Goal: Task Accomplishment & Management: Manage account settings

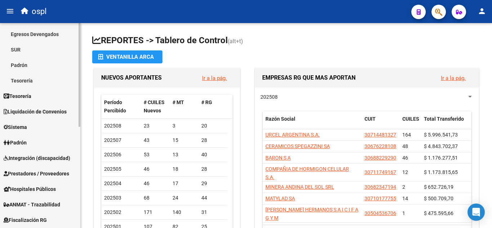
scroll to position [72, 0]
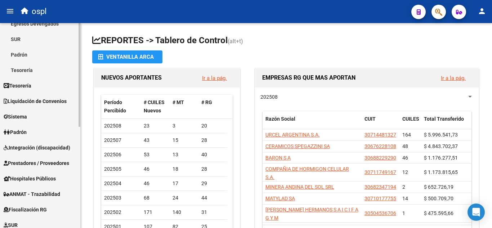
click at [49, 148] on span "Integración (discapacidad)" at bounding box center [37, 148] width 67 height 8
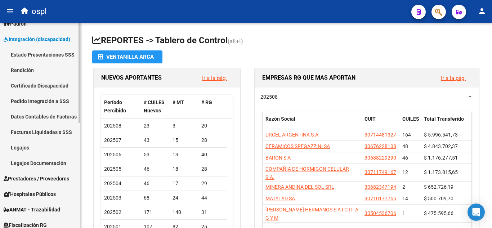
scroll to position [108, 0]
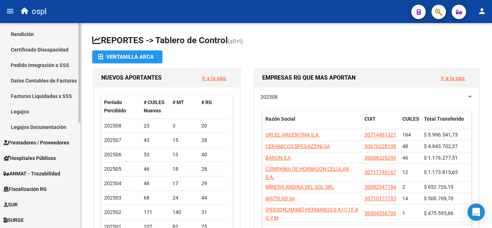
click at [39, 109] on link "Legajos" at bounding box center [40, 111] width 80 height 15
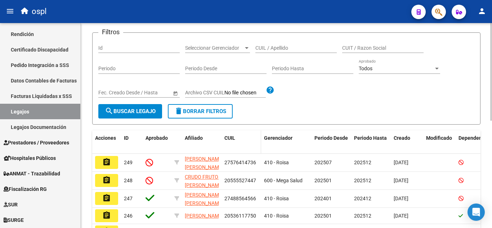
scroll to position [72, 0]
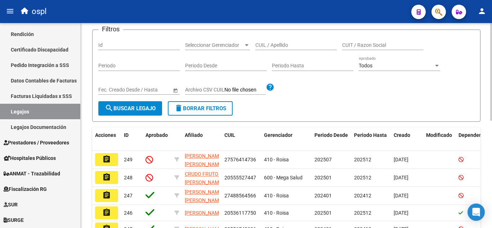
click at [276, 45] on input "CUIL / Apellido" at bounding box center [295, 45] width 81 height 6
type input "v"
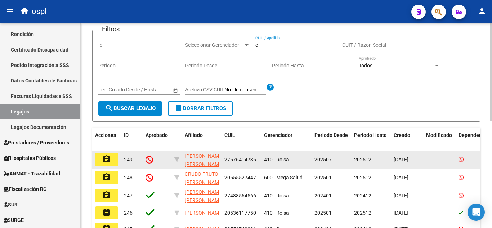
type input "c"
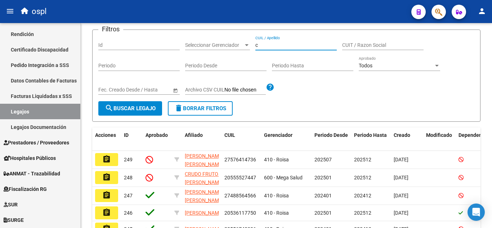
click at [108, 158] on mat-icon "assignment" at bounding box center [106, 159] width 9 height 9
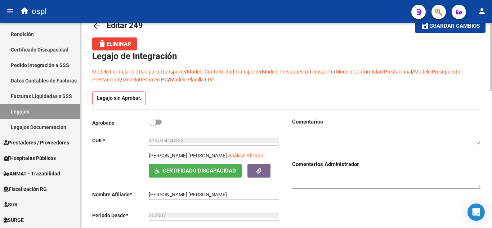
scroll to position [36, 0]
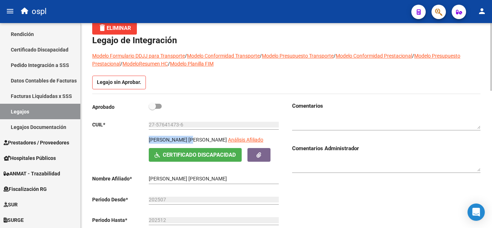
drag, startPoint x: 148, startPoint y: 139, endPoint x: 195, endPoint y: 137, distance: 47.2
click at [195, 137] on div "CASTRO LIZARRAGA CATARINA DENISSE Análisis Afiliado Certificado Discapacidad AR…" at bounding box center [186, 149] width 188 height 26
copy p "CASTRO LIZARRAGA"
drag, startPoint x: 197, startPoint y: 140, endPoint x: 242, endPoint y: 140, distance: 44.3
click at [242, 140] on div "CASTRO LIZARRAGA CATARINA DENISSE Análisis Afiliado" at bounding box center [215, 142] width 132 height 12
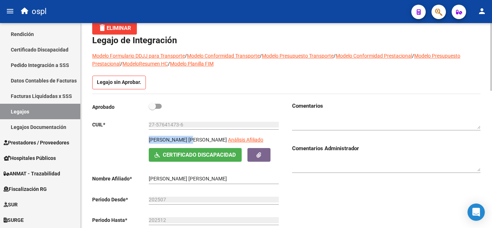
copy p "CATARINA DENISSE"
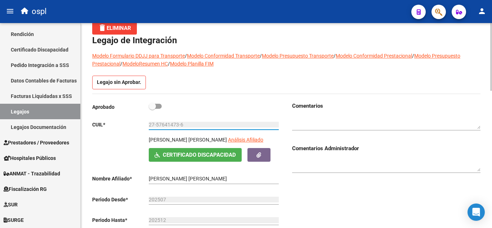
drag, startPoint x: 157, startPoint y: 124, endPoint x: 178, endPoint y: 124, distance: 20.9
click at [178, 124] on input "27-57641473-6" at bounding box center [214, 125] width 130 height 6
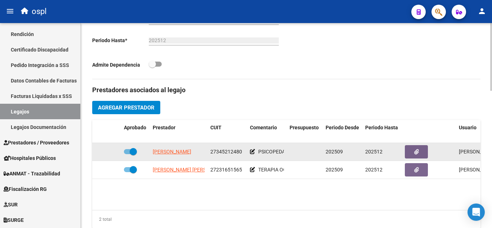
scroll to position [216, 0]
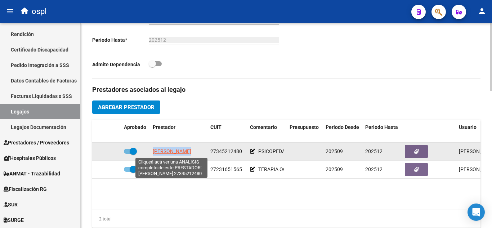
drag, startPoint x: 192, startPoint y: 152, endPoint x: 154, endPoint y: 151, distance: 38.6
click at [154, 151] on div "ACUÑA JULIETA" at bounding box center [179, 151] width 52 height 8
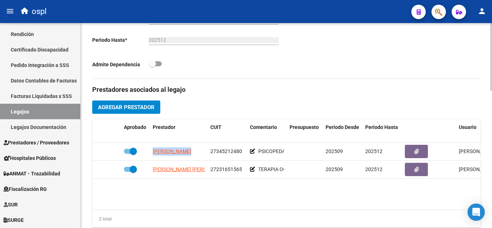
copy span "ACUÑA JULIETA"
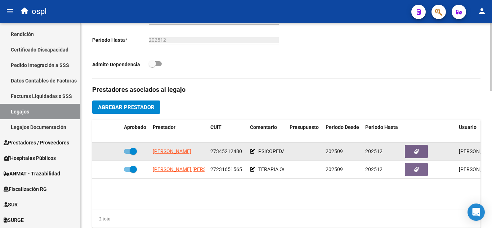
click at [227, 149] on span "27345212480" at bounding box center [226, 151] width 32 height 6
copy span "27345212480"
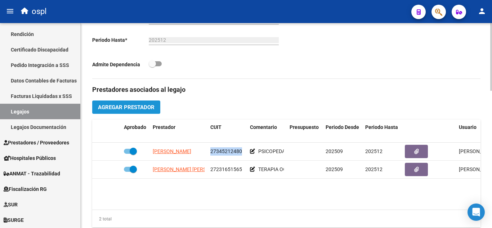
click at [129, 105] on span "Agregar Prestador" at bounding box center [126, 107] width 57 height 6
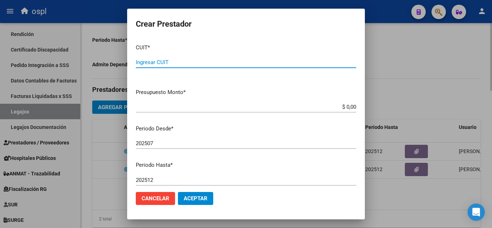
click at [376, 76] on div at bounding box center [246, 114] width 492 height 228
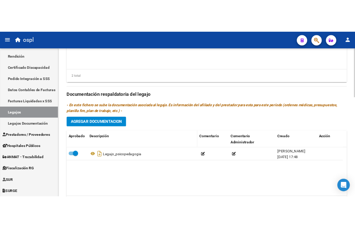
scroll to position [396, 0]
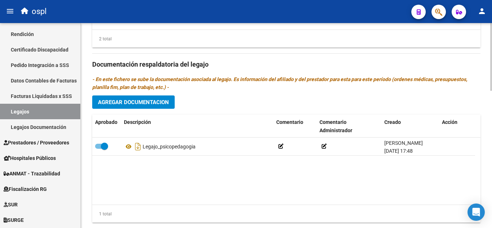
click at [163, 103] on span "Agregar Documentacion" at bounding box center [133, 102] width 71 height 6
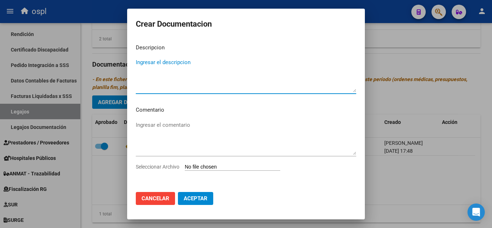
click at [210, 165] on input "Seleccionar Archivo" at bounding box center [232, 167] width 95 height 7
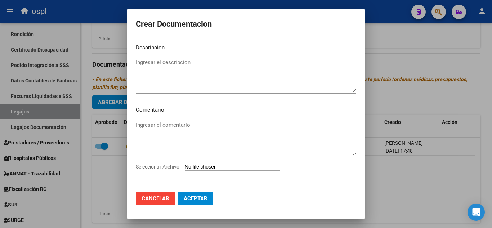
type input "C:\fakepath\Image to PDF 20250722 00.41.02.pdf"
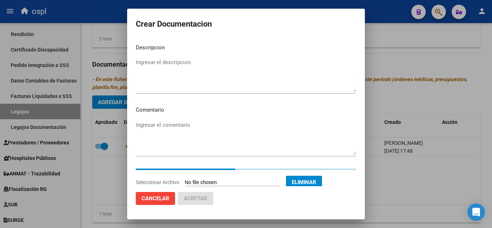
click at [175, 64] on textarea "Ingresar el descripcion" at bounding box center [246, 75] width 220 height 34
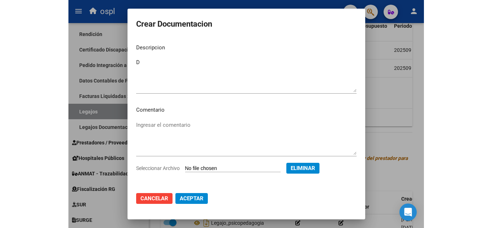
scroll to position [475, 0]
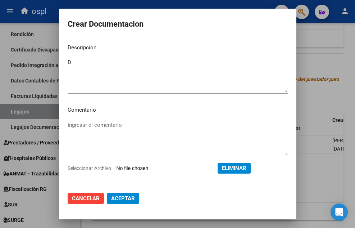
click at [139, 63] on textarea "D" at bounding box center [178, 75] width 220 height 34
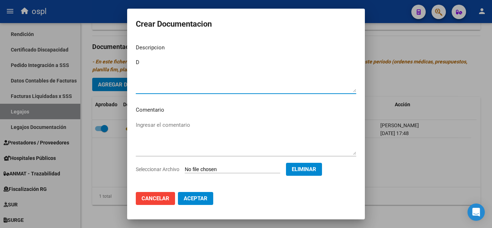
scroll to position [396, 0]
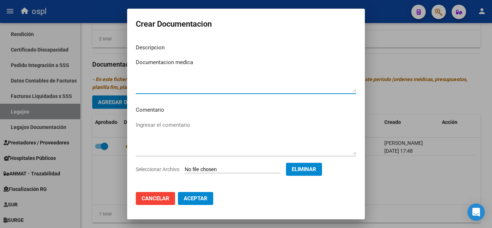
type textarea "Documentacion medica"
click at [185, 190] on mat-dialog-actions "Cancelar Aceptar" at bounding box center [246, 198] width 220 height 24
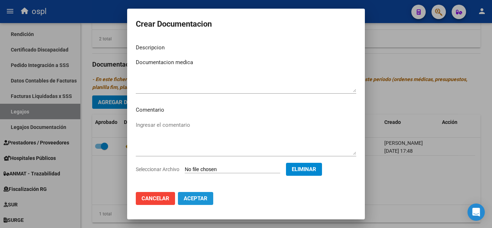
click at [192, 194] on button "Aceptar" at bounding box center [195, 198] width 35 height 13
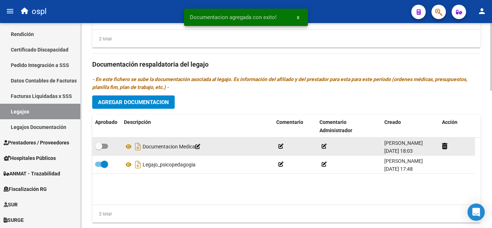
click at [96, 140] on datatable-body-cell at bounding box center [106, 147] width 29 height 18
click at [103, 148] on span at bounding box center [101, 146] width 13 height 5
click at [99, 149] on input "checkbox" at bounding box center [98, 149] width 0 height 0
checkbox input "true"
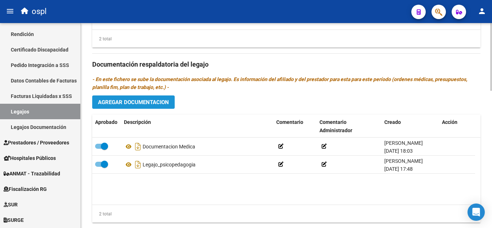
click at [133, 101] on span "Agregar Documentacion" at bounding box center [133, 102] width 71 height 6
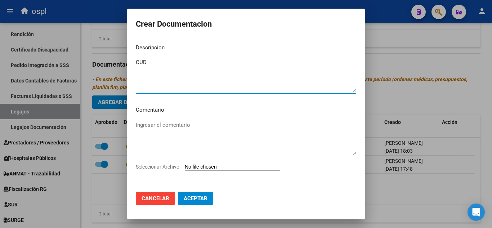
type textarea "CUD"
click at [202, 162] on div "Ingresar el comentario" at bounding box center [246, 142] width 220 height 44
click at [202, 169] on input "Seleccionar Archivo" at bounding box center [232, 167] width 95 height 7
type input "C:\fakepath\certificado_cud_57641473.pdf"
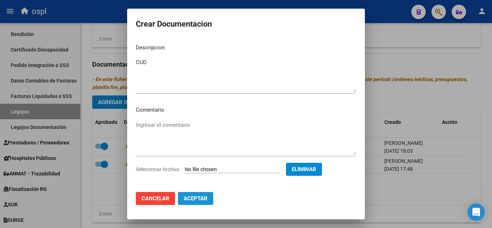
click at [206, 200] on span "Aceptar" at bounding box center [196, 198] width 24 height 6
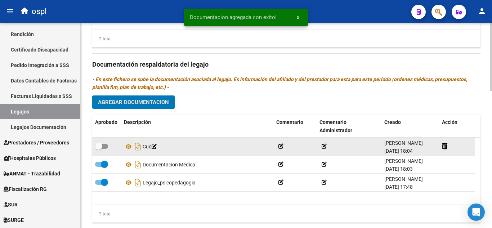
click at [99, 142] on label at bounding box center [101, 146] width 13 height 9
click at [99, 149] on input "checkbox" at bounding box center [98, 149] width 0 height 0
checkbox input "true"
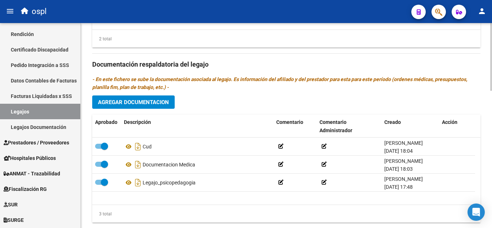
click at [138, 109] on button "Agregar Documentacion" at bounding box center [133, 101] width 82 height 13
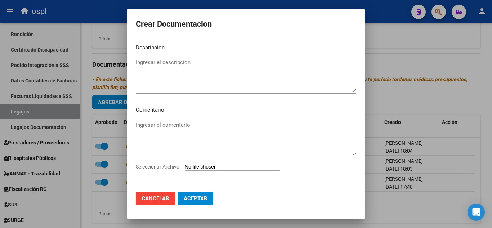
click at [211, 167] on input "Seleccionar Archivo" at bounding box center [232, 167] width 95 height 7
type input "C:\fakepath\PSPOrden.pdf"
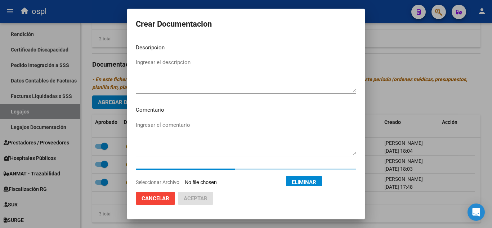
click at [180, 73] on textarea "Ingresar el descripcion" at bounding box center [246, 75] width 220 height 34
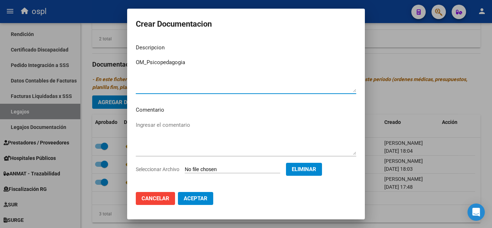
type textarea "OM_Psicopedagogia"
click at [190, 201] on button "Aceptar" at bounding box center [195, 198] width 35 height 13
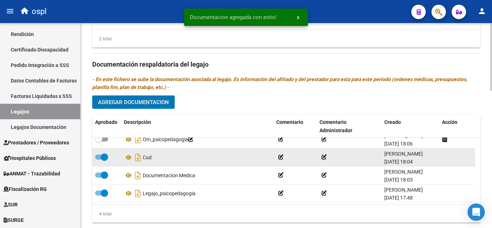
scroll to position [8, 0]
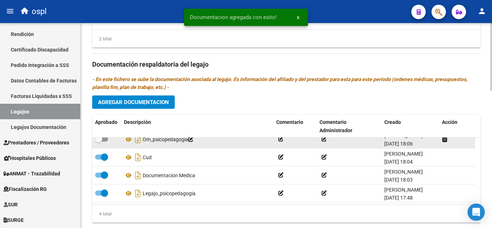
click at [108, 140] on div at bounding box center [106, 139] width 23 height 9
click at [104, 140] on span at bounding box center [101, 138] width 13 height 5
click at [99, 142] on input "checkbox" at bounding box center [98, 142] width 0 height 0
checkbox input "true"
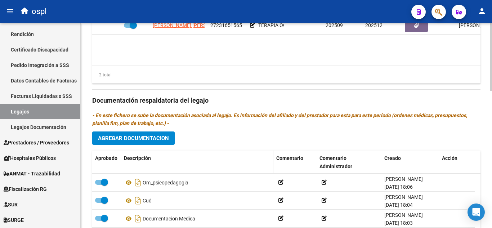
scroll to position [396, 0]
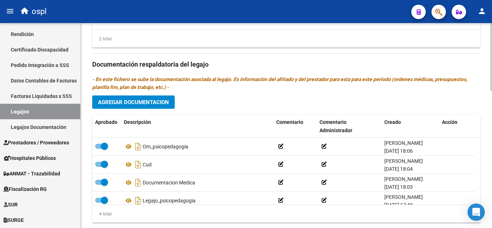
click at [152, 100] on span "Agregar Documentacion" at bounding box center [133, 102] width 71 height 6
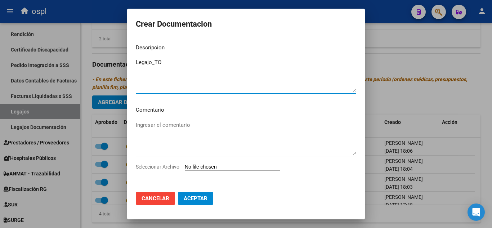
type textarea "Legajo_TO"
click at [225, 164] on app-file-uploader "Seleccionar Archivo" at bounding box center [211, 167] width 150 height 6
click at [200, 168] on input "Seleccionar Archivo" at bounding box center [232, 167] width 95 height 7
type input "C:\fakepath\Orden To_merged.pdf"
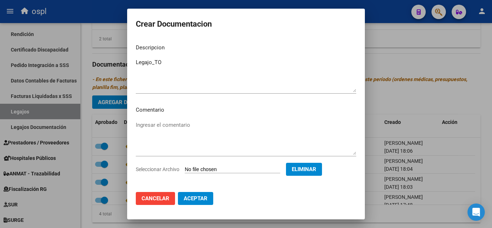
click at [198, 198] on span "Aceptar" at bounding box center [196, 198] width 24 height 6
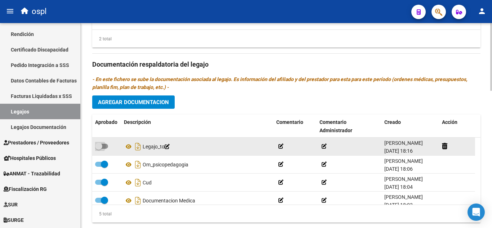
click at [107, 149] on label at bounding box center [101, 146] width 13 height 9
click at [99, 149] on input "checkbox" at bounding box center [98, 149] width 0 height 0
checkbox input "true"
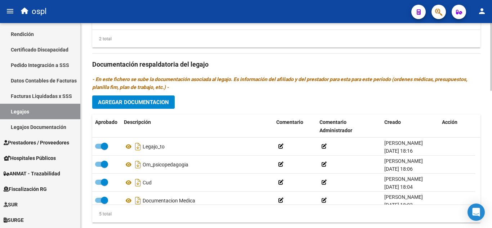
click at [159, 104] on span "Agregar Documentacion" at bounding box center [133, 102] width 71 height 6
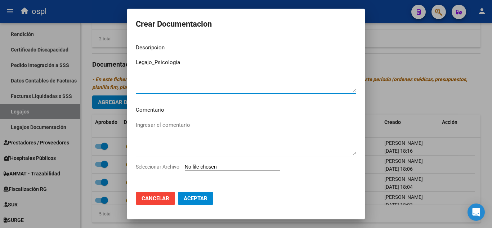
type textarea "Legajo_Psicologia"
click at [232, 166] on input "Seleccionar Archivo" at bounding box center [232, 167] width 95 height 7
type input "C:\fakepath\ilovepdf_merged.pdf"
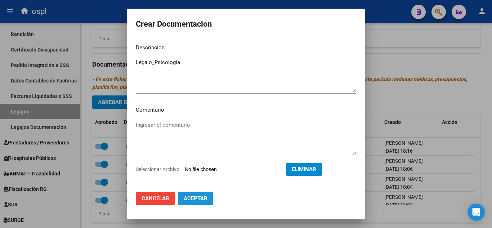
click at [194, 200] on span "Aceptar" at bounding box center [196, 198] width 24 height 6
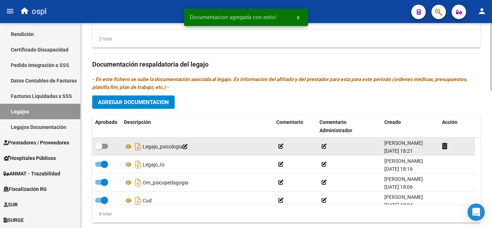
click at [109, 142] on div at bounding box center [106, 146] width 23 height 9
click at [105, 144] on label at bounding box center [101, 146] width 13 height 9
click at [99, 149] on input "checkbox" at bounding box center [98, 149] width 0 height 0
checkbox input "true"
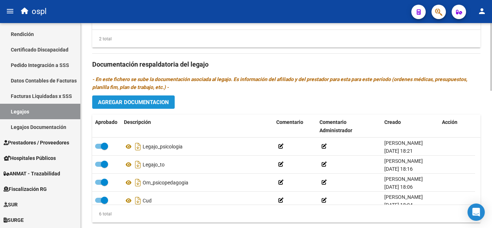
click at [160, 104] on span "Agregar Documentacion" at bounding box center [133, 102] width 71 height 6
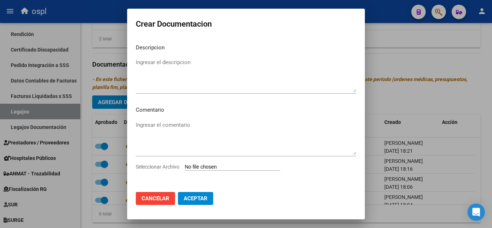
click at [193, 164] on app-file-uploader "Seleccionar Archivo" at bounding box center [211, 167] width 150 height 6
click at [192, 166] on input "Seleccionar Archivo" at bounding box center [232, 167] width 95 height 7
type input "C:\fakepath\ilovepdf_merged.pdf"
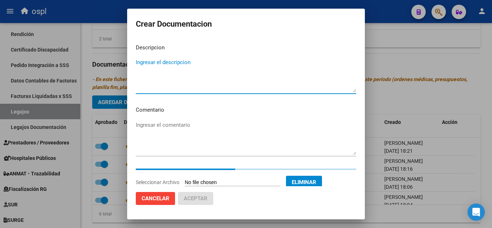
click at [174, 62] on textarea "Ingresar el descripcion" at bounding box center [246, 75] width 220 height 34
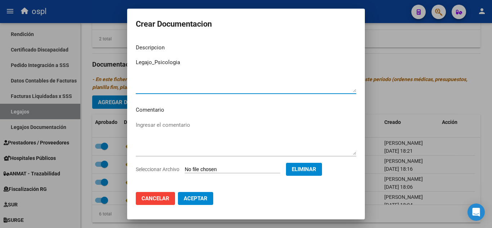
type textarea "Legajo_Psicologia"
drag, startPoint x: 197, startPoint y: 196, endPoint x: 184, endPoint y: 189, distance: 14.2
click at [196, 196] on span "Aceptar" at bounding box center [196, 198] width 24 height 6
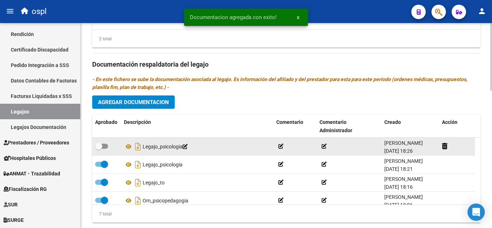
drag, startPoint x: 95, startPoint y: 141, endPoint x: 99, endPoint y: 145, distance: 5.1
click at [96, 143] on datatable-body-cell at bounding box center [106, 147] width 29 height 18
click at [101, 146] on span at bounding box center [98, 146] width 7 height 7
click at [99, 149] on input "checkbox" at bounding box center [98, 149] width 0 height 0
checkbox input "true"
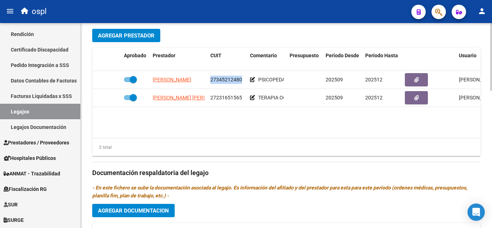
scroll to position [252, 0]
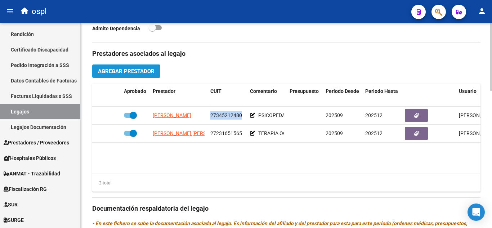
click at [135, 73] on span "Agregar Prestador" at bounding box center [126, 71] width 57 height 6
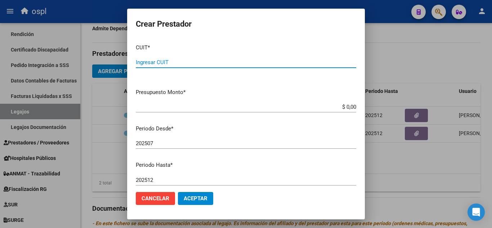
paste input "23-39714677-4"
type input "23-39714677-4"
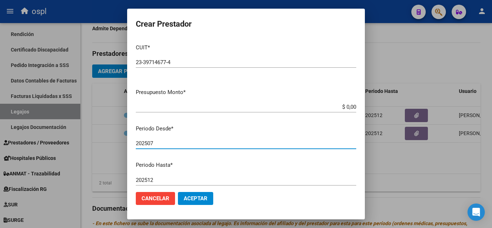
click at [163, 140] on input "202507" at bounding box center [246, 143] width 220 height 6
type input "202509"
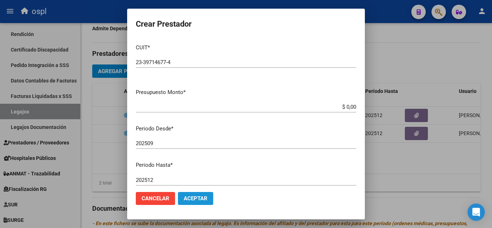
click at [196, 201] on span "Aceptar" at bounding box center [196, 198] width 24 height 6
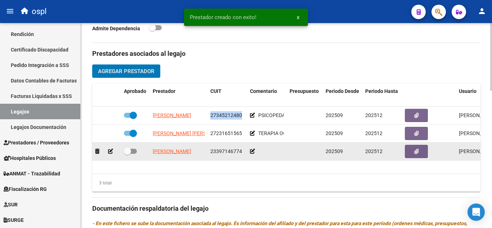
click at [253, 150] on icon at bounding box center [252, 151] width 5 height 5
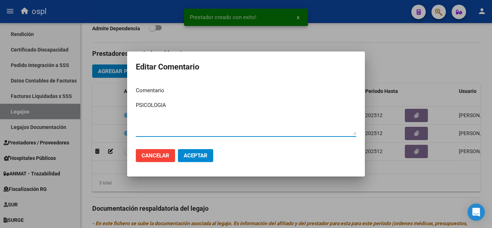
type textarea "PSICOLOGIA"
click at [198, 155] on span "Aceptar" at bounding box center [196, 155] width 24 height 6
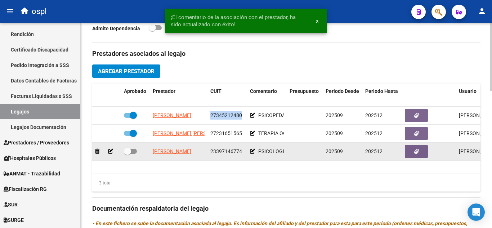
click at [127, 153] on span at bounding box center [127, 151] width 7 height 7
click at [127, 154] on input "checkbox" at bounding box center [127, 154] width 0 height 0
checkbox input "true"
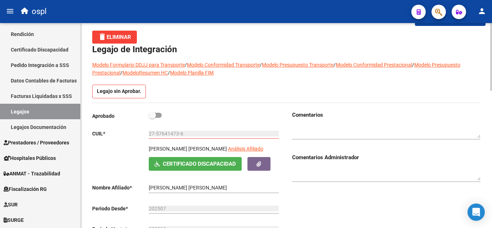
scroll to position [0, 0]
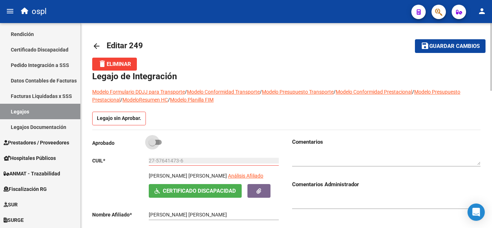
click at [158, 142] on span at bounding box center [155, 142] width 13 height 5
click at [152, 145] on input "checkbox" at bounding box center [152, 145] width 0 height 0
checkbox input "true"
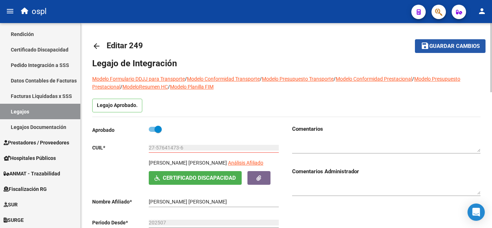
drag, startPoint x: 446, startPoint y: 43, endPoint x: 411, endPoint y: 50, distance: 35.7
click at [445, 43] on span "Guardar cambios" at bounding box center [454, 46] width 50 height 6
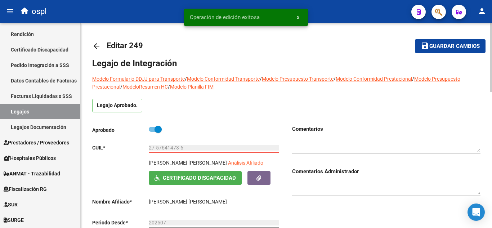
click at [96, 48] on mat-icon "arrow_back" at bounding box center [96, 46] width 9 height 9
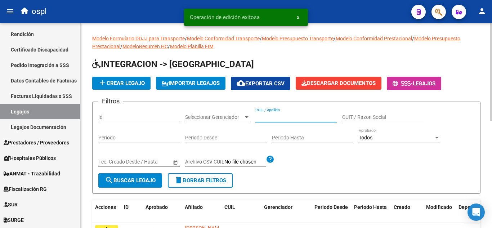
click at [257, 117] on input "CUIL / Apellido" at bounding box center [295, 117] width 81 height 6
paste input "20512305009"
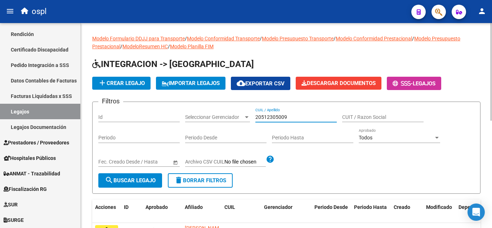
type input "20512305009"
click at [150, 179] on span "search Buscar Legajo" at bounding box center [130, 180] width 51 height 6
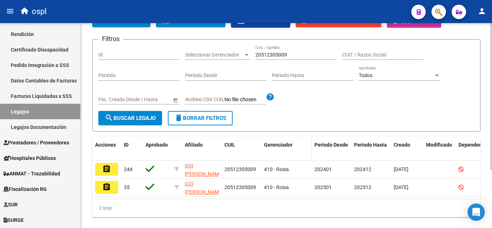
scroll to position [81, 0]
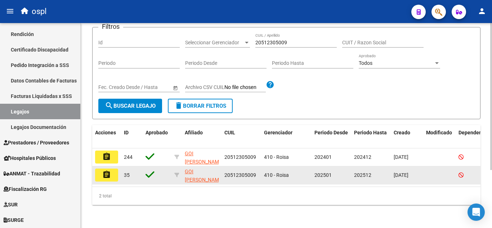
click at [113, 170] on button "assignment" at bounding box center [106, 175] width 23 height 13
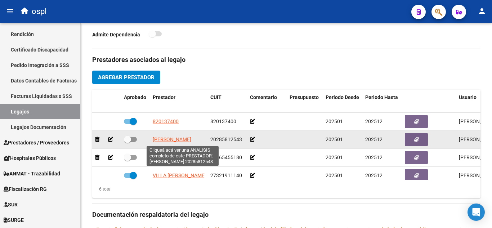
click at [176, 139] on span "ACUÑA MAURICIO DANIEL" at bounding box center [172, 139] width 39 height 6
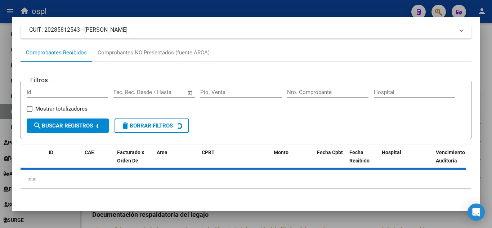
scroll to position [74, 0]
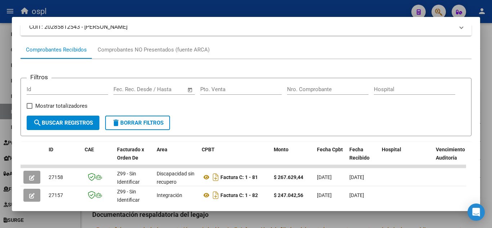
click at [488, 49] on div at bounding box center [246, 114] width 492 height 228
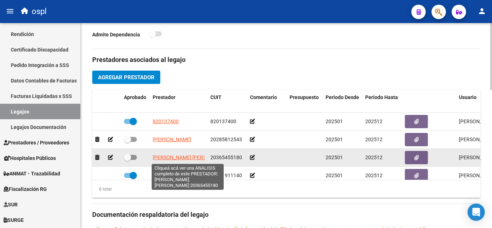
click at [175, 158] on span "CACERES SEBASTIAN ANDRES" at bounding box center [192, 158] width 78 height 6
type textarea "20365455180"
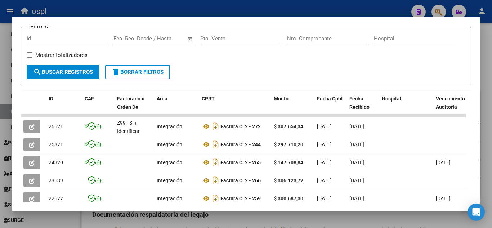
scroll to position [144, 0]
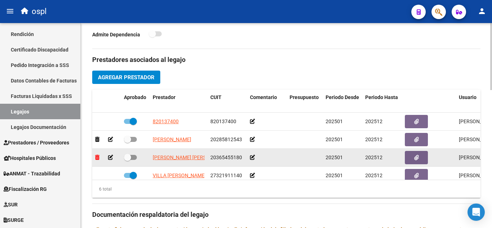
click at [96, 159] on icon at bounding box center [97, 157] width 4 height 5
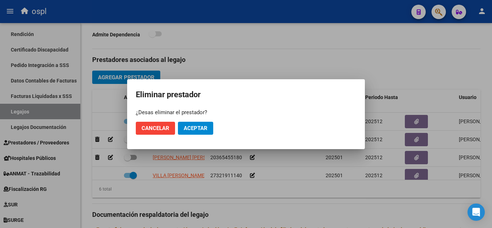
click at [177, 130] on mat-dialog-actions "Cancelar Aceptar" at bounding box center [246, 128] width 220 height 24
click at [188, 129] on span "Aceptar" at bounding box center [196, 128] width 24 height 6
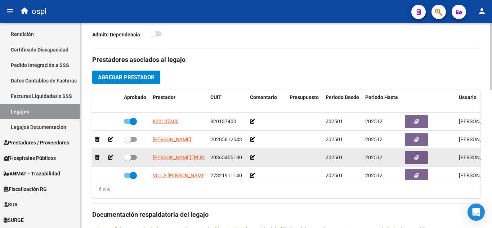
checkbox input "true"
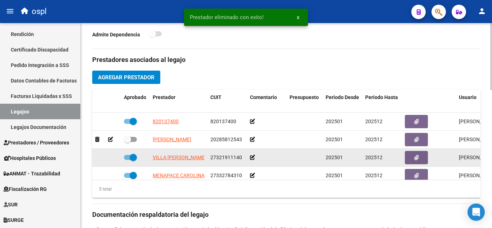
scroll to position [31, 0]
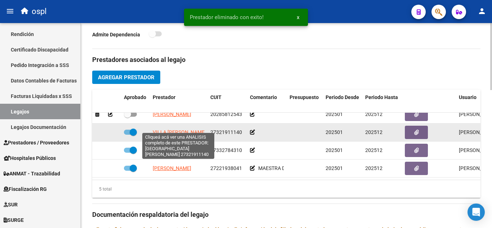
click at [198, 129] on span "VILLA MARIELA DORIS" at bounding box center [179, 132] width 53 height 6
type textarea "27321911140"
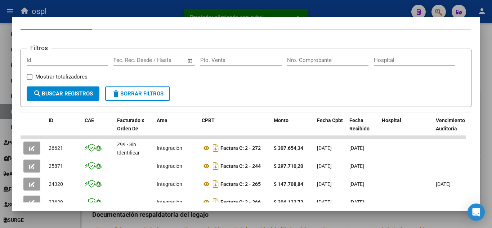
scroll to position [180, 0]
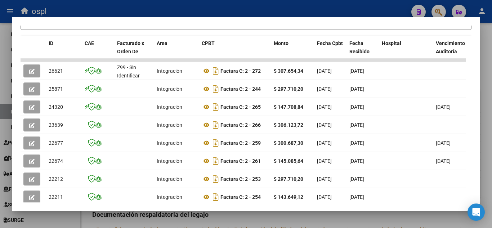
click at [491, 73] on div at bounding box center [246, 114] width 492 height 228
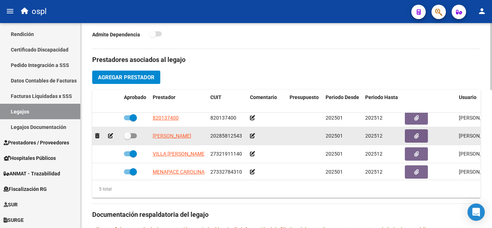
scroll to position [0, 0]
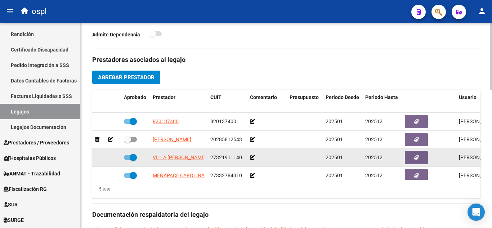
click at [135, 158] on span at bounding box center [133, 157] width 7 height 7
click at [127, 160] on input "checkbox" at bounding box center [127, 160] width 0 height 0
click at [97, 158] on icon at bounding box center [97, 157] width 4 height 5
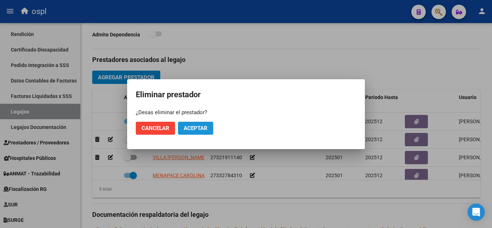
click at [191, 131] on button "Aceptar" at bounding box center [195, 128] width 35 height 13
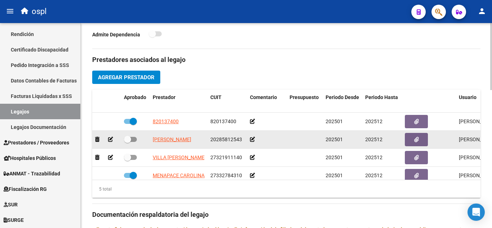
checkbox input "true"
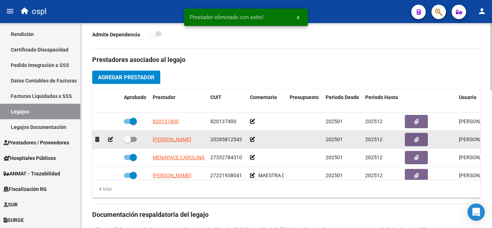
scroll to position [13, 0]
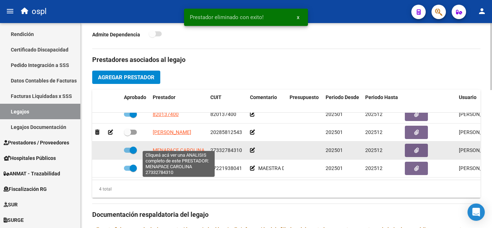
click at [189, 147] on span "MENAPACE CAROLINA" at bounding box center [179, 150] width 52 height 6
type textarea "27332784310"
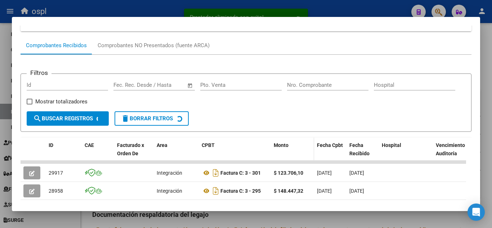
scroll to position [90, 0]
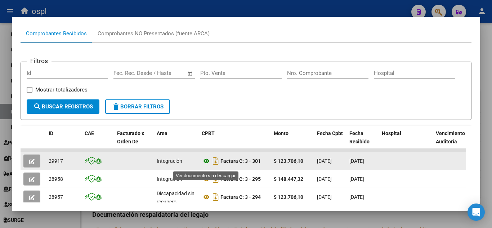
click at [207, 165] on icon at bounding box center [206, 161] width 9 height 9
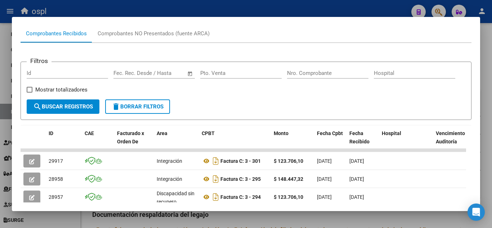
click at [164, 13] on div at bounding box center [246, 114] width 492 height 228
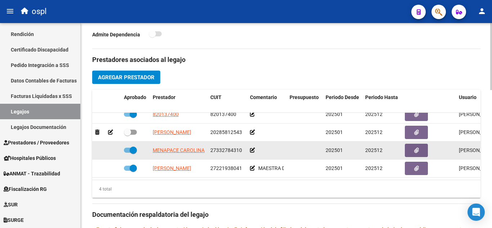
click at [250, 148] on icon at bounding box center [252, 150] width 5 height 5
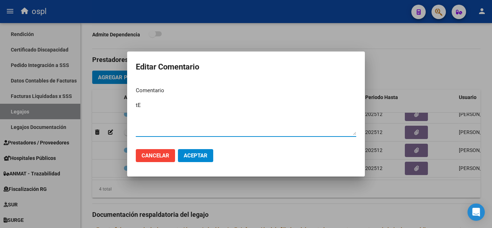
type textarea "t"
type textarea "T. Ocupacional"
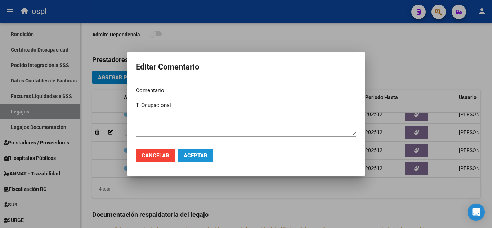
click at [206, 152] on span "Aceptar" at bounding box center [196, 155] width 24 height 6
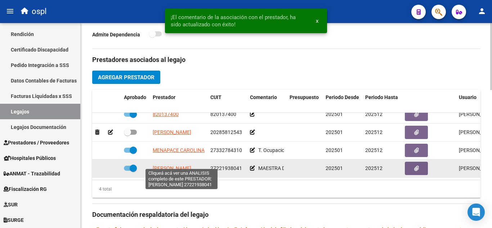
click at [172, 165] on span "[PERSON_NAME]" at bounding box center [172, 168] width 39 height 6
type textarea "27221938041"
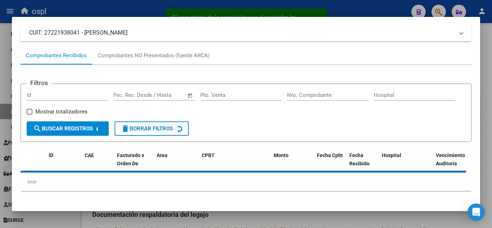
scroll to position [74, 0]
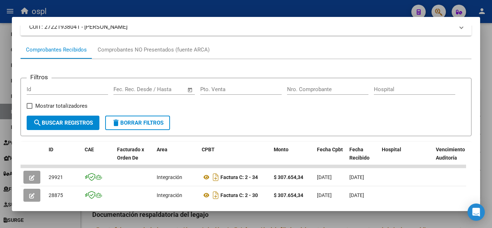
click at [491, 94] on div at bounding box center [246, 114] width 492 height 228
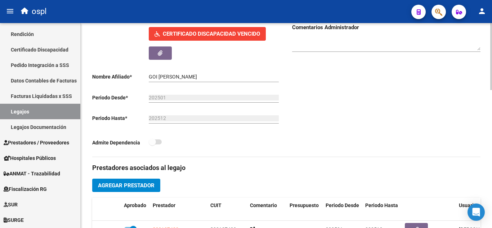
scroll to position [72, 0]
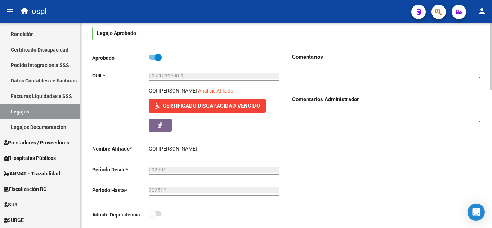
drag, startPoint x: 150, startPoint y: 91, endPoint x: 203, endPoint y: 89, distance: 53.3
click at [203, 89] on div "GOI CRISTIAN GERMAN Análisis Afiliado" at bounding box center [215, 93] width 132 height 12
copy div "GOI [PERSON_NAME]"
drag, startPoint x: 184, startPoint y: 75, endPoint x: 147, endPoint y: 70, distance: 37.5
click at [147, 70] on div "Aprobado CUIL * 20-51230500-9 Ingresar CUIL GOI CRISTIAN GERMAN Análisis Afilia…" at bounding box center [186, 138] width 188 height 170
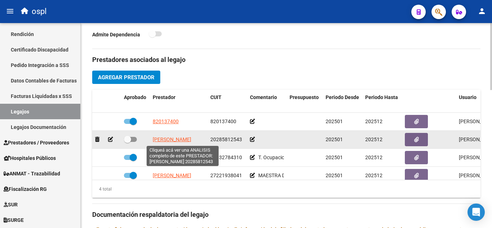
scroll to position [13, 0]
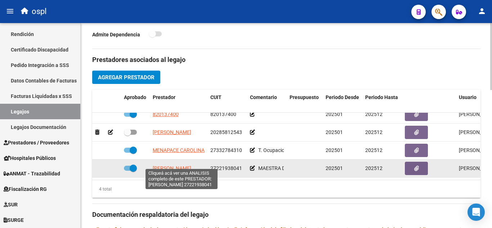
click at [175, 165] on span "[PERSON_NAME]" at bounding box center [172, 168] width 39 height 6
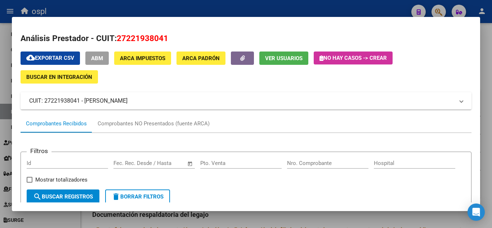
drag, startPoint x: 316, startPoint y: 10, endPoint x: 298, endPoint y: 17, distance: 19.5
click at [316, 10] on div at bounding box center [246, 114] width 492 height 228
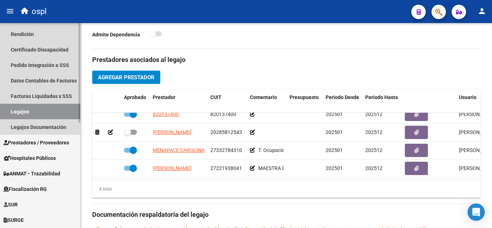
click at [27, 112] on link "Legajos" at bounding box center [40, 111] width 80 height 15
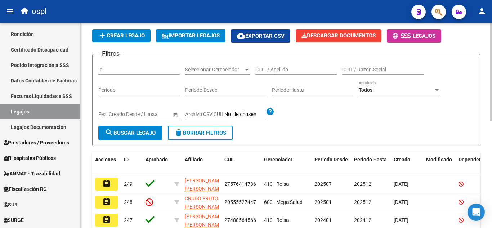
scroll to position [45, 0]
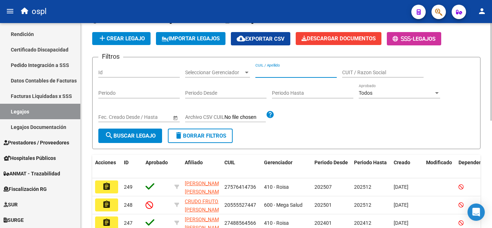
click at [279, 73] on input "CUIL / Apellido" at bounding box center [295, 73] width 81 height 6
paste input "20512305009"
type input "20512305009"
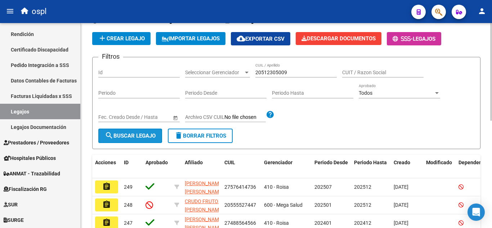
click at [127, 136] on span "search Buscar Legajo" at bounding box center [130, 136] width 51 height 6
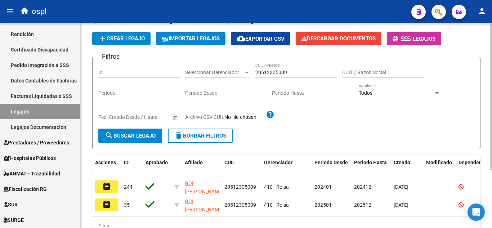
scroll to position [81, 0]
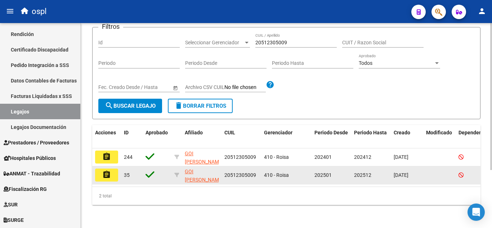
click at [114, 169] on button "assignment" at bounding box center [106, 175] width 23 height 13
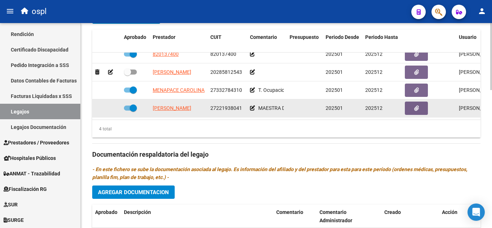
scroll to position [324, 0]
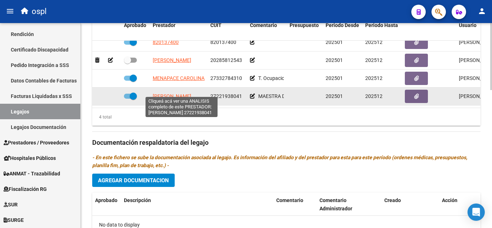
click at [178, 93] on span "[PERSON_NAME]" at bounding box center [172, 96] width 39 height 6
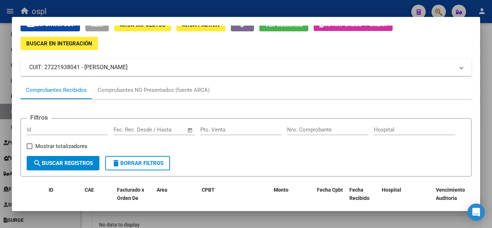
scroll to position [29, 0]
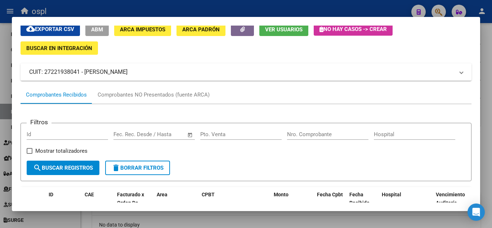
click at [287, 5] on div at bounding box center [246, 114] width 492 height 228
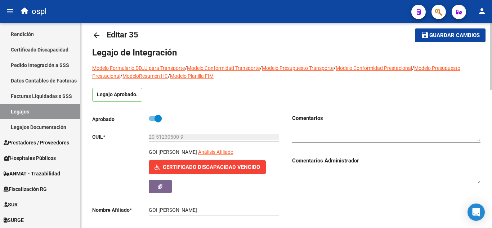
scroll to position [0, 0]
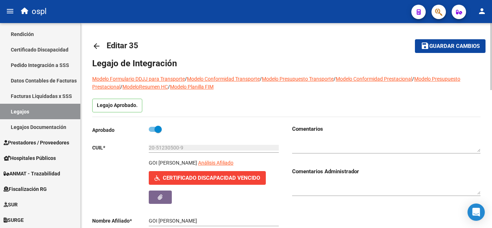
drag, startPoint x: 149, startPoint y: 163, endPoint x: 201, endPoint y: 162, distance: 52.2
click at [197, 162] on p "GOI [PERSON_NAME]" at bounding box center [173, 163] width 48 height 8
copy p "GOI [PERSON_NAME]"
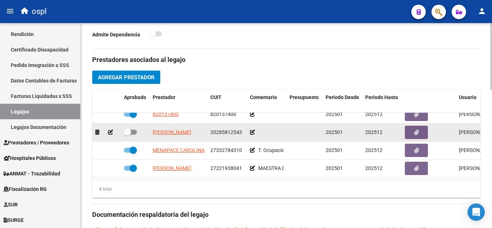
scroll to position [13, 0]
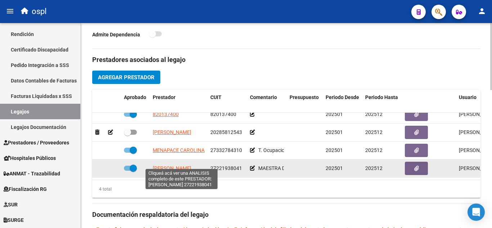
click at [169, 165] on span "[PERSON_NAME]" at bounding box center [172, 168] width 39 height 6
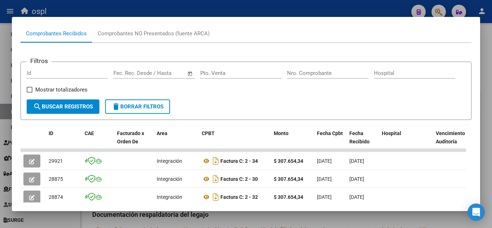
scroll to position [126, 0]
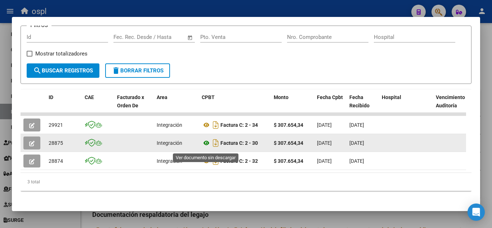
click at [207, 144] on icon at bounding box center [206, 143] width 9 height 9
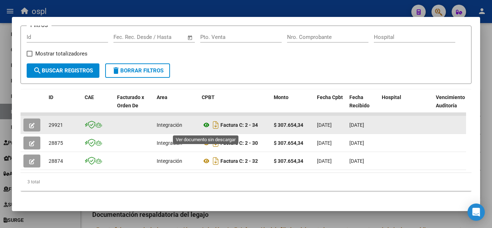
click at [204, 129] on icon at bounding box center [206, 125] width 9 height 9
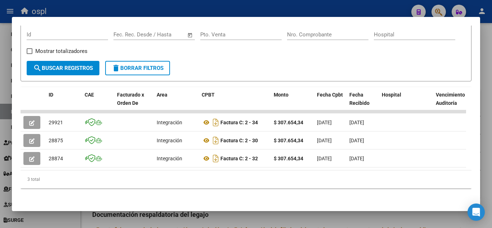
click at [304, 216] on div at bounding box center [246, 114] width 492 height 228
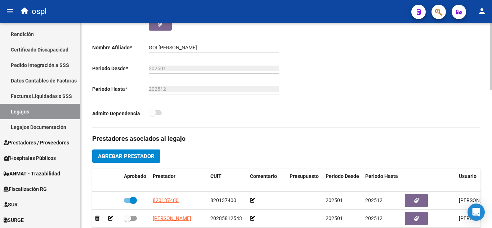
scroll to position [108, 0]
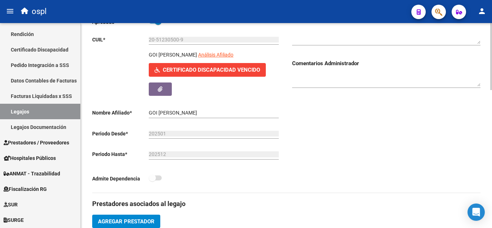
click at [174, 53] on p "GOI [PERSON_NAME]" at bounding box center [173, 55] width 48 height 8
copy p "GOI [PERSON_NAME]"
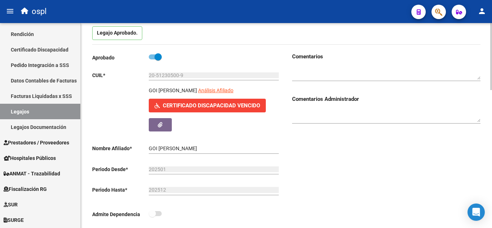
scroll to position [0, 0]
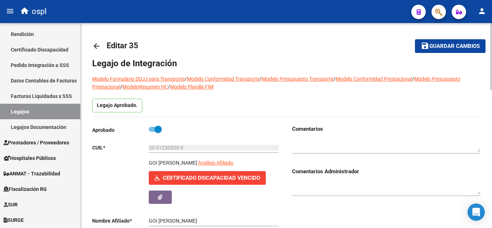
click at [98, 47] on mat-icon "arrow_back" at bounding box center [96, 46] width 9 height 9
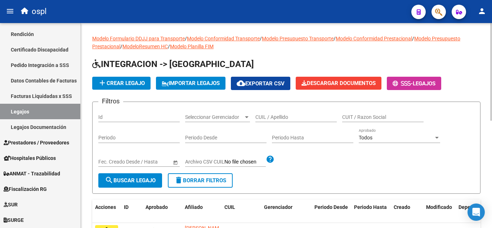
click at [267, 118] on input "CUIL / Apellido" at bounding box center [295, 117] width 81 height 6
paste input "20501351076"
type input "20501351076"
click at [158, 177] on button "search Buscar Legajo" at bounding box center [130, 180] width 64 height 14
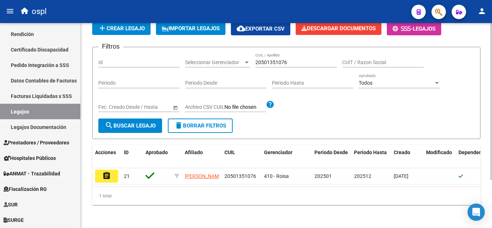
scroll to position [63, 0]
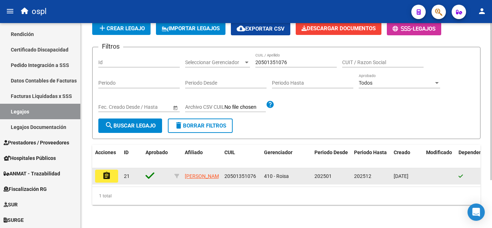
click at [103, 171] on mat-icon "assignment" at bounding box center [106, 175] width 9 height 9
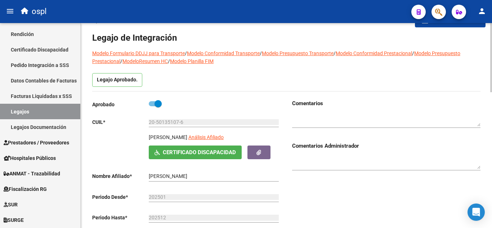
scroll to position [36, 0]
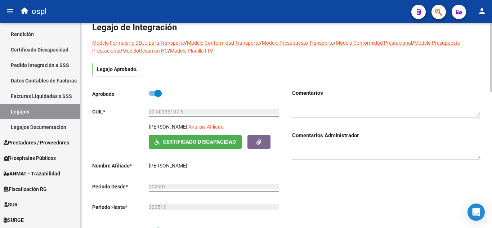
click at [161, 124] on p "RODRIGUEZ VALENTINO" at bounding box center [168, 127] width 39 height 8
copy p "RODRIGUEZ VALENTINO"
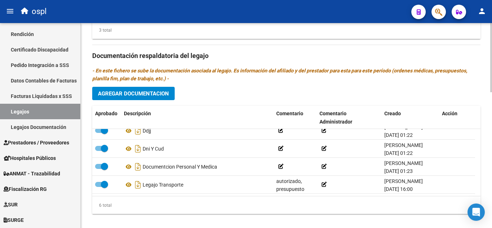
scroll to position [402, 0]
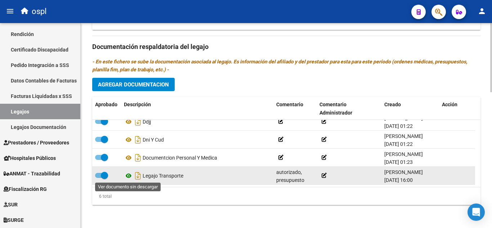
click at [127, 174] on icon at bounding box center [128, 175] width 9 height 9
click at [296, 175] on div "autorizado, presupuesto modificado" at bounding box center [294, 175] width 37 height 15
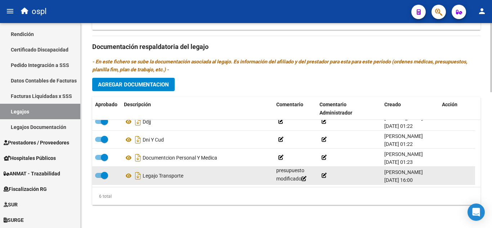
drag, startPoint x: 296, startPoint y: 174, endPoint x: 291, endPoint y: 183, distance: 11.3
click at [299, 183] on datatable-body-cell "autorizado, presupuesto modificado" at bounding box center [294, 176] width 43 height 18
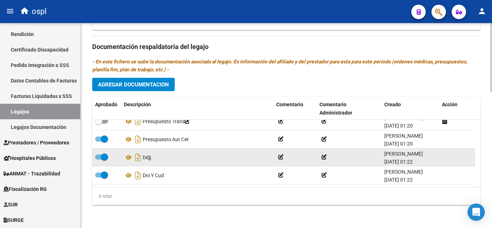
scroll to position [0, 0]
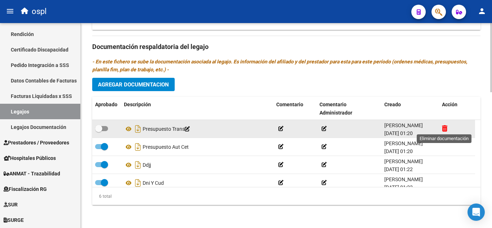
click at [444, 129] on icon at bounding box center [444, 128] width 5 height 7
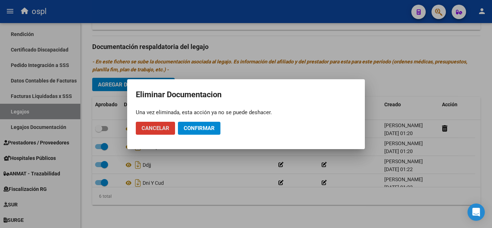
click at [217, 127] on button "Confirmar" at bounding box center [199, 128] width 42 height 13
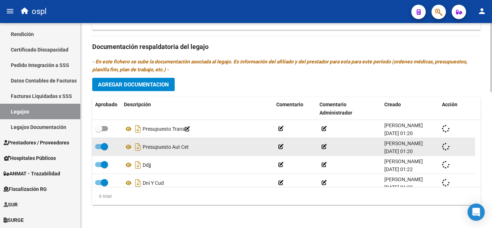
checkbox input "true"
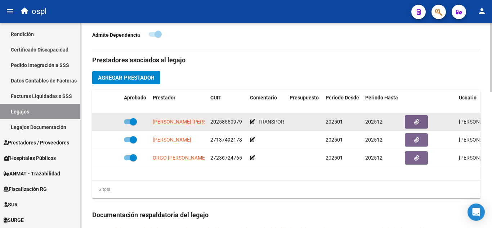
scroll to position [221, 0]
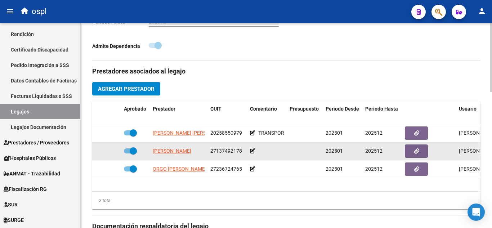
click at [253, 153] on icon at bounding box center [252, 150] width 5 height 5
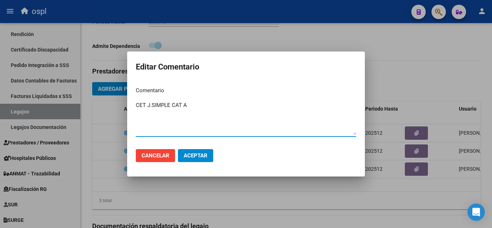
type textarea "CET J.SIMPLE CAT A"
click at [192, 155] on span "Aceptar" at bounding box center [196, 155] width 24 height 6
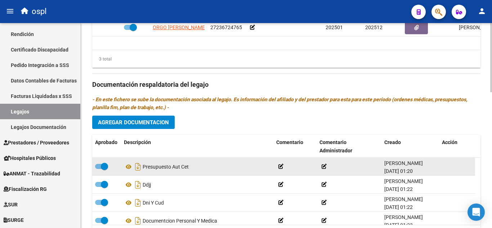
scroll to position [402, 0]
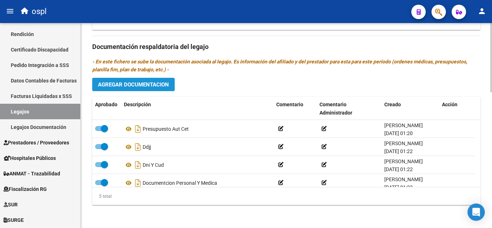
click at [140, 87] on span "Agregar Documentacion" at bounding box center [133, 84] width 71 height 6
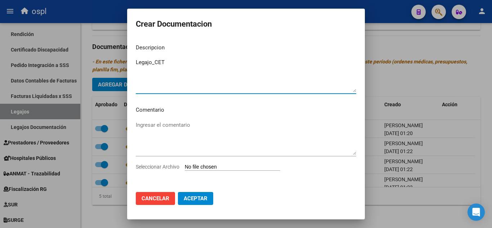
type textarea "Legajo_CET"
click at [201, 166] on input "Seleccionar Archivo" at bounding box center [232, 167] width 95 height 7
type input "C:\fakepath\Scan 22 dic 24 22·36·49.pdf"
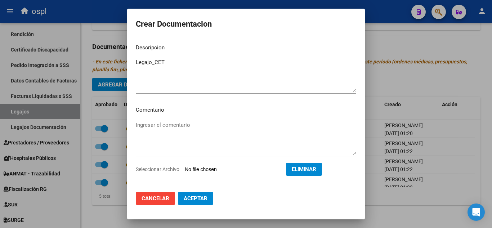
click at [188, 196] on span "Aceptar" at bounding box center [196, 198] width 24 height 6
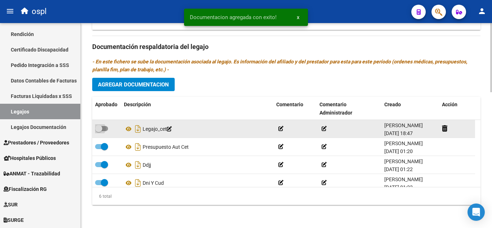
click at [104, 128] on span at bounding box center [101, 128] width 13 height 5
click at [99, 131] on input "checkbox" at bounding box center [98, 131] width 0 height 0
checkbox input "true"
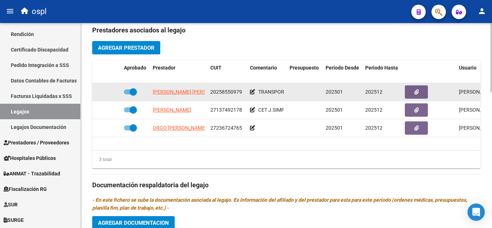
scroll to position [258, 0]
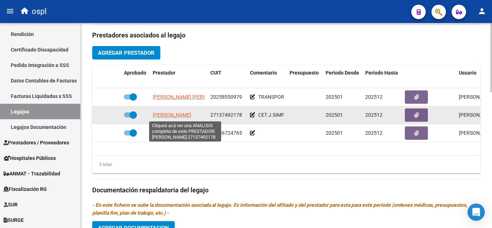
click at [176, 115] on span "FRANCOVICH LILIANA OLGA" at bounding box center [172, 115] width 39 height 6
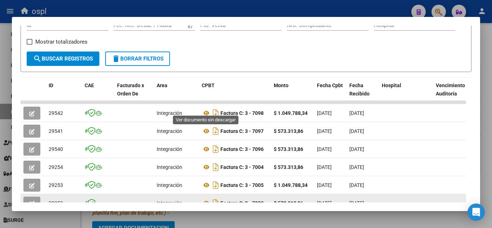
scroll to position [182, 0]
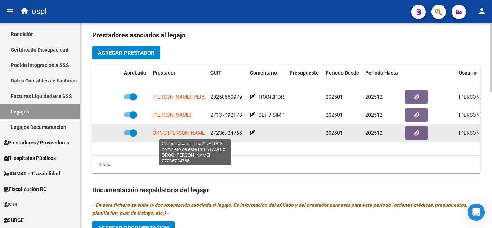
click at [178, 134] on span "ORGO CUSANO VERONICA MARCELA" at bounding box center [180, 133] width 54 height 6
type textarea "27236724765"
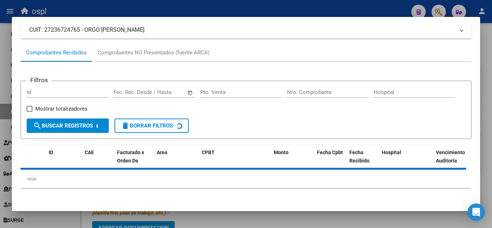
scroll to position [74, 0]
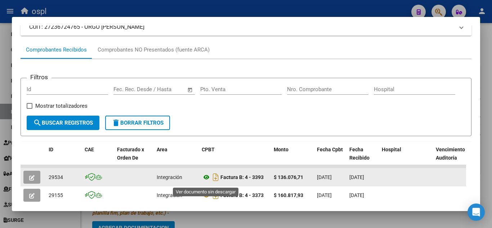
click at [206, 179] on icon at bounding box center [206, 177] width 9 height 9
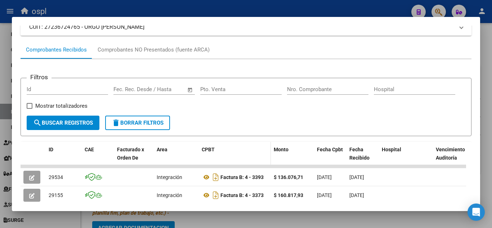
scroll to position [110, 0]
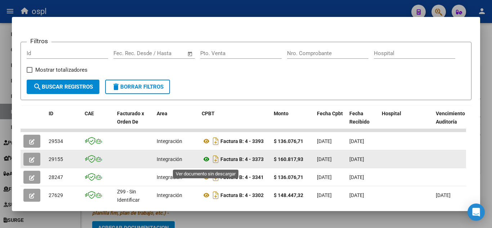
click at [205, 162] on icon at bounding box center [206, 159] width 9 height 9
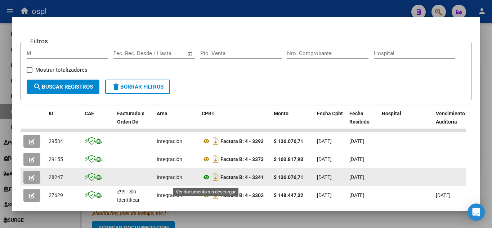
click at [206, 180] on icon at bounding box center [206, 177] width 9 height 9
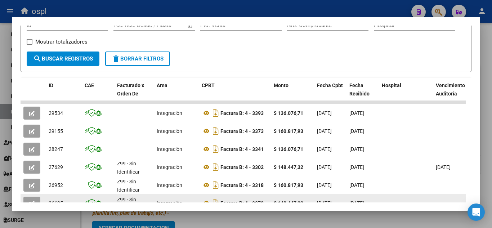
scroll to position [146, 0]
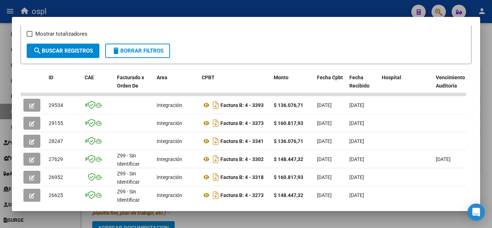
click at [266, 217] on div at bounding box center [246, 114] width 492 height 228
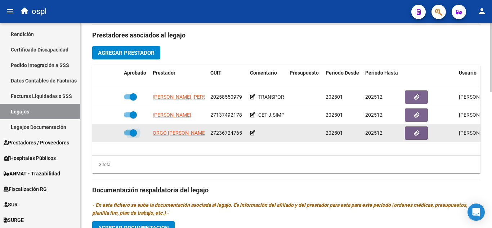
click at [129, 129] on label at bounding box center [130, 133] width 13 height 9
click at [127, 135] on input "checkbox" at bounding box center [127, 135] width 0 height 0
checkbox input "false"
click at [96, 133] on icon at bounding box center [97, 132] width 4 height 5
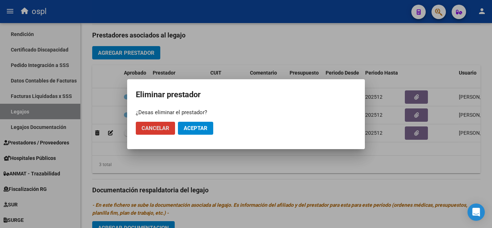
click at [192, 124] on button "Aceptar" at bounding box center [195, 128] width 35 height 13
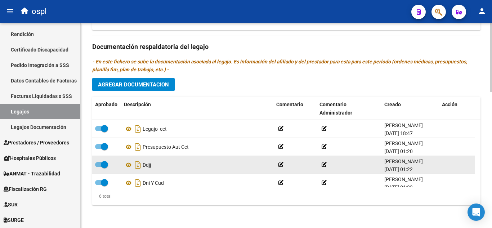
scroll to position [36, 0]
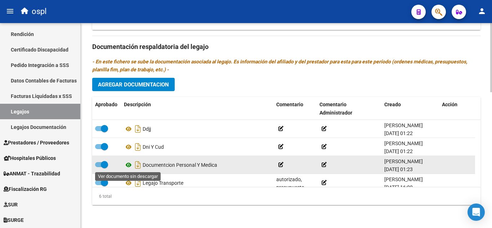
click at [127, 167] on icon at bounding box center [128, 165] width 9 height 9
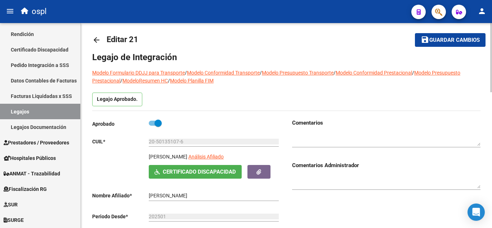
scroll to position [5, 0]
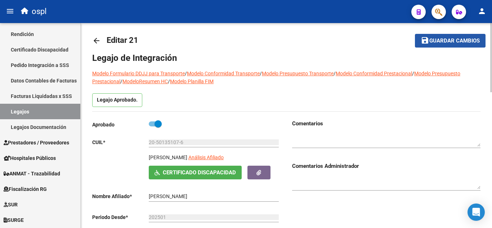
click at [445, 40] on span "Guardar cambios" at bounding box center [454, 41] width 50 height 6
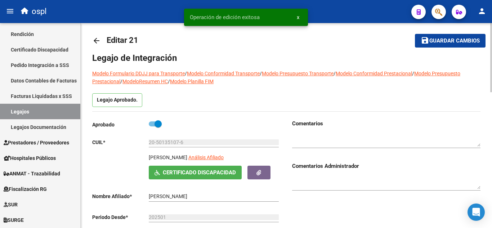
click at [94, 39] on mat-icon "arrow_back" at bounding box center [96, 40] width 9 height 9
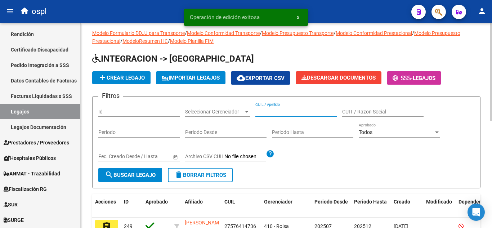
click at [269, 109] on input "CUIL / Apellido" at bounding box center [295, 112] width 81 height 6
paste input "20538015025"
type input "20538015025"
click at [151, 178] on span "search Buscar Legajo" at bounding box center [130, 175] width 51 height 6
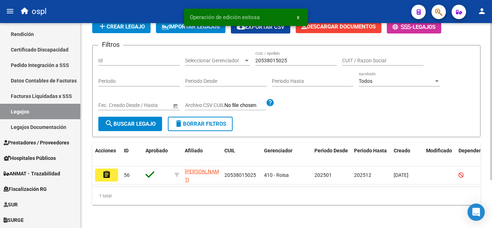
scroll to position [63, 0]
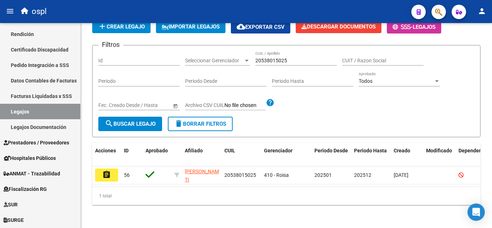
click at [106, 172] on mat-icon "assignment" at bounding box center [106, 174] width 9 height 9
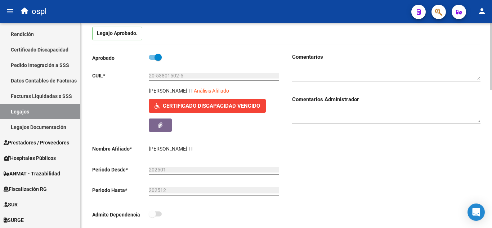
type input "VEUTHEY RODRIGUEZ TIZIANO GASPAR"
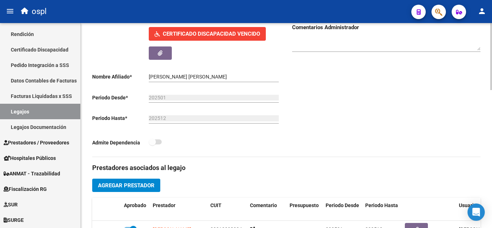
scroll to position [108, 0]
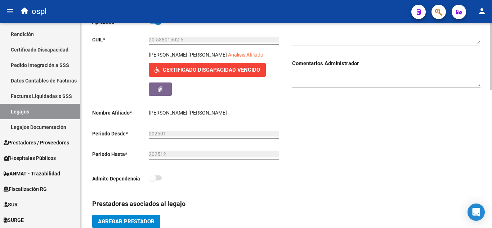
click at [151, 53] on p "VEUTHEY RODRIGUEZ TIZIANO GASPAR" at bounding box center [188, 55] width 78 height 8
drag, startPoint x: 149, startPoint y: 54, endPoint x: 238, endPoint y: 55, distance: 89.0
click at [227, 55] on p "VEUTHEY RODRIGUEZ TIZIANO GASPAR" at bounding box center [188, 55] width 78 height 8
copy p "VEUTHEY RODRIGUEZ TIZIANO GASPAR"
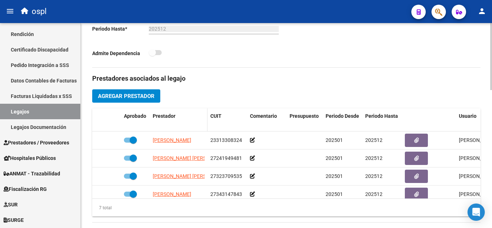
scroll to position [216, 0]
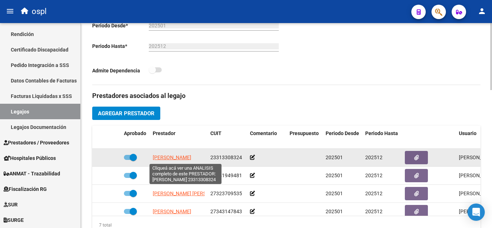
click at [172, 158] on span "RAMIREZ NATALIA SOLEDAD" at bounding box center [172, 158] width 39 height 6
type textarea "23313308324"
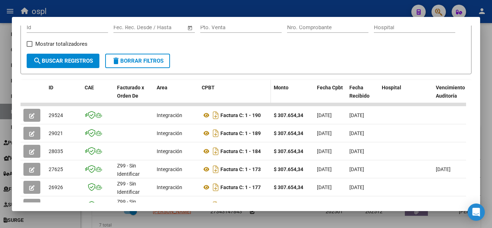
scroll to position [146, 0]
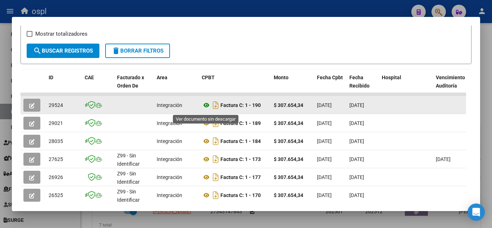
click at [207, 108] on icon at bounding box center [206, 105] width 9 height 9
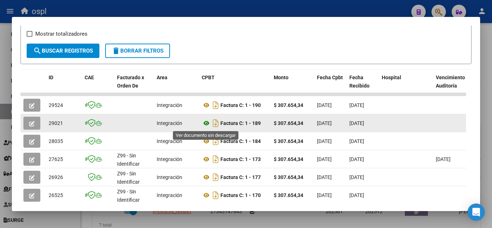
click at [207, 123] on icon at bounding box center [206, 123] width 9 height 9
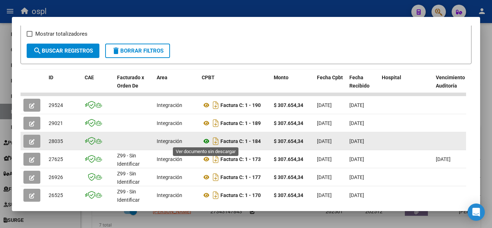
click at [207, 139] on icon at bounding box center [206, 141] width 9 height 9
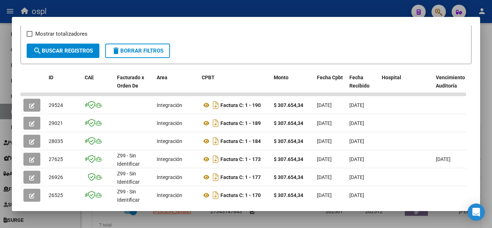
click at [180, 13] on div at bounding box center [246, 114] width 492 height 228
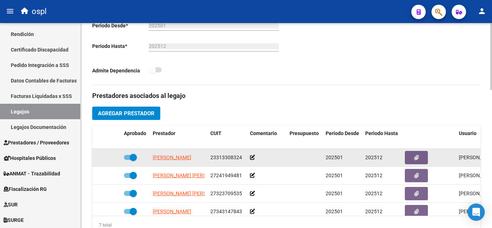
drag, startPoint x: 139, startPoint y: 159, endPoint x: 135, endPoint y: 159, distance: 4.0
click at [138, 159] on div at bounding box center [135, 157] width 23 height 9
click at [131, 159] on span at bounding box center [133, 157] width 7 height 7
click at [127, 160] on input "checkbox" at bounding box center [127, 160] width 0 height 0
checkbox input "false"
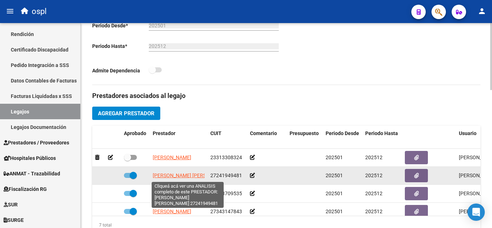
click at [171, 177] on span "VALLEJOS MARIA ALEJANDRA" at bounding box center [192, 176] width 78 height 6
type textarea "27241949481"
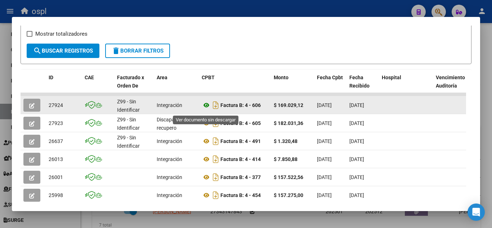
click at [206, 109] on icon at bounding box center [206, 105] width 9 height 9
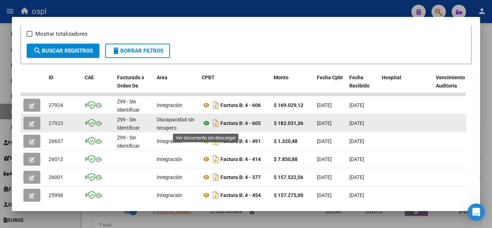
click at [208, 124] on icon at bounding box center [206, 123] width 9 height 9
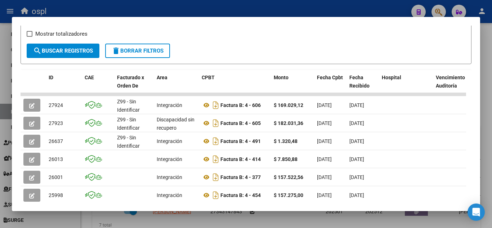
click at [9, 85] on div at bounding box center [246, 114] width 492 height 228
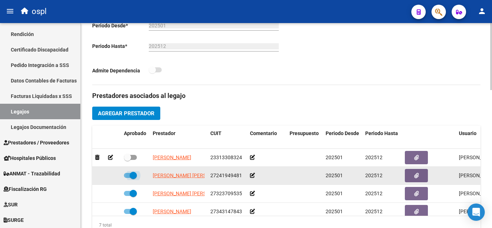
click at [134, 176] on span at bounding box center [133, 175] width 7 height 7
click at [127, 178] on input "checkbox" at bounding box center [127, 178] width 0 height 0
checkbox input "false"
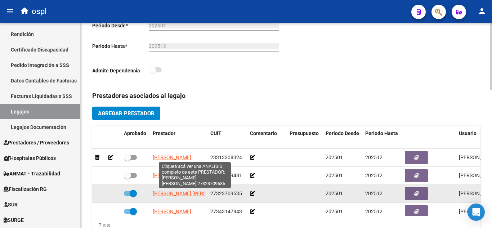
click at [164, 193] on span "MAGGIO BONET ANTONELA ANDREA" at bounding box center [192, 194] width 78 height 6
type textarea "27323709535"
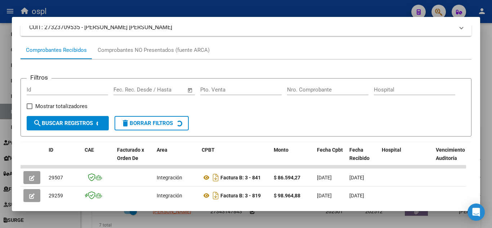
scroll to position [74, 0]
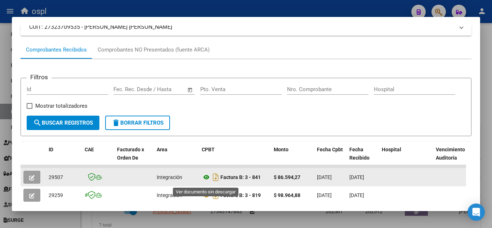
click at [205, 181] on icon at bounding box center [206, 177] width 9 height 9
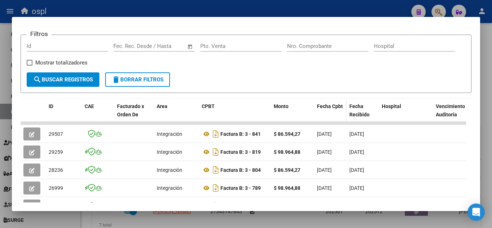
scroll to position [146, 0]
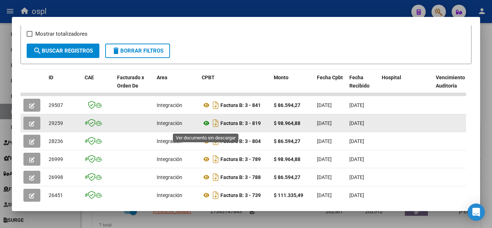
click at [207, 127] on icon at bounding box center [206, 123] width 9 height 9
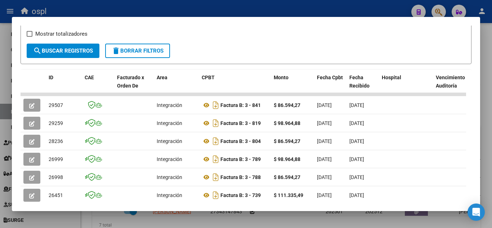
click at [72, 10] on div at bounding box center [246, 114] width 492 height 228
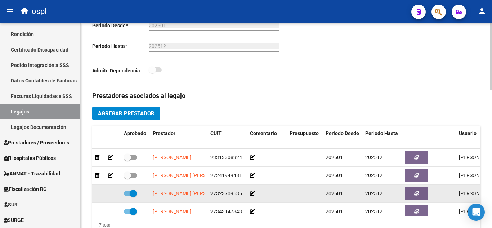
click at [251, 191] on icon at bounding box center [252, 193] width 5 height 5
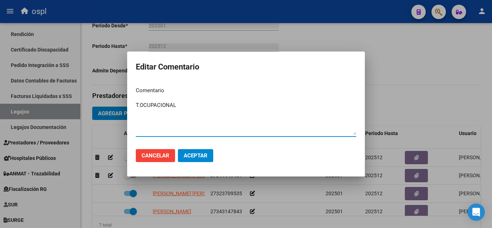
type textarea "T.OCUPACIONAL"
click at [205, 151] on button "Aceptar" at bounding box center [195, 155] width 35 height 13
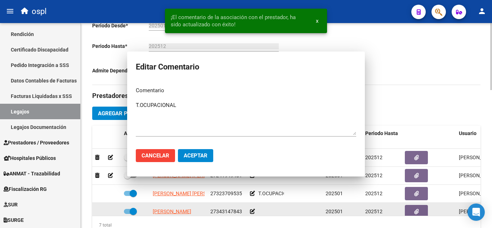
scroll to position [36, 0]
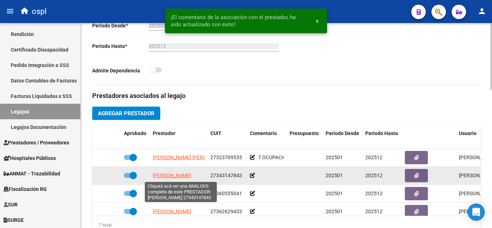
click at [174, 174] on span "LORENZON LIZA EVELYN" at bounding box center [172, 176] width 39 height 6
type textarea "27343147843"
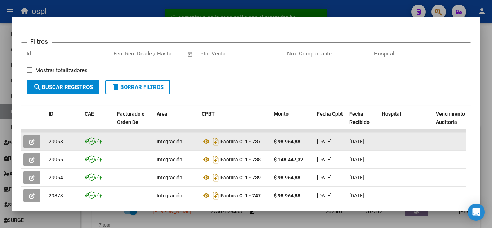
scroll to position [110, 0]
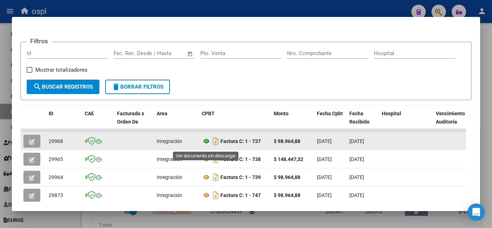
click at [207, 143] on icon at bounding box center [206, 141] width 9 height 9
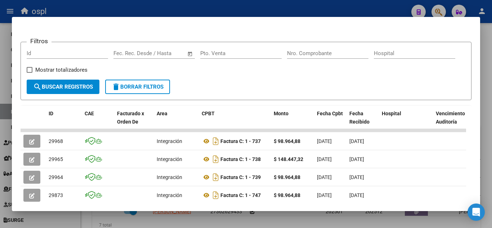
click at [222, 10] on div at bounding box center [246, 114] width 492 height 228
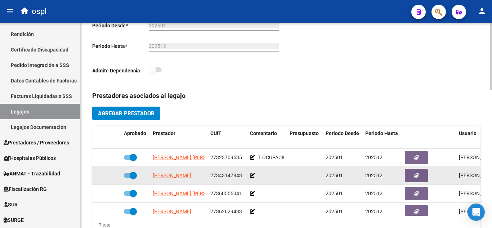
click at [254, 174] on icon at bounding box center [252, 175] width 5 height 5
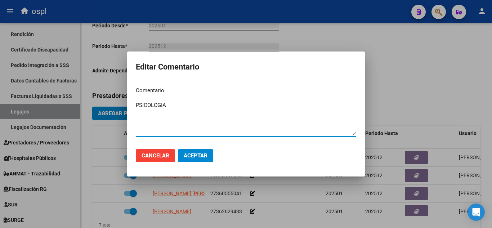
type textarea "PSICOLOGIA"
click at [197, 153] on span "Aceptar" at bounding box center [196, 155] width 24 height 6
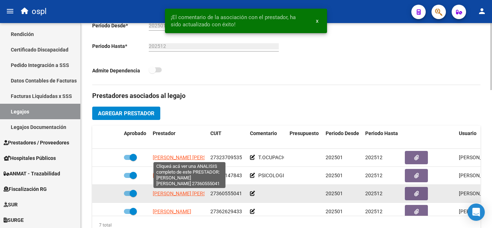
click at [199, 192] on span "BASABILBASO NATALIA YAMILA" at bounding box center [192, 194] width 78 height 6
type textarea "27360555041"
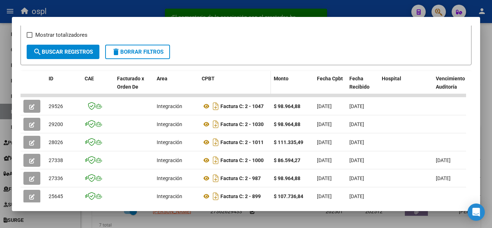
scroll to position [146, 0]
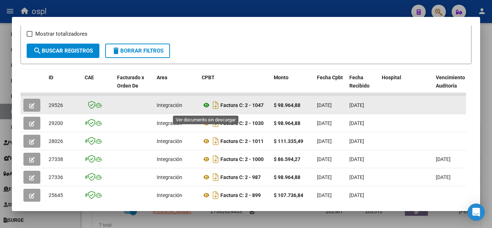
click at [206, 109] on icon at bounding box center [206, 105] width 9 height 9
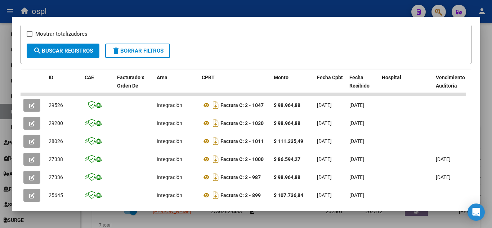
click at [239, 12] on div at bounding box center [246, 114] width 492 height 228
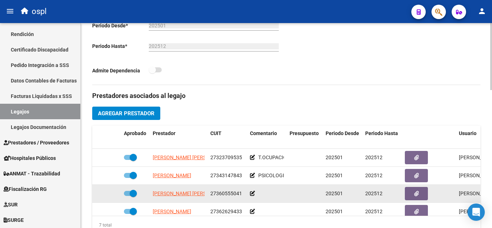
click at [252, 195] on icon at bounding box center [252, 193] width 5 height 5
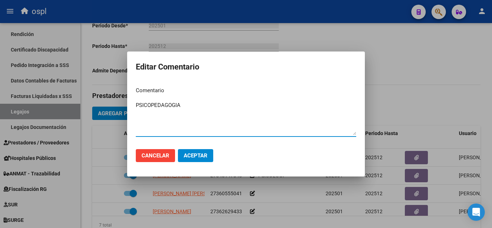
type textarea "PSICOPEDAGOGIA"
click at [200, 156] on span "Aceptar" at bounding box center [196, 155] width 24 height 6
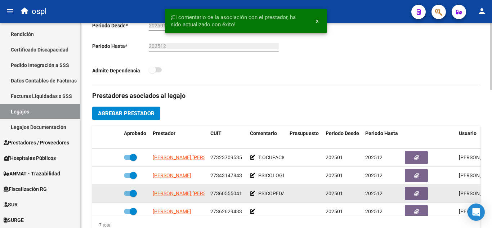
scroll to position [67, 0]
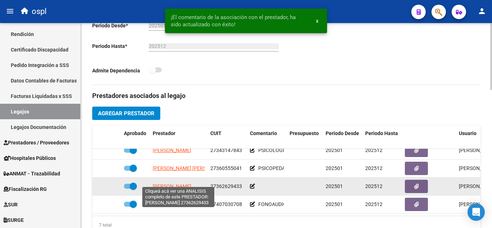
click at [191, 184] on span "PEREZ MARIA LETICIA" at bounding box center [172, 186] width 39 height 6
type textarea "27362629433"
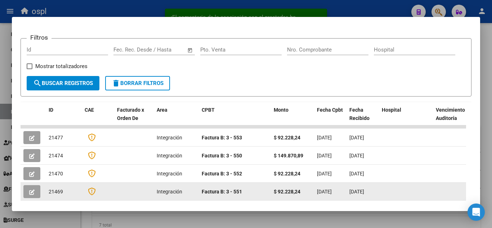
scroll to position [146, 0]
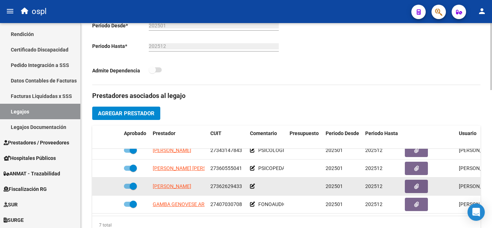
click at [132, 183] on span at bounding box center [133, 186] width 7 height 7
click at [127, 189] on input "checkbox" at bounding box center [127, 189] width 0 height 0
click at [97, 184] on icon at bounding box center [97, 186] width 4 height 5
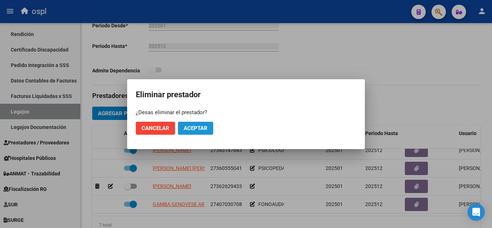
click at [187, 128] on span "Aceptar" at bounding box center [196, 128] width 24 height 6
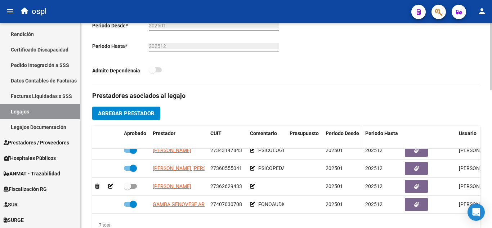
checkbox input "true"
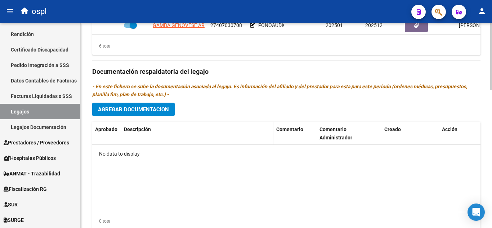
scroll to position [396, 0]
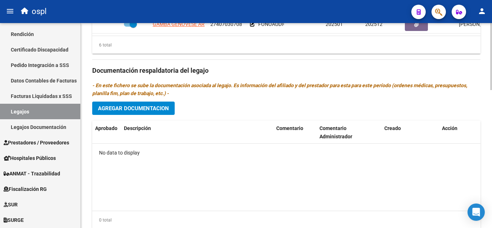
click at [138, 105] on button "Agregar Documentacion" at bounding box center [133, 108] width 82 height 13
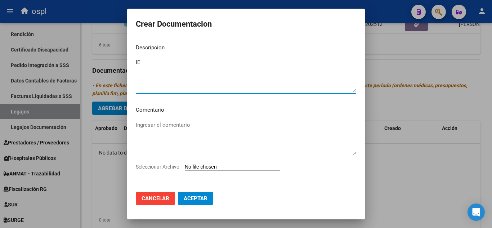
type textarea "l"
type textarea "Legajo_Psicologia"
click at [197, 165] on input "Seleccionar Archivo" at bounding box center [232, 167] width 95 height 7
type input "C:\fakepath\prestaciones psicologia Veuthey Tiziano.pdf"
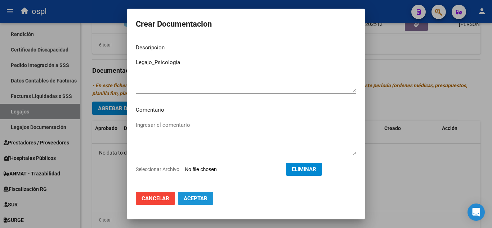
click at [198, 198] on span "Aceptar" at bounding box center [196, 198] width 24 height 6
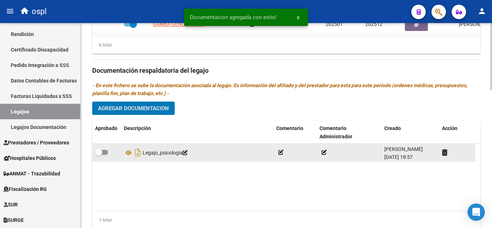
click at [101, 155] on span at bounding box center [98, 152] width 7 height 7
click at [99, 155] on input "checkbox" at bounding box center [98, 155] width 0 height 0
checkbox input "true"
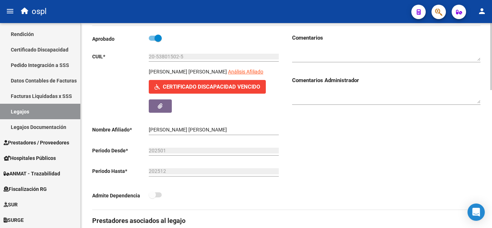
scroll to position [36, 0]
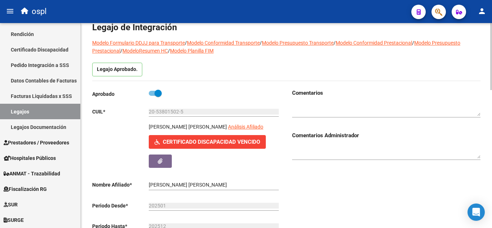
drag, startPoint x: 149, startPoint y: 127, endPoint x: 238, endPoint y: 128, distance: 89.3
click at [227, 128] on p "VEUTHEY RODRIGUEZ TIZIANO GASPAR" at bounding box center [188, 127] width 78 height 8
copy p "VEUTHEY RODRIGUEZ TIZIANO GASPAR"
click at [153, 109] on input "20-53801502-5" at bounding box center [214, 112] width 130 height 6
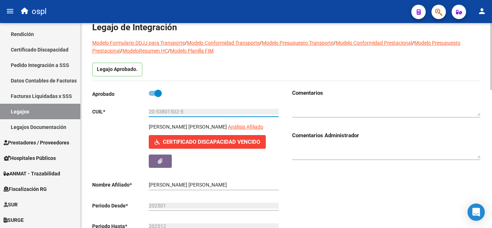
click at [153, 109] on input "20-53801502-5" at bounding box center [214, 112] width 130 height 6
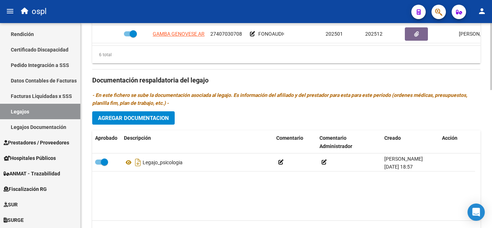
scroll to position [421, 0]
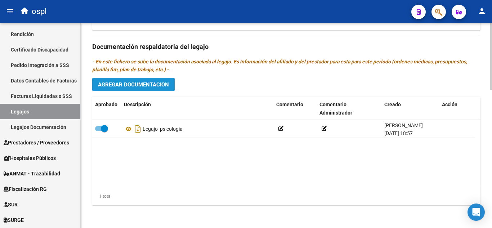
click at [146, 90] on button "Agregar Documentacion" at bounding box center [133, 84] width 82 height 13
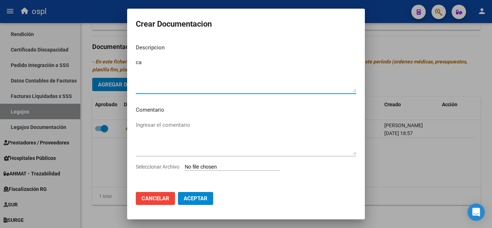
type textarea "c"
type textarea "CAR"
click at [199, 173] on div "Seleccionar Archivo" at bounding box center [246, 170] width 220 height 14
click at [201, 166] on input "Seleccionar Archivo" at bounding box center [232, 167] width 95 height 7
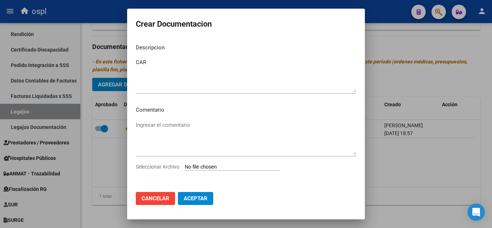
type input "C:\fakepath\certificado alumno regular Tiziano Veuthey.pdf"
click at [193, 200] on span "Aceptar" at bounding box center [196, 198] width 24 height 6
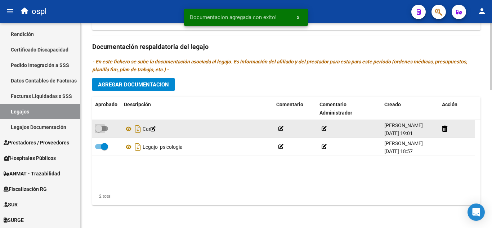
click at [99, 129] on span at bounding box center [98, 128] width 7 height 7
click at [99, 131] on input "checkbox" at bounding box center [98, 131] width 0 height 0
checkbox input "true"
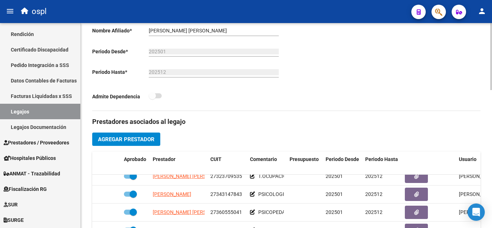
scroll to position [133, 0]
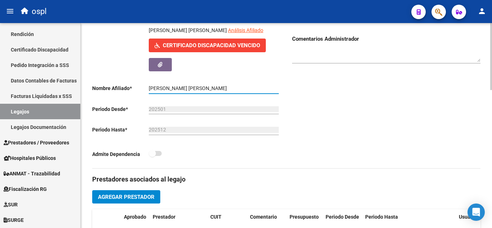
drag, startPoint x: 149, startPoint y: 90, endPoint x: 240, endPoint y: 83, distance: 91.0
click at [240, 83] on div "VEUTHEY RODRIGUEZ TIZIANO GASPAR Ingresar el nombre" at bounding box center [214, 86] width 130 height 14
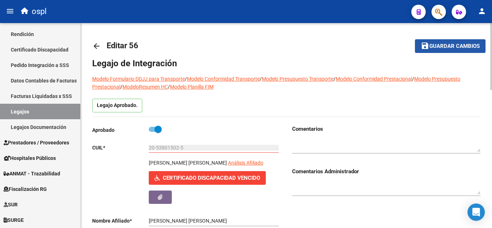
click at [454, 40] on button "save Guardar cambios" at bounding box center [450, 45] width 71 height 13
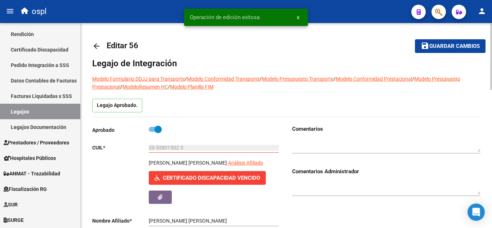
click at [97, 45] on mat-icon "arrow_back" at bounding box center [96, 46] width 9 height 9
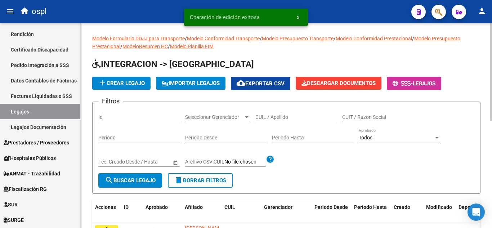
click at [258, 122] on div "CUIL / Apellido" at bounding box center [295, 115] width 81 height 14
paste input "20573810245"
type input "20573810245"
click at [137, 180] on span "search Buscar Legajo" at bounding box center [130, 180] width 51 height 6
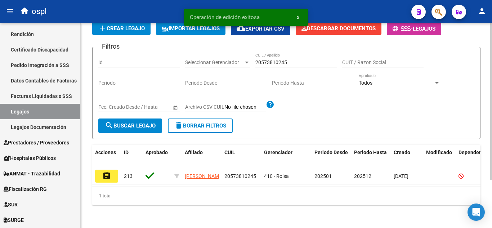
scroll to position [63, 0]
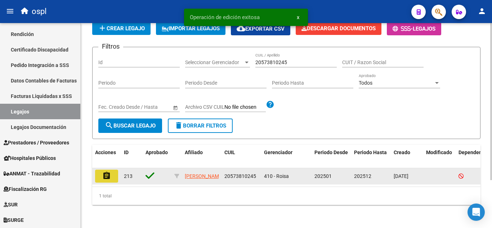
click at [109, 171] on mat-icon "assignment" at bounding box center [106, 175] width 9 height 9
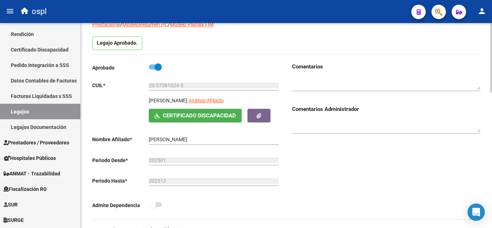
scroll to position [72, 0]
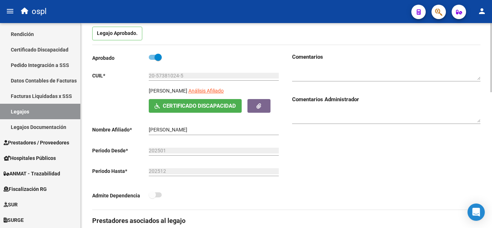
drag, startPoint x: 148, startPoint y: 90, endPoint x: 184, endPoint y: 91, distance: 35.7
click at [184, 91] on div "MUJICA MALIK Análisis Afiliado" at bounding box center [215, 93] width 132 height 12
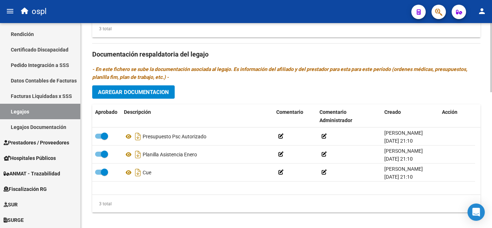
scroll to position [396, 0]
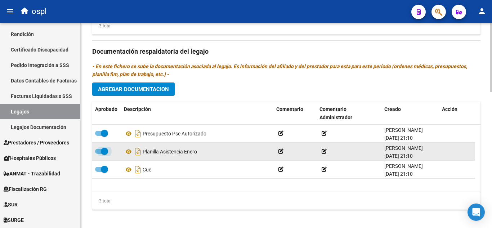
click at [106, 150] on span at bounding box center [104, 151] width 7 height 7
click at [99, 154] on input "checkbox" at bounding box center [98, 154] width 0 height 0
click at [444, 150] on icon at bounding box center [444, 151] width 5 height 7
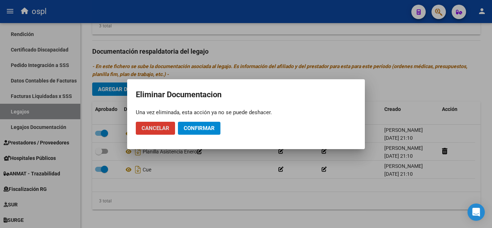
click at [202, 131] on span "Confirmar" at bounding box center [199, 128] width 31 height 6
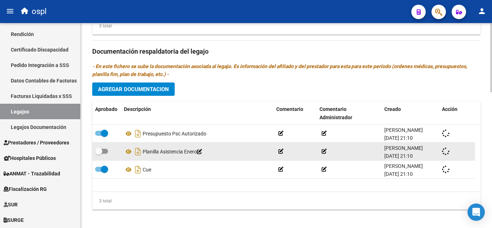
checkbox input "true"
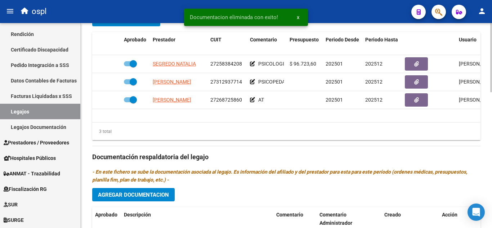
scroll to position [288, 0]
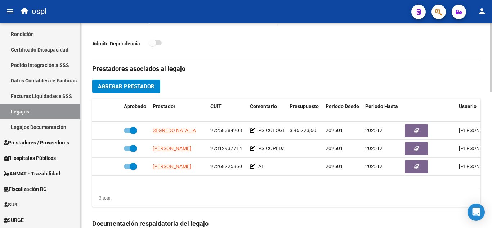
click at [492, 114] on div at bounding box center [491, 133] width 2 height 69
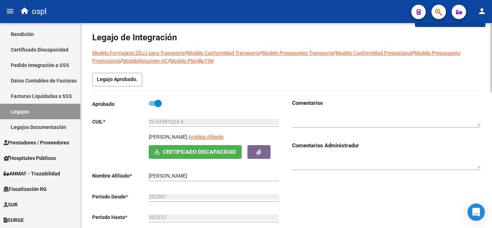
drag, startPoint x: 148, startPoint y: 123, endPoint x: 183, endPoint y: 121, distance: 35.7
click at [183, 121] on app-form-text-field "CUIL * 20-57381024-5 Ingresar CUIL" at bounding box center [185, 122] width 187 height 6
drag, startPoint x: 183, startPoint y: 121, endPoint x: 148, endPoint y: 121, distance: 35.7
click at [155, 122] on input "20-57381024-5" at bounding box center [214, 122] width 130 height 6
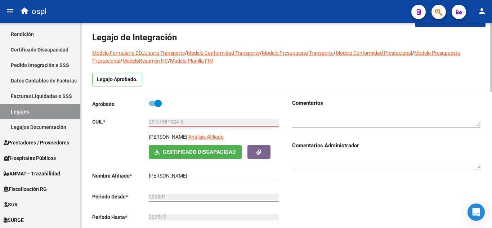
click at [155, 121] on input "20-57381024-5" at bounding box center [214, 122] width 130 height 6
click at [151, 121] on input "20-57381024-5" at bounding box center [214, 122] width 130 height 6
drag, startPoint x: 168, startPoint y: 109, endPoint x: 164, endPoint y: 117, distance: 8.9
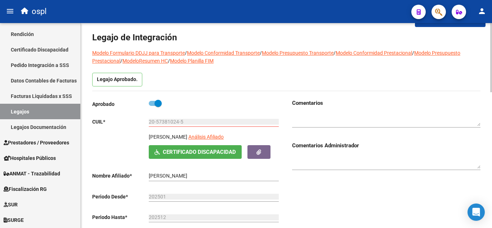
click at [164, 116] on div "Aprobado CUIL * 20-57381024-5 Ingresar CUIL MUJICA MALIK Análisis Afiliado Cert…" at bounding box center [186, 174] width 188 height 151
click at [163, 120] on input "20-57381024-5" at bounding box center [214, 122] width 130 height 6
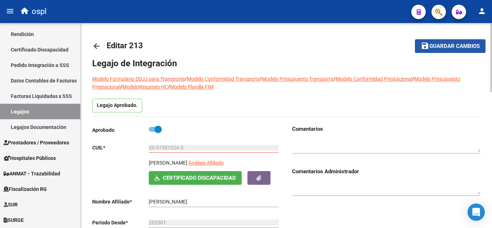
drag, startPoint x: 455, startPoint y: 49, endPoint x: 391, endPoint y: 47, distance: 63.4
click at [455, 49] on span "Guardar cambios" at bounding box center [454, 46] width 50 height 6
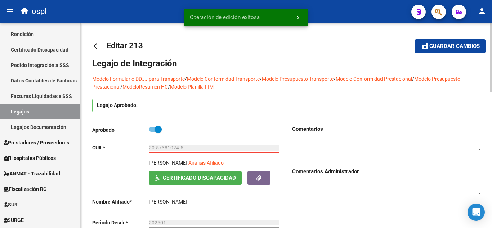
click at [95, 42] on mat-icon "arrow_back" at bounding box center [96, 46] width 9 height 9
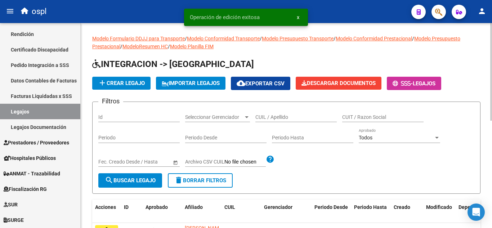
click at [270, 117] on input "CUIL / Apellido" at bounding box center [295, 117] width 81 height 6
paste input "27475786799"
type input "27475786799"
click at [148, 178] on span "search Buscar Legajo" at bounding box center [130, 180] width 51 height 6
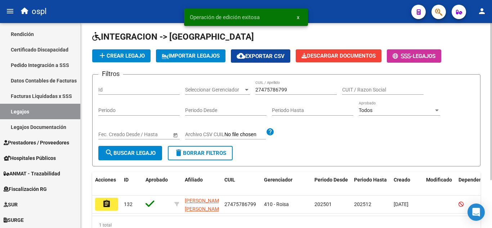
scroll to position [63, 0]
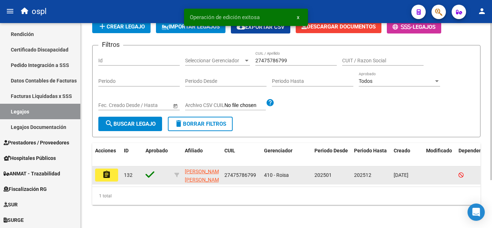
click at [107, 171] on mat-icon "assignment" at bounding box center [106, 174] width 9 height 9
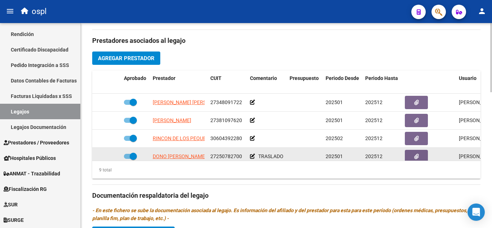
scroll to position [103, 0]
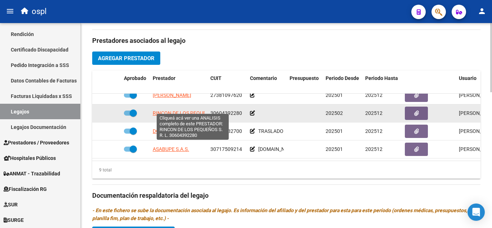
click at [173, 110] on span "RINCON DE LOS PEQUEÑOS S. R. L." at bounding box center [193, 113] width 80 height 6
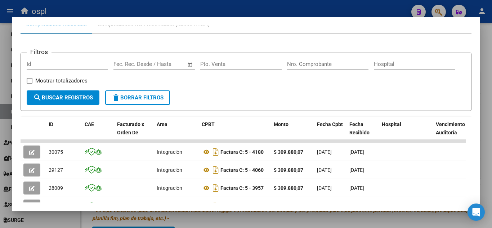
scroll to position [110, 0]
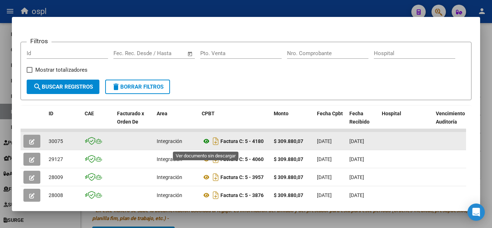
click at [206, 145] on icon at bounding box center [206, 141] width 9 height 9
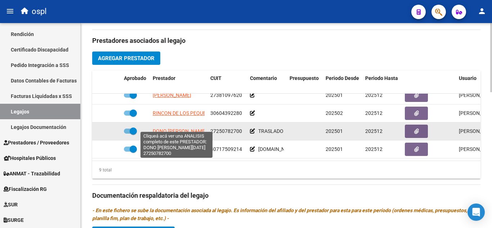
scroll to position [67, 0]
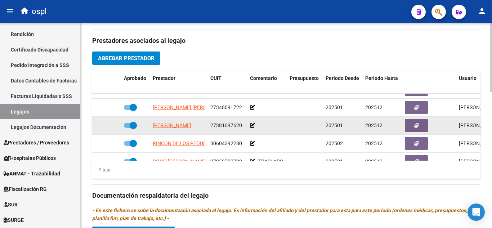
click at [185, 123] on span "ACUÑA CAREN ANABEL" at bounding box center [172, 125] width 39 height 6
type textarea "27381097620"
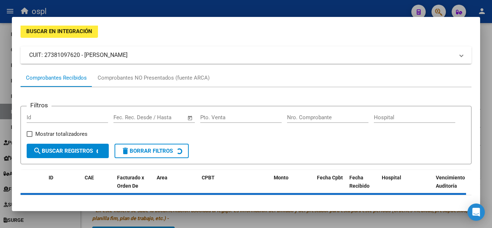
scroll to position [74, 0]
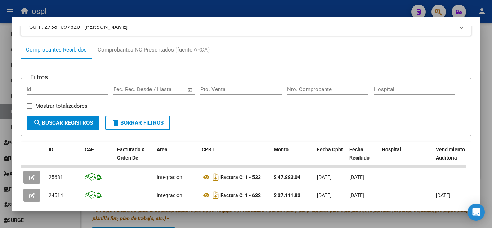
click at [88, 13] on div at bounding box center [246, 114] width 492 height 228
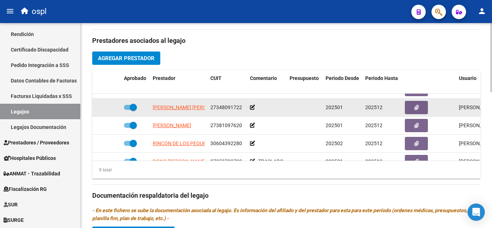
drag, startPoint x: 134, startPoint y: 107, endPoint x: 162, endPoint y: 116, distance: 29.2
click at [162, 116] on div "MEDINA TAMARA EVANGELINA 27348091722 202501 202512 Juan P 01/11/2024" at bounding box center [313, 108] width 443 height 18
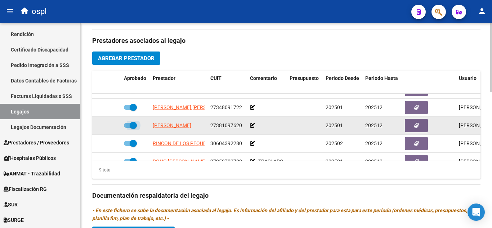
click at [136, 126] on span at bounding box center [133, 125] width 7 height 7
click at [127, 128] on input "checkbox" at bounding box center [127, 128] width 0 height 0
click at [98, 124] on icon at bounding box center [97, 125] width 4 height 5
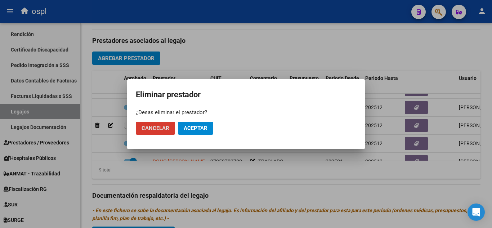
click at [186, 127] on span "Aceptar" at bounding box center [196, 128] width 24 height 6
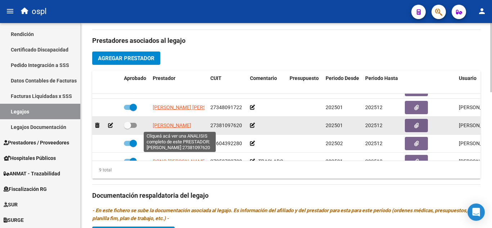
checkbox input "true"
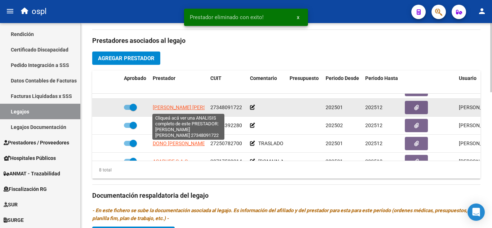
click at [181, 107] on span "MEDINA TAMARA EVANGELINA" at bounding box center [192, 107] width 78 height 6
type textarea "27348091722"
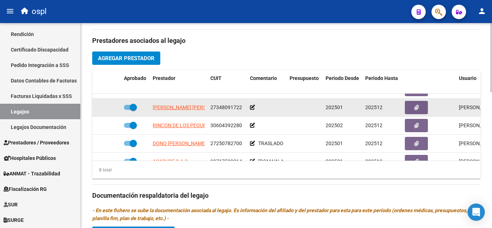
click at [134, 105] on span at bounding box center [133, 107] width 7 height 7
click at [127, 110] on input "checkbox" at bounding box center [127, 110] width 0 height 0
click at [95, 107] on icon at bounding box center [97, 107] width 4 height 5
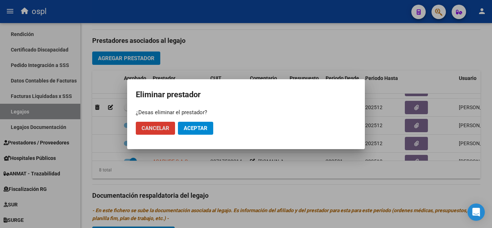
click at [192, 129] on span "Aceptar" at bounding box center [196, 128] width 24 height 6
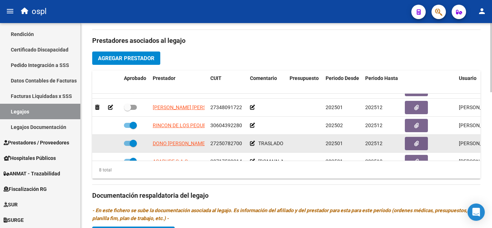
checkbox input "true"
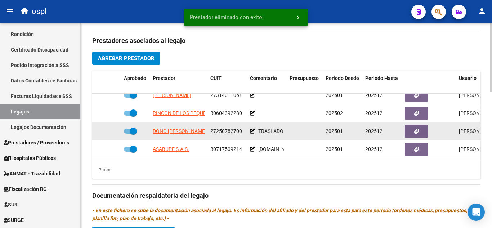
scroll to position [31, 0]
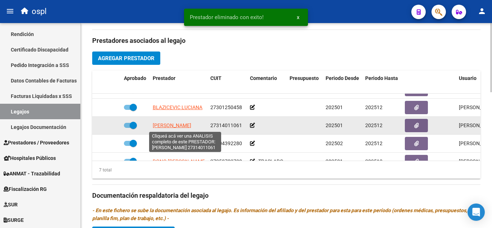
click at [180, 125] on span "PACHECO MELISA SOLEDAD" at bounding box center [172, 125] width 39 height 6
type textarea "27314011061"
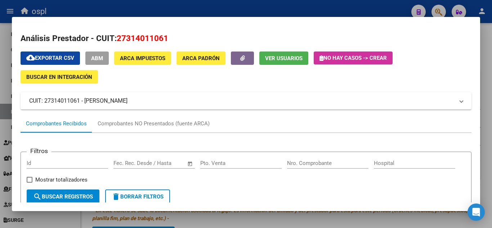
scroll to position [74, 0]
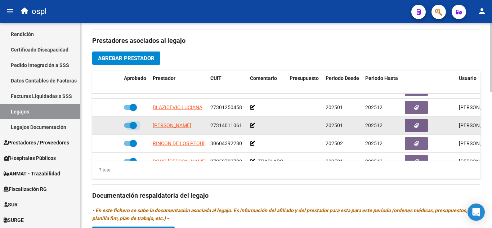
click at [136, 123] on span at bounding box center [133, 125] width 7 height 7
click at [127, 128] on input "checkbox" at bounding box center [127, 128] width 0 height 0
click at [98, 125] on icon at bounding box center [97, 125] width 4 height 5
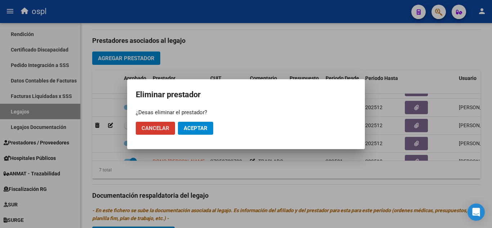
click at [193, 124] on button "Aceptar" at bounding box center [195, 128] width 35 height 13
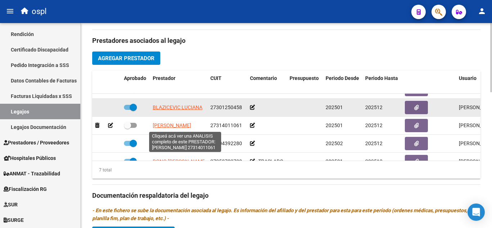
checkbox input "true"
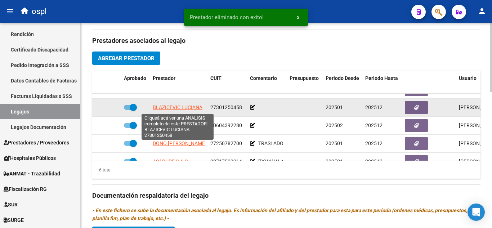
click at [194, 107] on span "BLAZICEVIC LUCIANA" at bounding box center [178, 107] width 50 height 6
type textarea "27301250458"
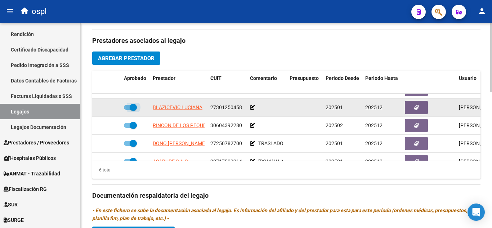
click at [135, 106] on span at bounding box center [133, 107] width 7 height 7
click at [127, 110] on input "checkbox" at bounding box center [127, 110] width 0 height 0
click at [96, 106] on icon at bounding box center [97, 107] width 4 height 5
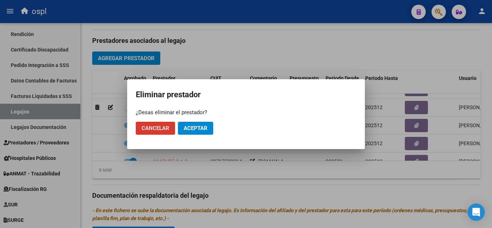
click at [193, 129] on span "Aceptar" at bounding box center [196, 128] width 24 height 6
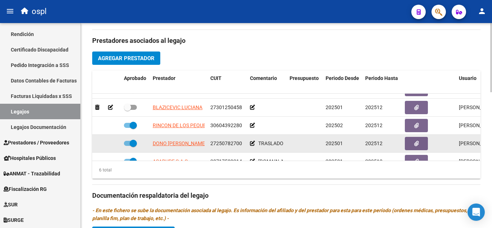
checkbox input "true"
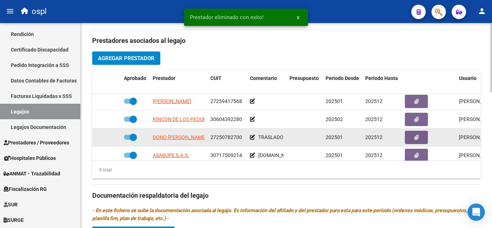
scroll to position [0, 0]
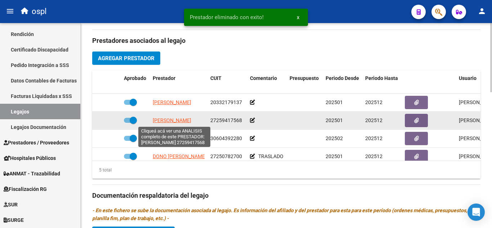
click at [173, 121] on span "GONZALEZ MABEL" at bounding box center [172, 120] width 39 height 6
type textarea "27259417568"
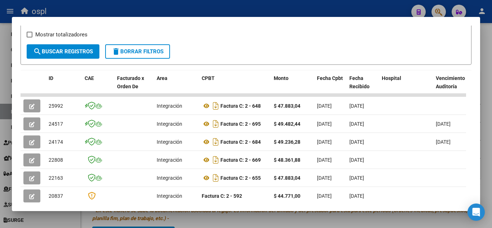
scroll to position [146, 0]
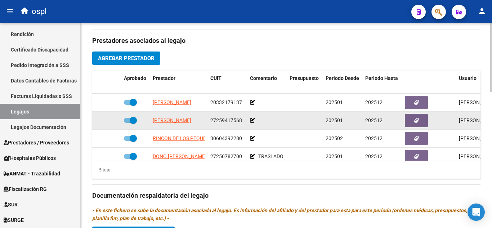
click at [132, 121] on span at bounding box center [133, 120] width 7 height 7
click at [127, 123] on input "checkbox" at bounding box center [127, 123] width 0 height 0
click at [98, 121] on icon at bounding box center [97, 120] width 4 height 5
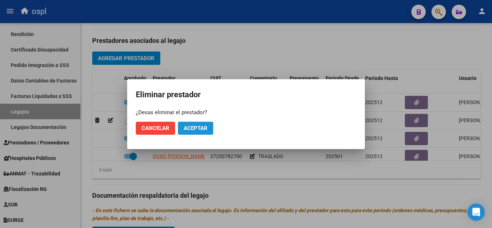
click at [192, 124] on button "Aceptar" at bounding box center [195, 128] width 35 height 13
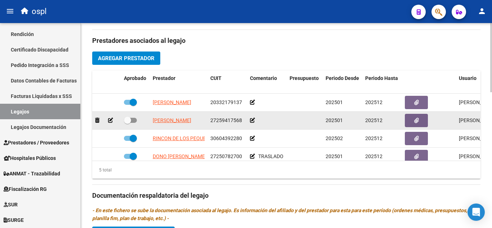
checkbox input "true"
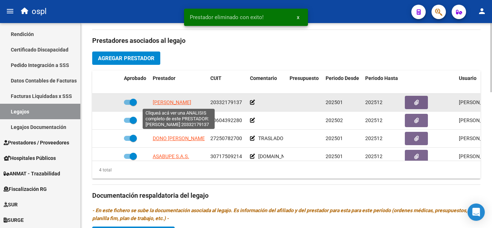
click at [191, 102] on span "ALFARO VANESA ELSA" at bounding box center [172, 102] width 39 height 6
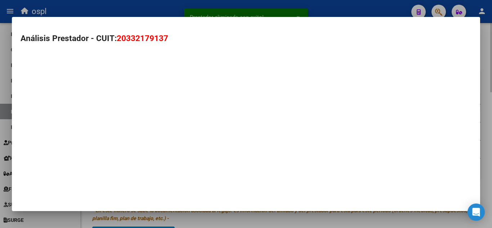
type textarea "20332179137"
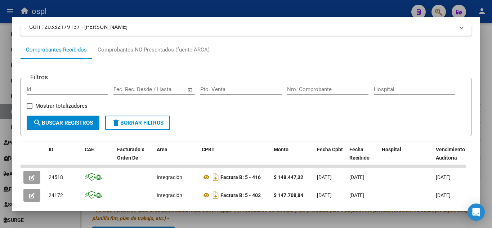
scroll to position [110, 0]
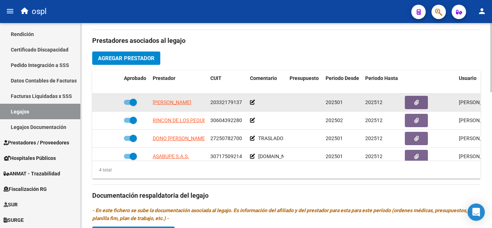
click at [131, 102] on span at bounding box center [133, 102] width 7 height 7
click at [127, 105] on input "checkbox" at bounding box center [127, 105] width 0 height 0
click at [99, 103] on icon at bounding box center [97, 102] width 4 height 5
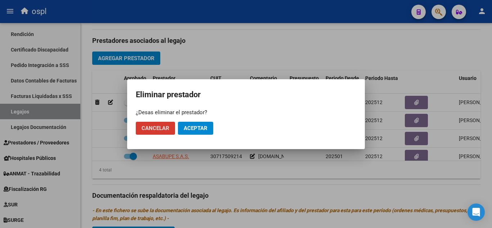
click at [203, 126] on span "Aceptar" at bounding box center [196, 128] width 24 height 6
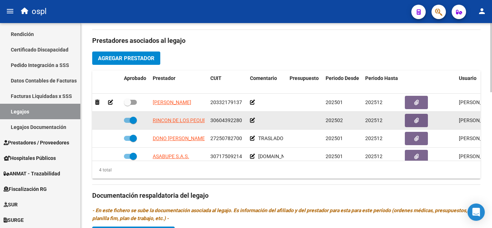
checkbox input "true"
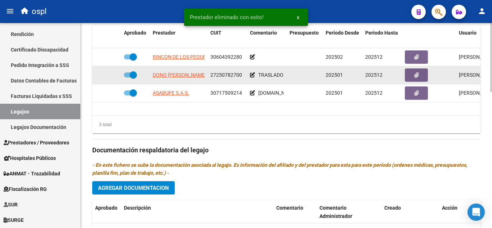
scroll to position [288, 0]
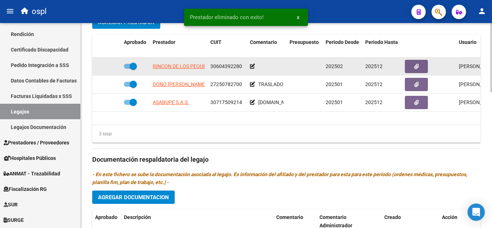
click at [252, 65] on icon at bounding box center [252, 66] width 5 height 5
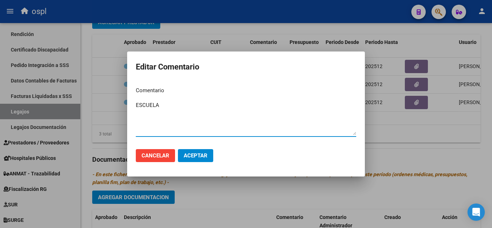
type textarea "ESCUELA"
click at [201, 157] on span "Aceptar" at bounding box center [196, 155] width 24 height 6
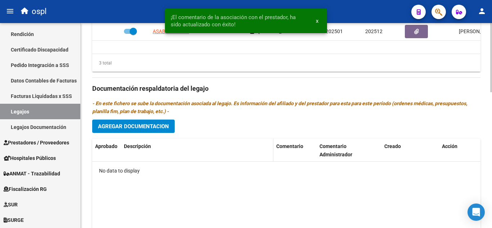
scroll to position [360, 0]
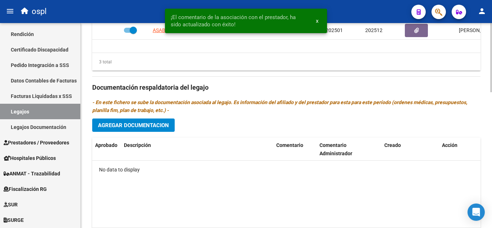
click at [161, 123] on span "Agregar Documentacion" at bounding box center [133, 125] width 71 height 6
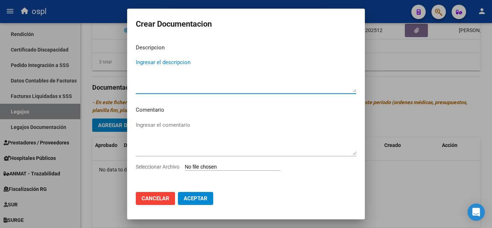
click at [205, 166] on input "Seleccionar Archivo" at bounding box center [232, 167] width 95 height 7
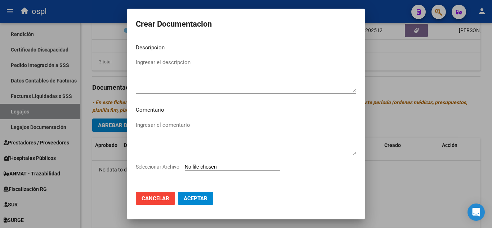
type input "C:\fakepath\EXPEDIENTE PEREZ CAMILA 2025 COMPLETO (1).pdf"
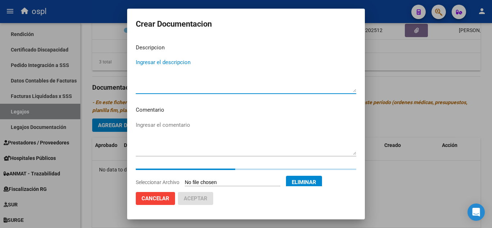
click at [188, 66] on textarea "Ingresar el descripcion" at bounding box center [246, 75] width 220 height 34
type textarea "l"
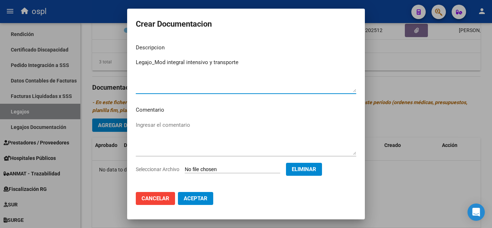
type textarea "Legajo_Mod integral intensivo y transporte"
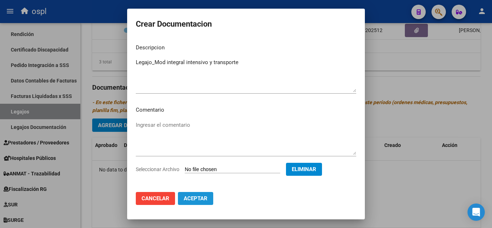
click at [184, 193] on button "Aceptar" at bounding box center [195, 198] width 35 height 13
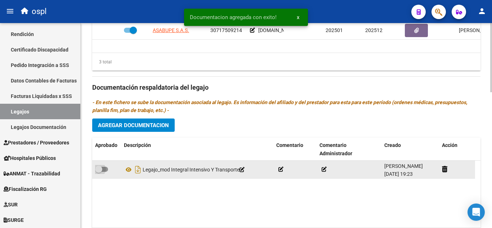
click at [104, 171] on span at bounding box center [101, 169] width 13 height 5
click at [99, 172] on input "checkbox" at bounding box center [98, 172] width 0 height 0
checkbox input "true"
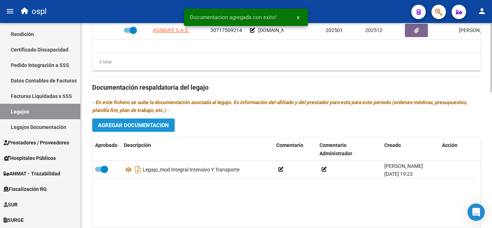
click at [132, 126] on span "Agregar Documentacion" at bounding box center [133, 125] width 71 height 6
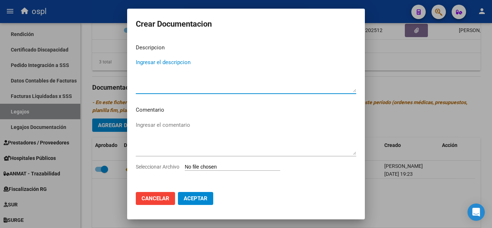
click at [204, 162] on div "Ingresar el comentario" at bounding box center [246, 142] width 220 height 44
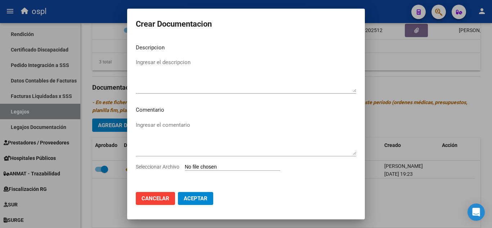
click at [204, 167] on input "Seleccionar Archivo" at bounding box center [232, 167] width 95 height 7
type input "C:\fakepath\RNP UBUNTU- ASABUPE (1).pdf"
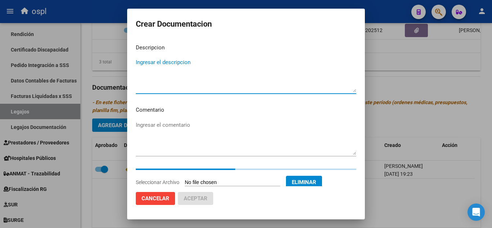
click at [168, 61] on textarea "Ingresar el descripcion" at bounding box center [246, 75] width 220 height 34
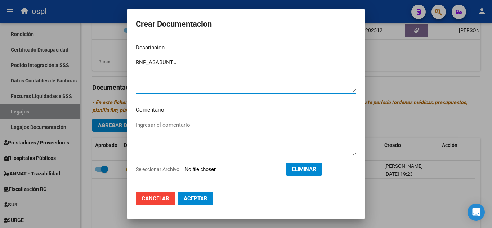
type textarea "RNP_ASABUNTU"
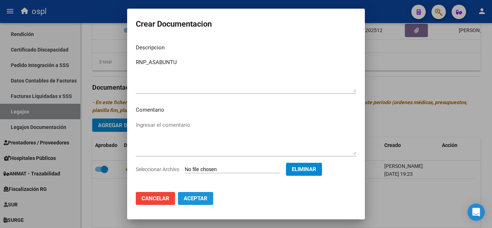
click at [191, 194] on button "Aceptar" at bounding box center [195, 198] width 35 height 13
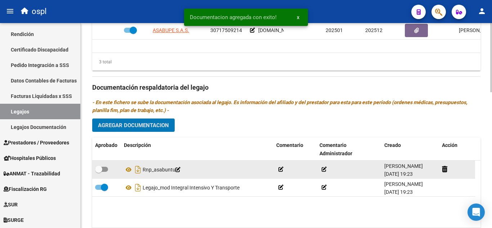
click at [102, 169] on span at bounding box center [98, 169] width 7 height 7
click at [99, 172] on input "checkbox" at bounding box center [98, 172] width 0 height 0
checkbox input "true"
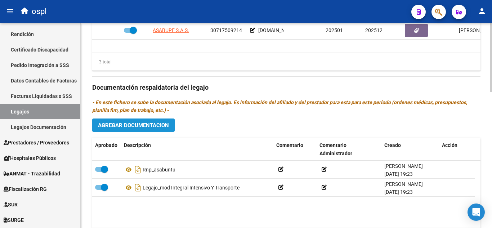
click at [125, 124] on span "Agregar Documentacion" at bounding box center [133, 125] width 71 height 6
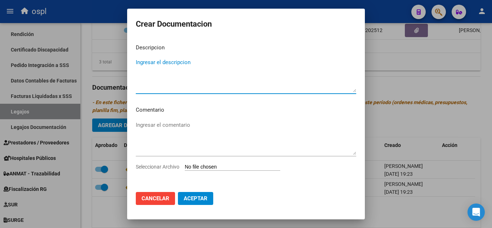
click at [201, 164] on app-file-uploader "Seleccionar Archivo" at bounding box center [211, 167] width 150 height 6
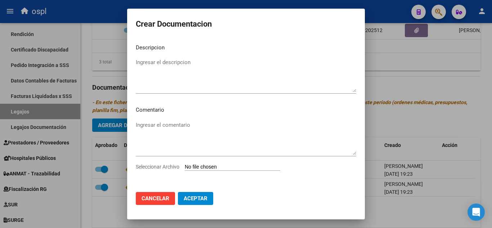
click at [205, 169] on input "Seleccionar Archivo" at bounding box center [232, 167] width 95 height 7
type input "C:\fakepath\Certificado escolar Perez Abril.pdf"
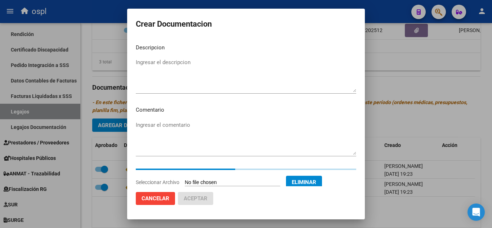
click at [193, 64] on textarea "Ingresar el descripcion" at bounding box center [246, 75] width 220 height 34
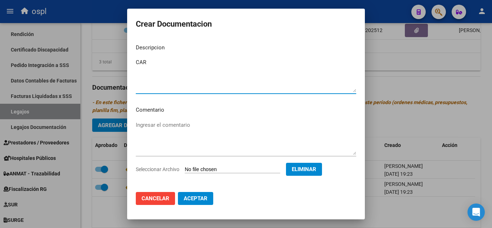
type textarea "CAR"
click at [194, 198] on span "Aceptar" at bounding box center [196, 198] width 24 height 6
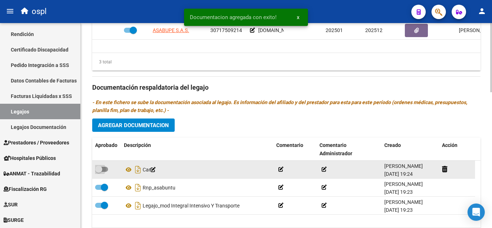
click at [104, 169] on span at bounding box center [101, 169] width 13 height 5
click at [99, 172] on input "checkbox" at bounding box center [98, 172] width 0 height 0
checkbox input "true"
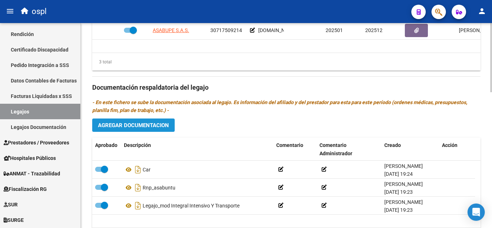
click at [128, 126] on span "Agregar Documentacion" at bounding box center [133, 125] width 71 height 6
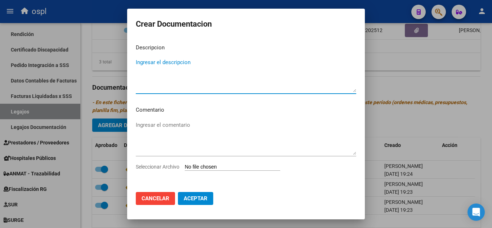
click at [205, 166] on input "Seleccionar Archivo" at bounding box center [232, 167] width 95 height 7
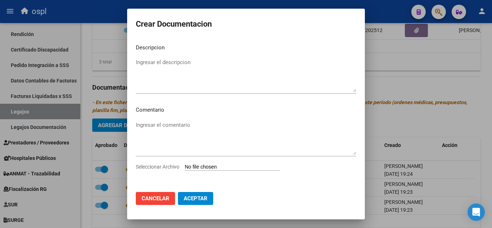
type input "C:\fakepath\EXPEDIENTE PEREZ CAMILA.pdf"
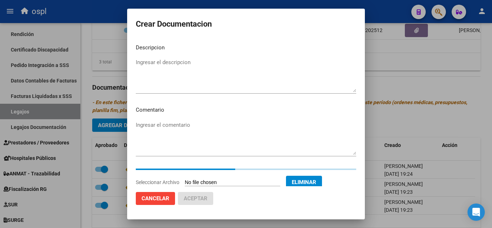
click at [186, 70] on textarea "Ingresar el descripcion" at bounding box center [246, 75] width 220 height 34
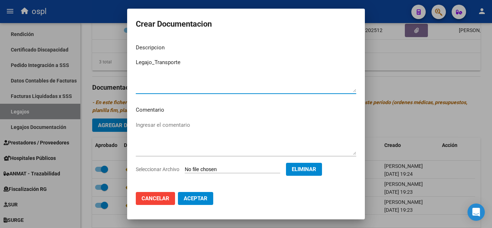
type textarea "Legajo_Transporte"
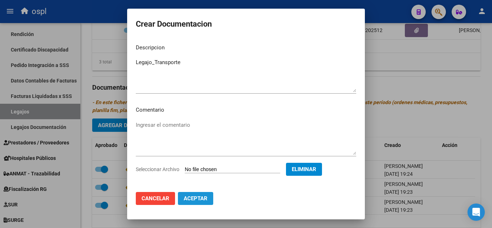
click at [208, 194] on button "Aceptar" at bounding box center [195, 198] width 35 height 13
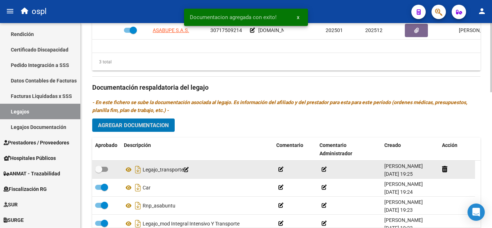
click at [104, 164] on datatable-body-cell at bounding box center [106, 170] width 29 height 18
click at [100, 166] on datatable-body-cell at bounding box center [106, 170] width 29 height 18
click at [101, 168] on span at bounding box center [98, 169] width 7 height 7
click at [99, 172] on input "checkbox" at bounding box center [98, 172] width 0 height 0
checkbox input "true"
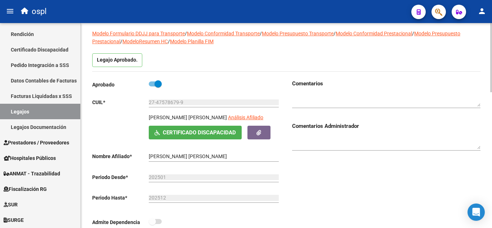
scroll to position [72, 0]
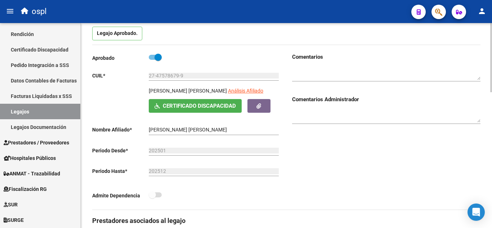
drag, startPoint x: 149, startPoint y: 89, endPoint x: 200, endPoint y: 93, distance: 50.6
click at [200, 93] on p "PEREZ MARIA CAMILA" at bounding box center [188, 91] width 78 height 8
click at [167, 72] on div "27-47578679-9 Ingresar CUIL" at bounding box center [214, 73] width 130 height 14
click at [166, 73] on input "27-47578679-9" at bounding box center [214, 76] width 130 height 6
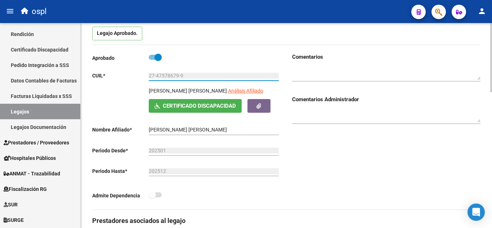
click at [166, 73] on input "27-47578679-9" at bounding box center [214, 76] width 130 height 6
click at [169, 88] on p "PEREZ MARIA CAMILA" at bounding box center [188, 91] width 78 height 8
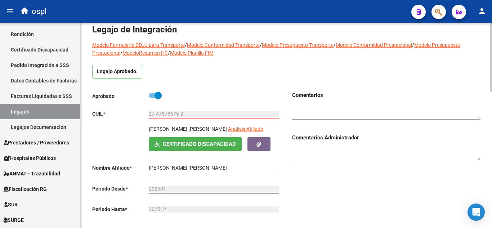
scroll to position [0, 0]
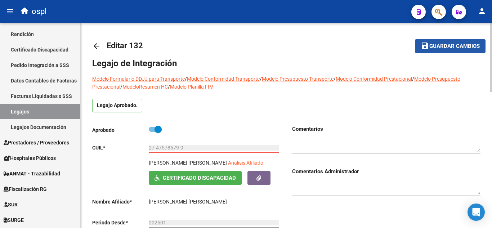
click at [469, 46] on span "Guardar cambios" at bounding box center [454, 46] width 50 height 6
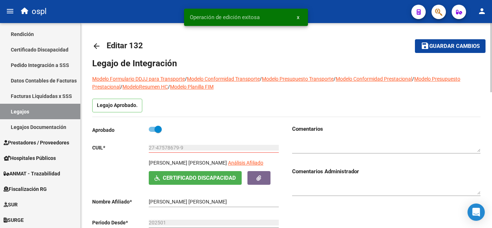
click at [96, 44] on mat-icon "arrow_back" at bounding box center [96, 46] width 9 height 9
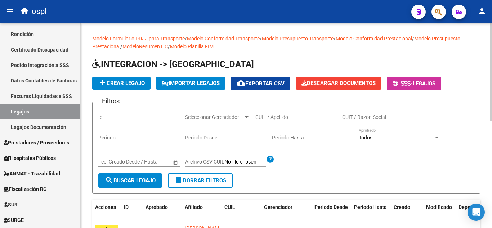
click at [278, 118] on input "CUIL / Apellido" at bounding box center [295, 117] width 81 height 6
paste input "20547034962"
type input "20547034962"
drag, startPoint x: 166, startPoint y: 176, endPoint x: 139, endPoint y: 183, distance: 28.4
click at [139, 183] on form "Filtros Id Seleccionar Gerenciador Seleccionar Gerenciador 20547034962 CUIL / A…" at bounding box center [286, 148] width 388 height 92
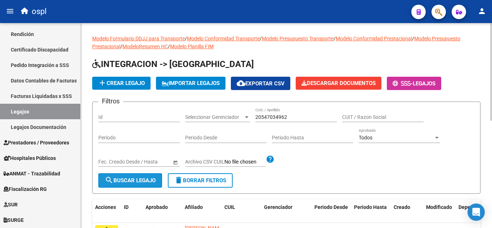
click at [140, 182] on span "search Buscar Legajo" at bounding box center [130, 180] width 51 height 6
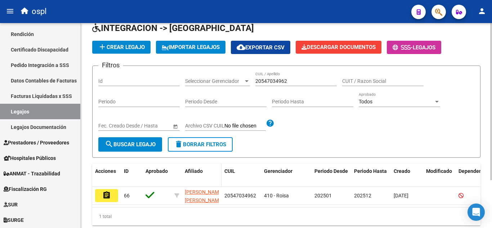
scroll to position [63, 0]
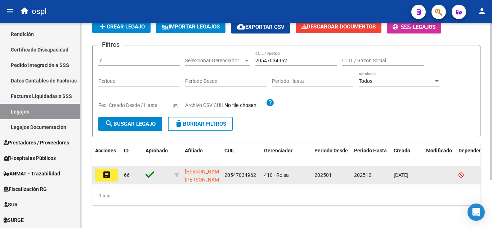
click at [100, 172] on button "assignment" at bounding box center [106, 175] width 23 height 13
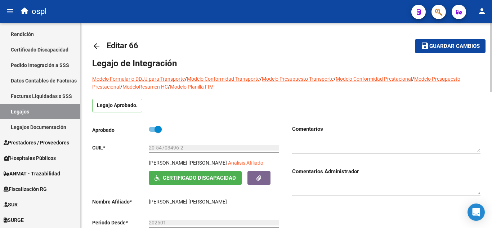
drag, startPoint x: 149, startPoint y: 161, endPoint x: 233, endPoint y: 165, distance: 84.3
click at [233, 165] on div "CHAMBI POMA BENJAMIN LEANDRO Análisis Afiliado" at bounding box center [215, 165] width 132 height 12
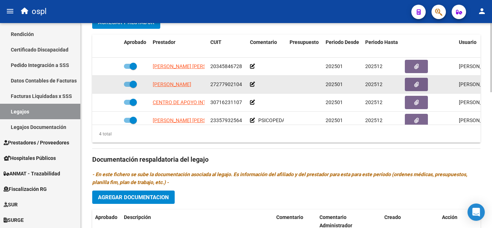
scroll to position [13, 0]
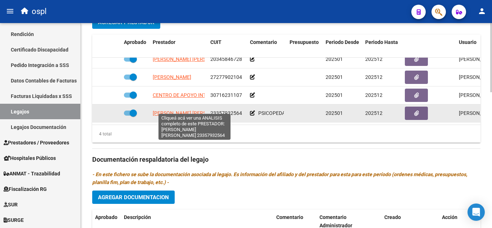
click at [164, 110] on span "LOVERSO ALBISTUR JOANNA MARIA" at bounding box center [192, 113] width 78 height 6
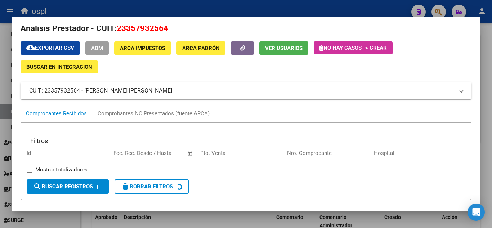
scroll to position [74, 0]
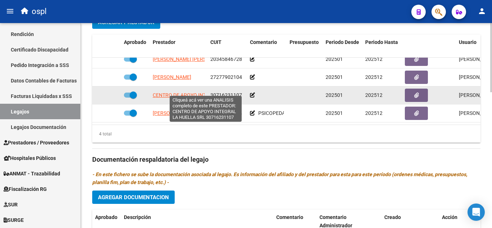
click at [185, 92] on span "CENTRO DE APOYO INTEGRAL LA HUELLA SRL" at bounding box center [206, 95] width 106 height 6
type textarea "30716231107"
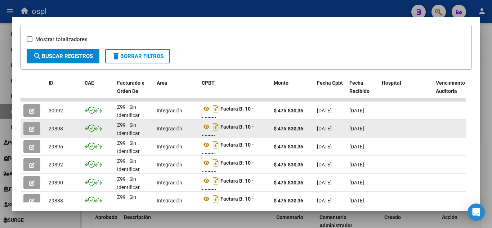
scroll to position [146, 0]
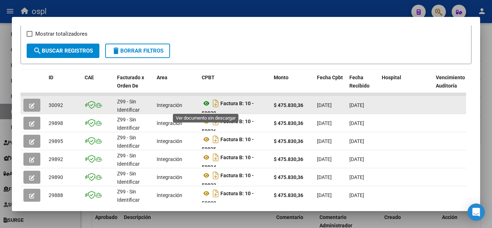
click at [207, 108] on icon at bounding box center [206, 103] width 9 height 9
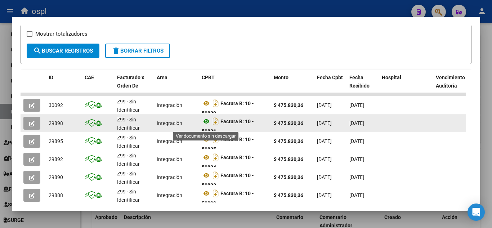
click at [203, 125] on icon at bounding box center [206, 121] width 9 height 9
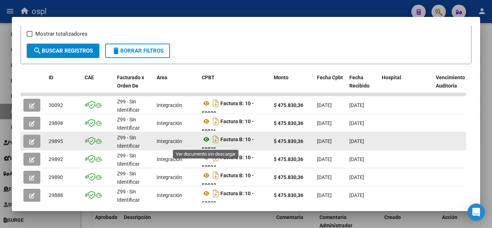
click at [206, 140] on icon at bounding box center [206, 139] width 9 height 9
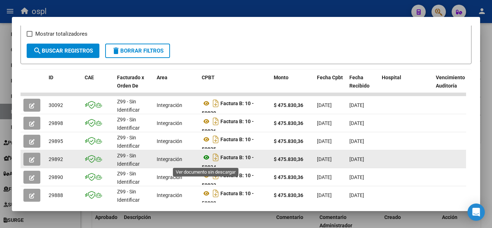
click at [206, 161] on icon at bounding box center [206, 157] width 9 height 9
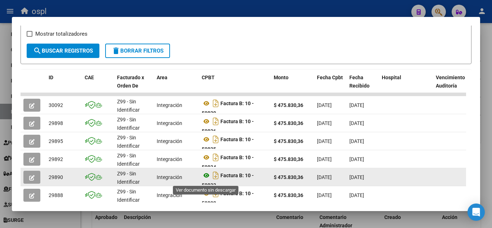
click at [207, 178] on icon at bounding box center [206, 175] width 9 height 9
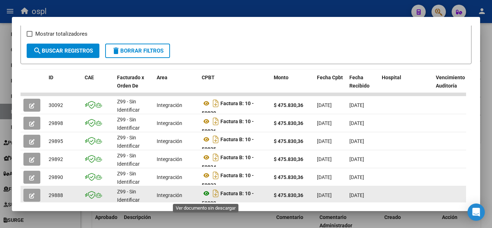
click at [207, 198] on icon at bounding box center [206, 193] width 9 height 9
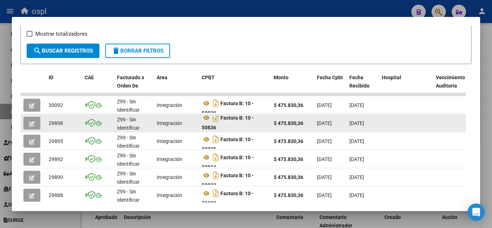
scroll to position [4, 0]
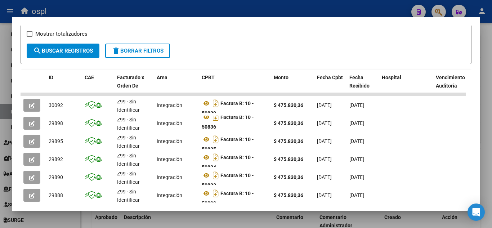
click at [480, 115] on div at bounding box center [246, 114] width 492 height 228
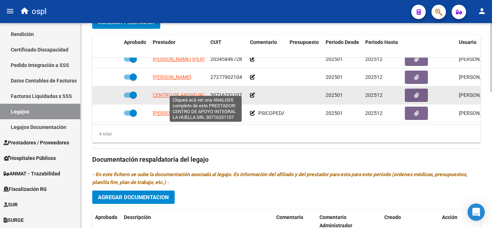
click at [189, 92] on span "CENTRO DE APOYO INTEGRAL LA HUELLA SRL" at bounding box center [206, 95] width 106 height 6
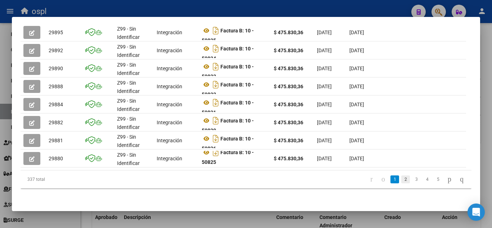
click at [401, 183] on link "2" at bounding box center [405, 179] width 9 height 8
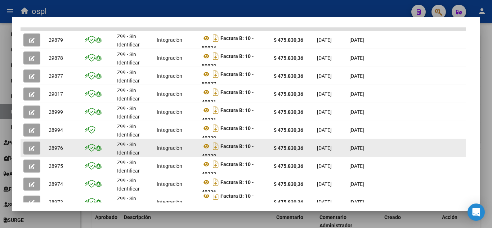
scroll to position [186, 0]
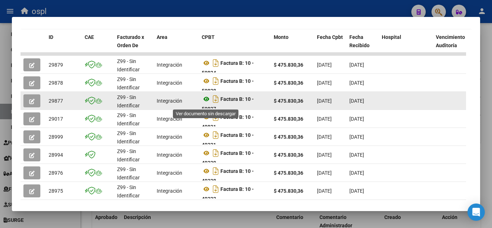
click at [205, 102] on icon at bounding box center [206, 99] width 9 height 9
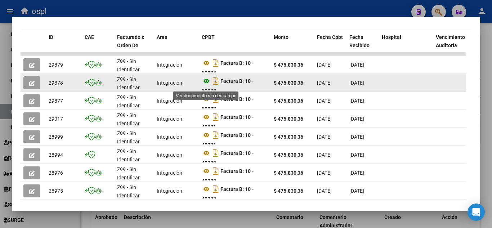
click at [206, 83] on icon at bounding box center [206, 81] width 9 height 9
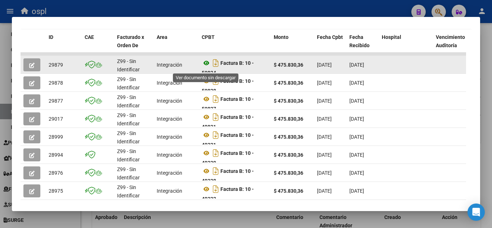
click at [205, 66] on icon at bounding box center [206, 63] width 9 height 9
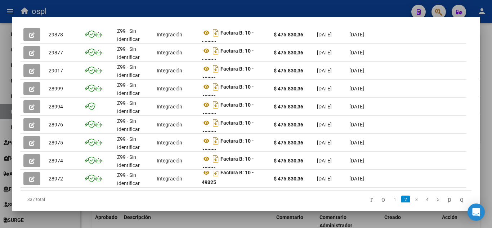
scroll to position [263, 0]
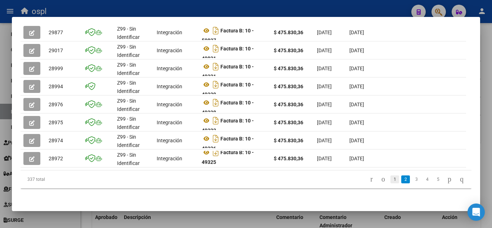
click at [390, 180] on link "1" at bounding box center [394, 179] width 9 height 8
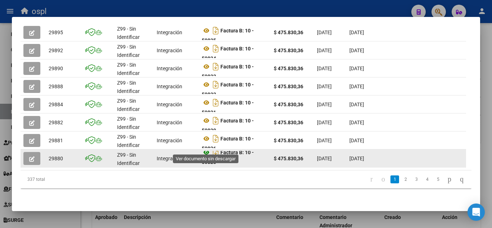
click at [205, 148] on icon at bounding box center [206, 152] width 9 height 9
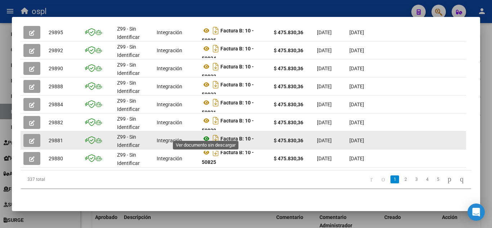
click at [207, 134] on icon at bounding box center [206, 138] width 9 height 9
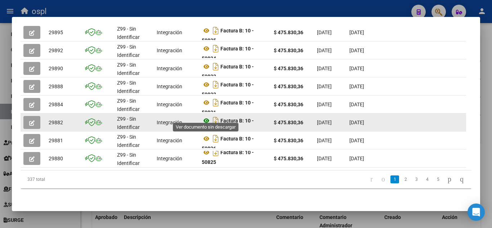
click at [206, 116] on icon at bounding box center [206, 120] width 9 height 9
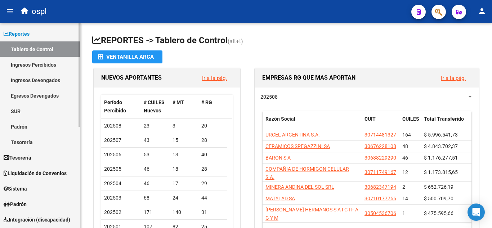
click at [27, 36] on span "Reportes" at bounding box center [17, 34] width 26 height 8
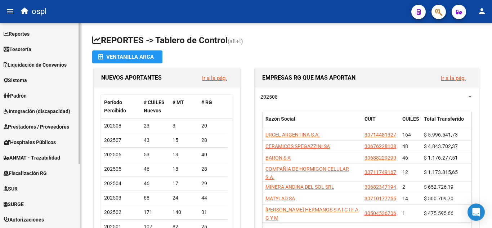
click at [37, 111] on span "Integración (discapacidad)" at bounding box center [37, 111] width 67 height 8
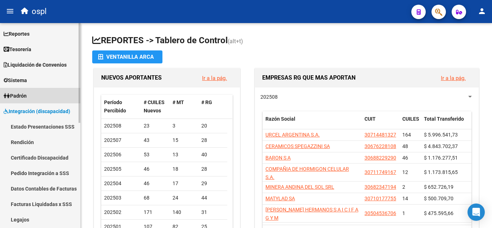
click at [27, 97] on span "Padrón" at bounding box center [15, 96] width 23 height 8
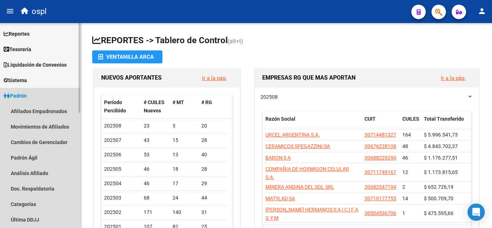
click at [27, 93] on span "Padrón" at bounding box center [15, 96] width 23 height 8
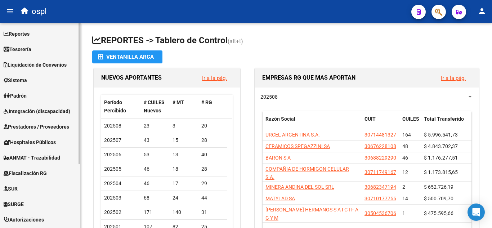
click at [26, 121] on link "Prestadores / Proveedores" at bounding box center [40, 126] width 80 height 15
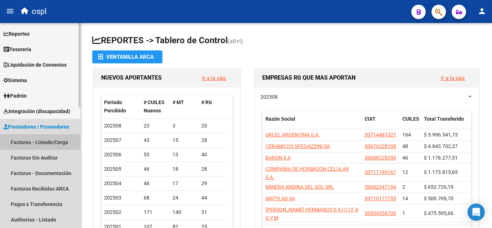
click at [44, 139] on link "Facturas - Listado/Carga" at bounding box center [40, 141] width 80 height 15
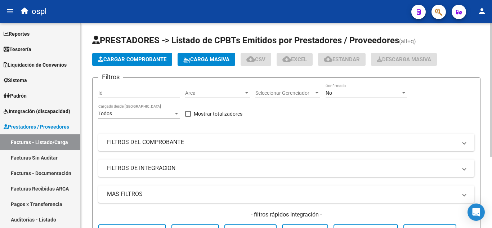
click at [110, 58] on span "Cargar Comprobante" at bounding box center [132, 59] width 68 height 6
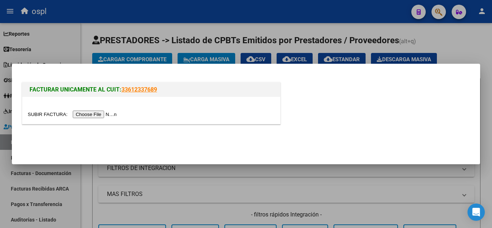
click at [89, 115] on input "file" at bounding box center [73, 115] width 91 height 8
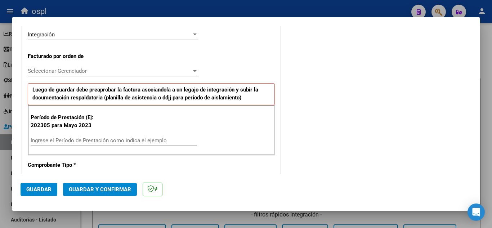
scroll to position [216, 0]
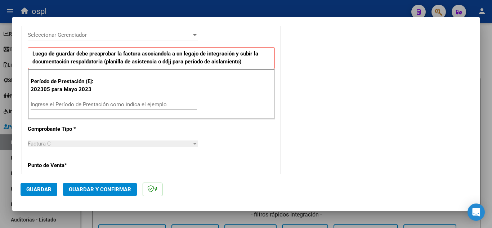
click at [88, 142] on div "Factura C" at bounding box center [110, 143] width 164 height 6
click at [96, 107] on input "Ingrese el Período de Prestación como indica el ejemplo" at bounding box center [114, 104] width 166 height 6
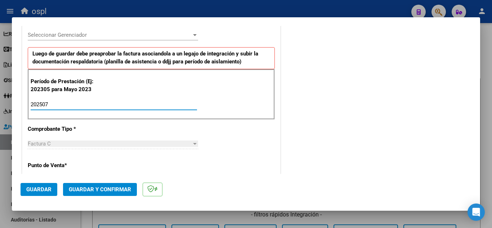
type input "202507"
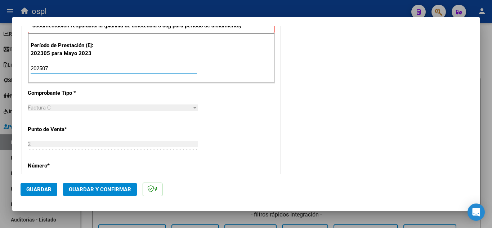
click at [42, 191] on span "Guardar" at bounding box center [38, 189] width 25 height 6
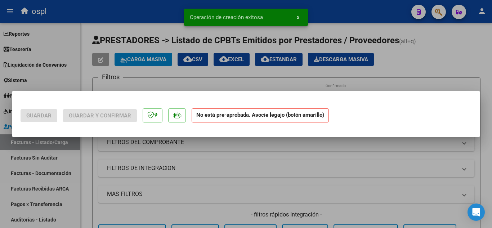
scroll to position [0, 0]
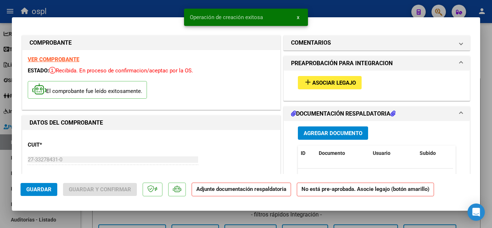
click at [323, 85] on span "Asociar Legajo" at bounding box center [334, 83] width 44 height 6
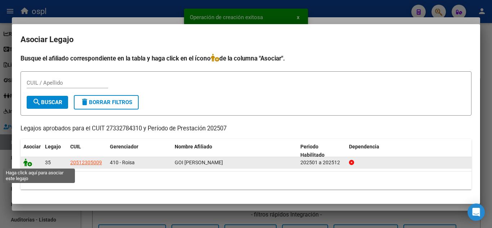
click at [30, 164] on icon at bounding box center [27, 162] width 9 height 8
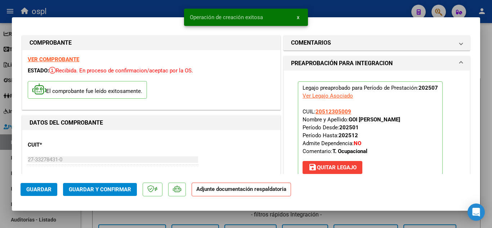
click at [106, 190] on span "Guardar y Confirmar" at bounding box center [100, 189] width 62 height 6
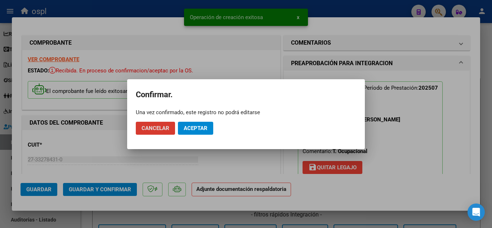
drag, startPoint x: 193, startPoint y: 127, endPoint x: 187, endPoint y: 166, distance: 39.3
click at [193, 131] on span "Aceptar" at bounding box center [196, 128] width 24 height 6
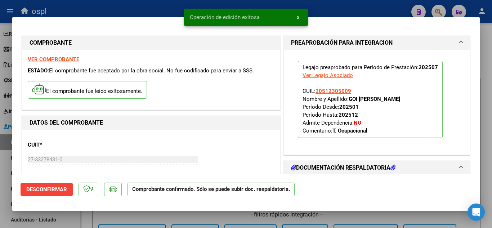
click at [156, 217] on div at bounding box center [246, 114] width 492 height 228
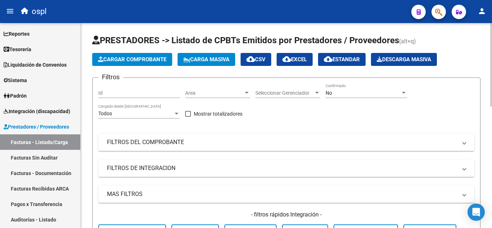
click at [127, 62] on span "Cargar Comprobante" at bounding box center [132, 59] width 68 height 6
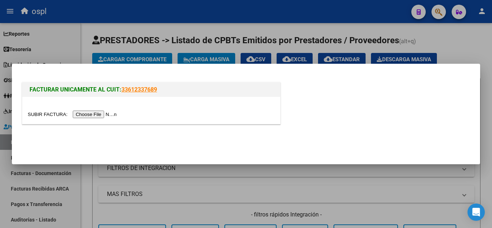
click at [86, 113] on input "file" at bounding box center [73, 115] width 91 height 8
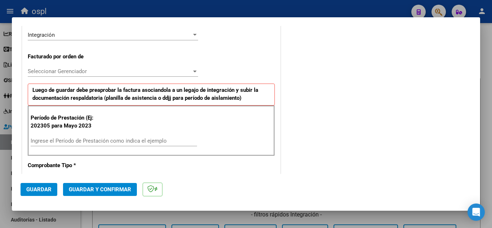
scroll to position [180, 0]
click at [59, 140] on input "Ingrese el Período de Prestación como indica el ejemplo" at bounding box center [114, 140] width 166 height 6
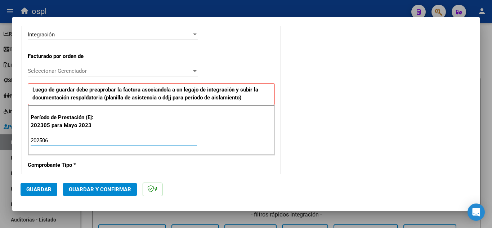
type input "202506"
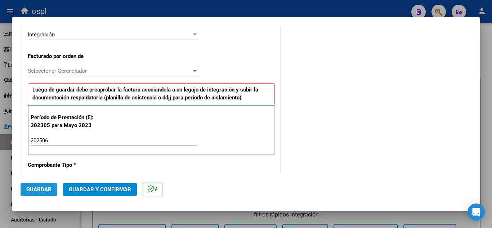
drag, startPoint x: 46, startPoint y: 188, endPoint x: 129, endPoint y: 177, distance: 83.6
click at [46, 188] on span "Guardar" at bounding box center [38, 189] width 25 height 6
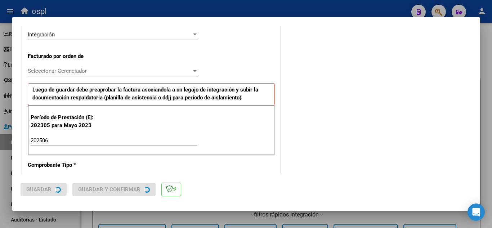
scroll to position [0, 0]
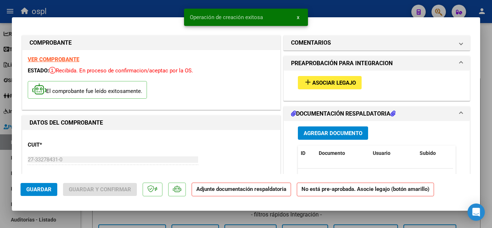
click at [336, 85] on span "Asociar Legajo" at bounding box center [334, 83] width 44 height 6
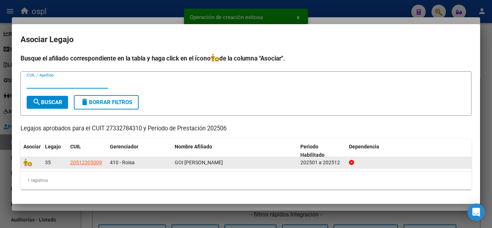
click at [30, 167] on datatable-body-cell at bounding box center [32, 162] width 22 height 11
click at [27, 165] on icon at bounding box center [27, 162] width 9 height 8
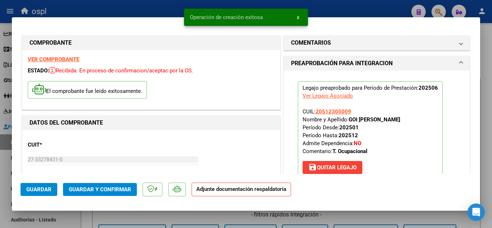
click at [115, 188] on span "Guardar y Confirmar" at bounding box center [100, 189] width 62 height 6
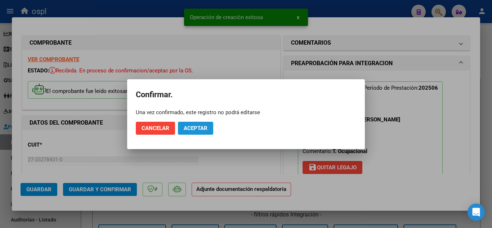
drag, startPoint x: 203, startPoint y: 128, endPoint x: 211, endPoint y: 149, distance: 22.9
click at [203, 129] on span "Aceptar" at bounding box center [196, 128] width 24 height 6
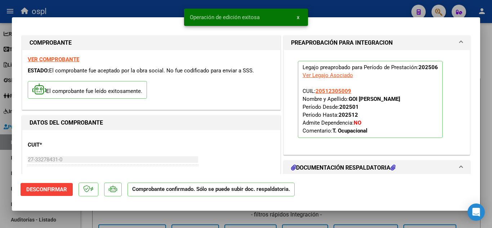
click at [162, 18] on mat-dialog-container "COMPROBANTE VER COMPROBANTE ESTADO: El comprobante fue aceptado por la obra soc…" at bounding box center [246, 114] width 468 height 194
click at [168, 12] on div at bounding box center [246, 114] width 492 height 228
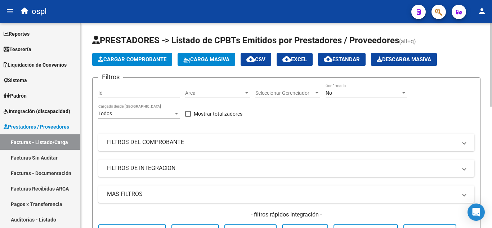
click at [264, 142] on mat-panel-title "FILTROS DEL COMPROBANTE" at bounding box center [282, 142] width 350 height 8
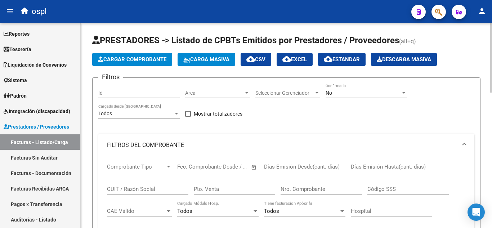
click at [318, 167] on input "Días Emisión Desde(cant. días)" at bounding box center [304, 167] width 81 height 6
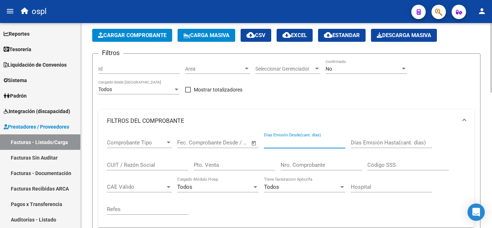
scroll to position [36, 0]
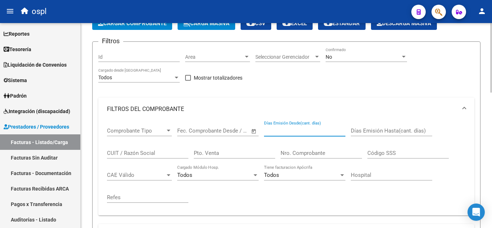
click at [148, 155] on input "CUIT / Razón Social" at bounding box center [147, 153] width 81 height 6
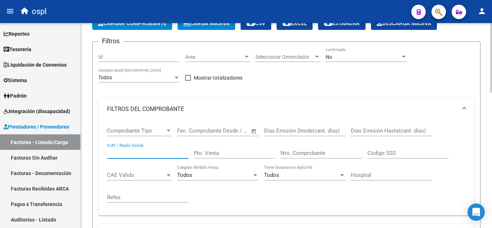
paste input "27332784310"
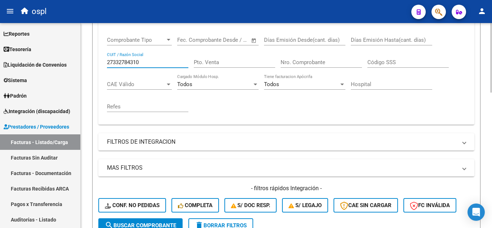
scroll to position [144, 0]
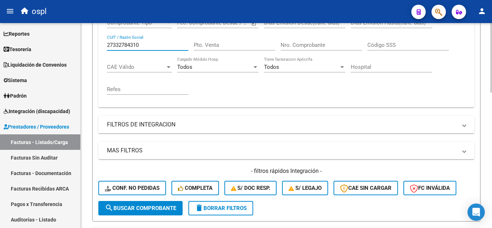
type input "27332784310"
click at [146, 207] on span "search Buscar Comprobante" at bounding box center [140, 208] width 71 height 6
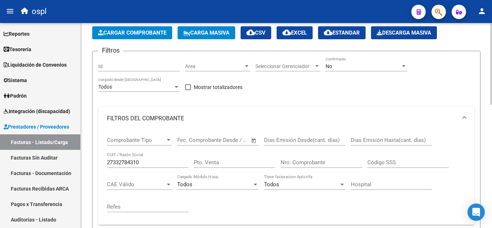
scroll to position [0, 0]
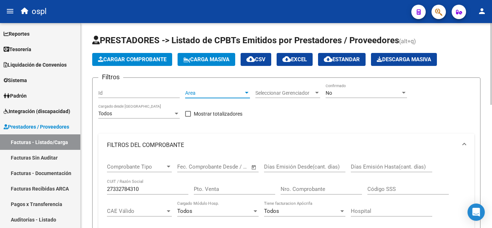
click at [227, 91] on span "Area" at bounding box center [214, 93] width 58 height 6
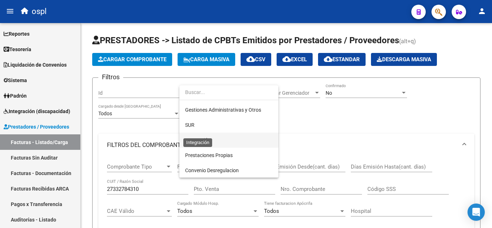
scroll to position [36, 0]
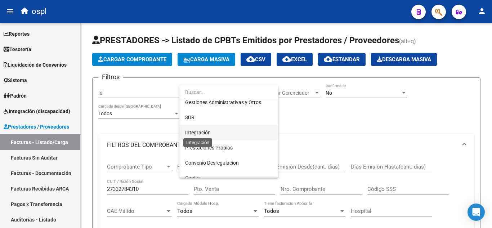
click at [209, 130] on span "Integración" at bounding box center [198, 133] width 26 height 6
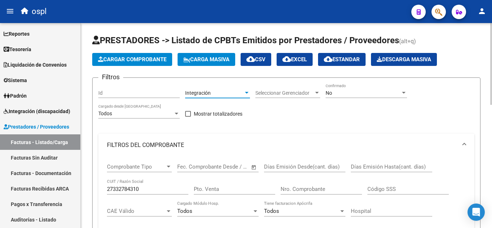
click at [336, 91] on div "No" at bounding box center [363, 93] width 75 height 6
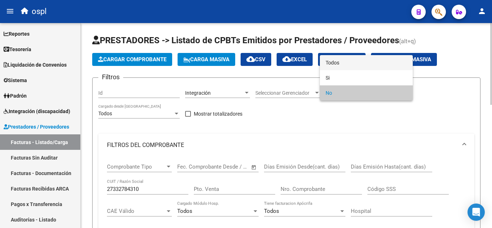
drag, startPoint x: 348, startPoint y: 61, endPoint x: 326, endPoint y: 85, distance: 32.7
click at [348, 61] on span "Todos" at bounding box center [366, 62] width 81 height 15
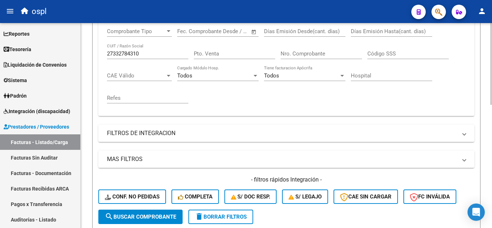
scroll to position [180, 0]
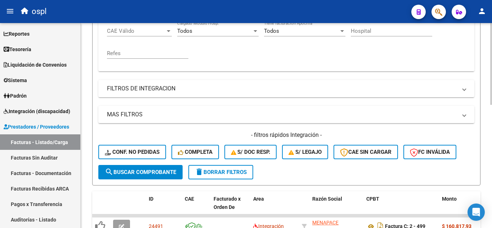
click at [148, 174] on span "search Buscar Comprobante" at bounding box center [140, 172] width 71 height 6
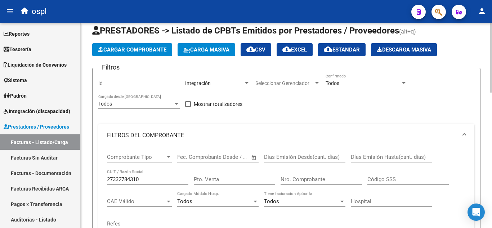
scroll to position [0, 0]
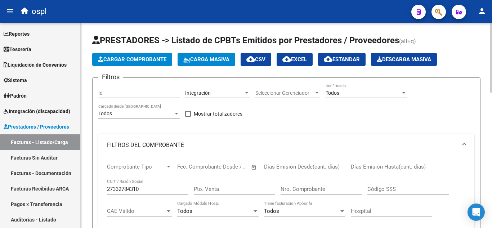
click at [137, 58] on span "Cargar Comprobante" at bounding box center [132, 59] width 68 height 6
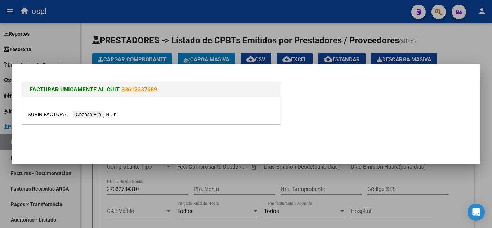
click at [100, 114] on input "file" at bounding box center [73, 115] width 91 height 8
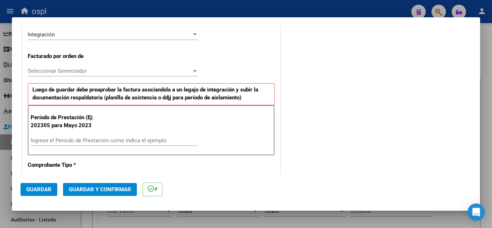
scroll to position [252, 0]
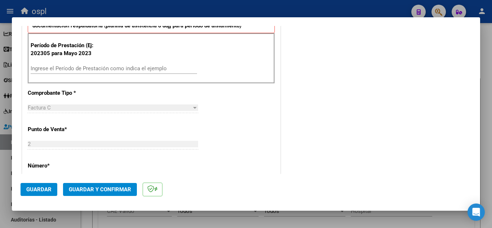
click at [99, 71] on input "Ingrese el Período de Prestación como indica el ejemplo" at bounding box center [114, 68] width 166 height 6
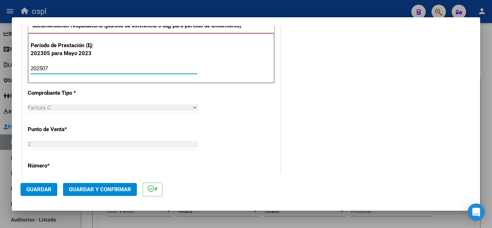
type input "202507"
click at [43, 188] on span "Guardar" at bounding box center [38, 189] width 25 height 6
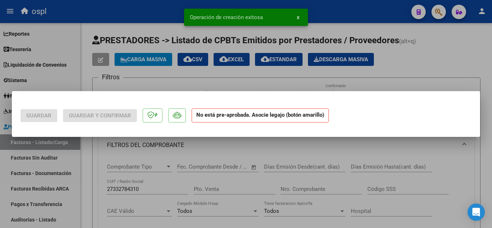
scroll to position [0, 0]
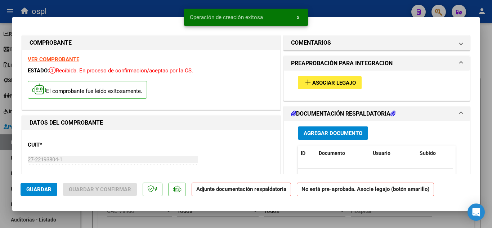
click at [323, 87] on button "add Asociar Legajo" at bounding box center [330, 82] width 64 height 13
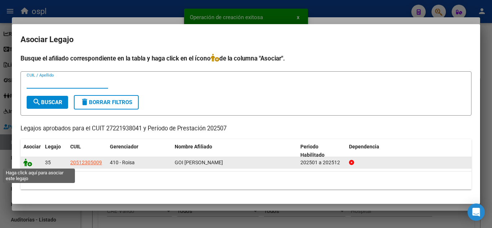
click at [28, 161] on icon at bounding box center [27, 162] width 9 height 8
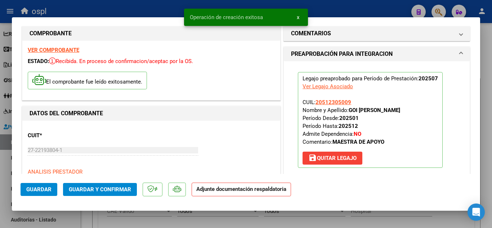
scroll to position [72, 0]
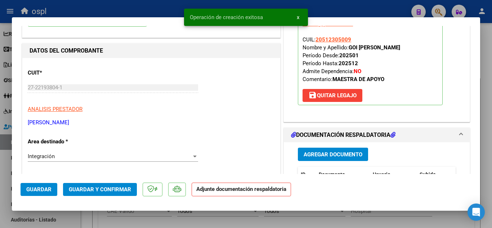
click at [88, 184] on button "Guardar y Confirmar" at bounding box center [100, 189] width 74 height 13
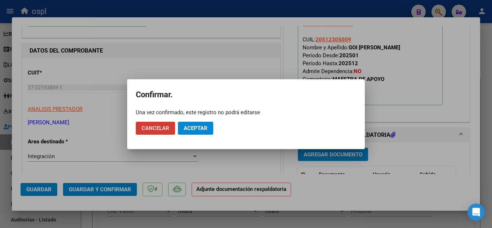
click at [192, 129] on span "Aceptar" at bounding box center [196, 128] width 24 height 6
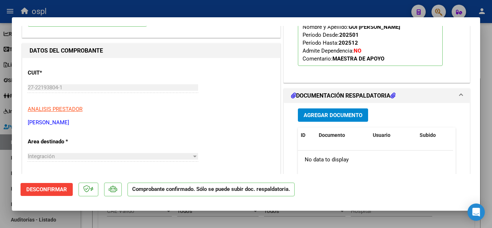
click at [267, 9] on div at bounding box center [246, 114] width 492 height 228
type input "$ 0,00"
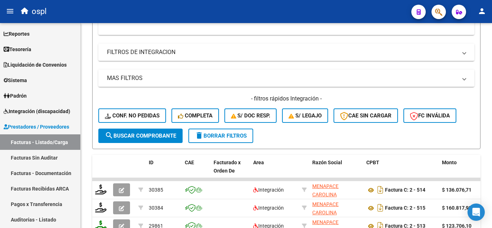
scroll to position [144, 0]
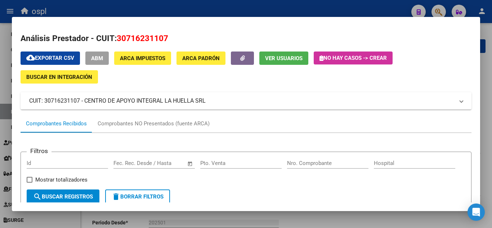
scroll to position [4, 0]
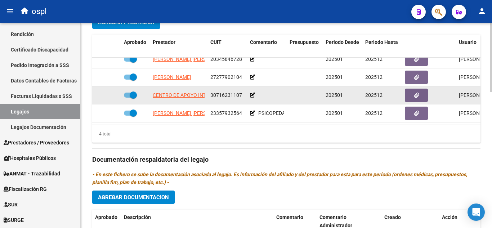
click at [254, 93] on icon at bounding box center [252, 95] width 5 height 5
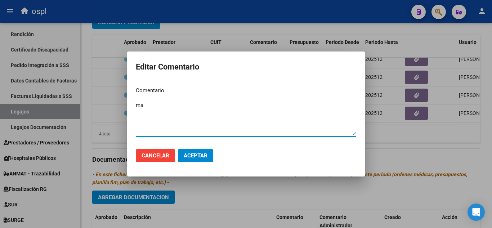
type textarea "m"
type textarea "MAIE"
click at [206, 157] on span "Aceptar" at bounding box center [196, 155] width 24 height 6
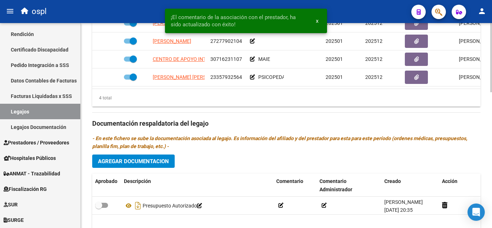
scroll to position [360, 0]
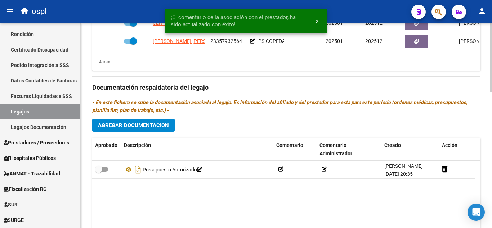
click at [149, 124] on span "Agregar Documentacion" at bounding box center [133, 125] width 71 height 6
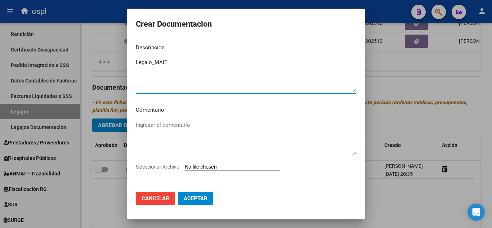
type textarea "Legajo_MAIE"
click at [208, 169] on input "Seleccionar Archivo" at bounding box center [232, 167] width 95 height 7
type input "C:\fakepath\CHAMBI POMA BENJAMIN LEANDRO DNI 54 703 496 RENOVACION MODULO DE AP…"
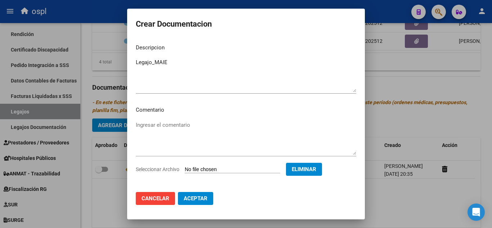
click at [210, 203] on button "Aceptar" at bounding box center [195, 198] width 35 height 13
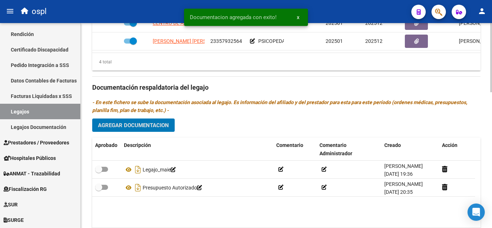
click at [135, 125] on span "Agregar Documentacion" at bounding box center [133, 125] width 71 height 6
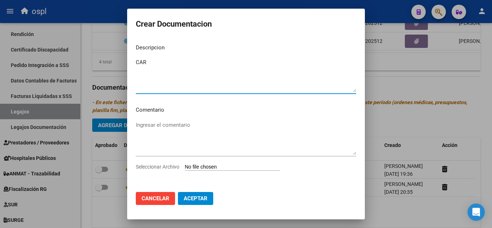
type textarea "CAR"
click at [218, 166] on input "Seleccionar Archivo" at bounding box center [232, 167] width 95 height 7
type input "C:\fakepath\CHAMBI POMA BENJAMIN LENADRO CAR 2025.pdf"
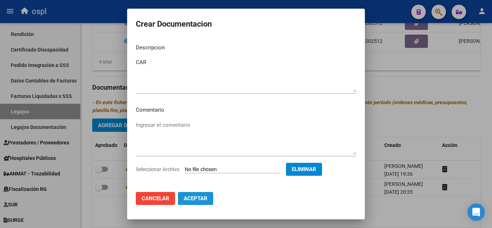
click at [201, 201] on span "Aceptar" at bounding box center [196, 198] width 24 height 6
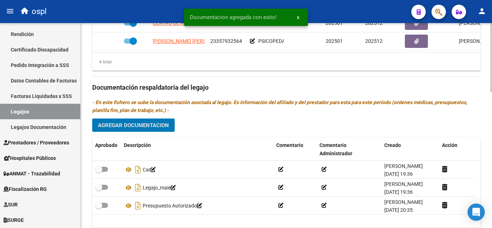
click at [131, 125] on span "Agregar Documentacion" at bounding box center [133, 125] width 71 height 6
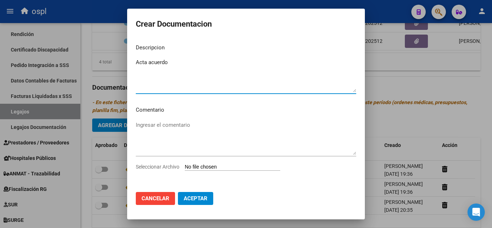
type textarea "Acta acuerdo"
click at [196, 166] on input "Seleccionar Archivo" at bounding box center [232, 167] width 95 height 7
type input "C:\fakepath\CHAMBI POMA BENJAMIN LENADRO ACTA ACUERDO 2025.pdf"
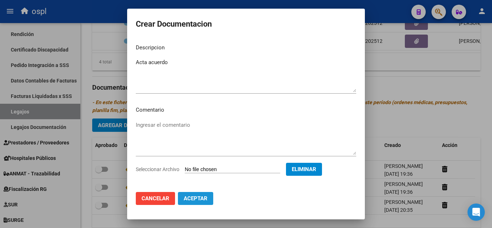
click at [201, 202] on button "Aceptar" at bounding box center [195, 198] width 35 height 13
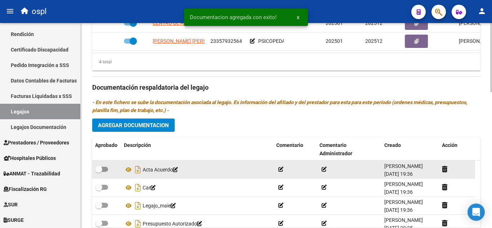
click at [112, 168] on div at bounding box center [106, 169] width 23 height 9
drag, startPoint x: 100, startPoint y: 168, endPoint x: 103, endPoint y: 171, distance: 4.6
click at [100, 168] on span at bounding box center [98, 169] width 7 height 7
click at [99, 172] on input "checkbox" at bounding box center [98, 172] width 0 height 0
checkbox input "true"
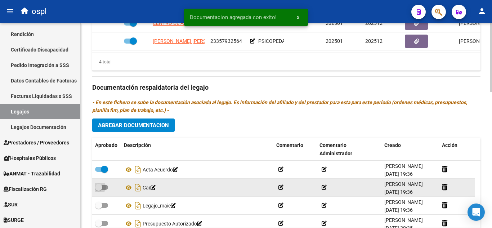
click at [102, 188] on span at bounding box center [98, 187] width 7 height 7
click at [99, 190] on input "checkbox" at bounding box center [98, 190] width 0 height 0
checkbox input "true"
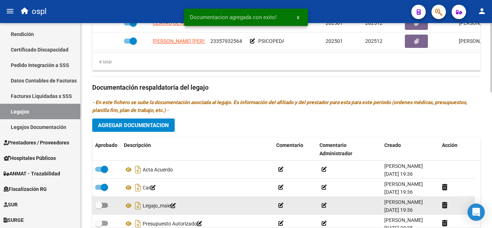
click at [99, 205] on span at bounding box center [98, 205] width 7 height 7
click at [99, 208] on input "checkbox" at bounding box center [98, 208] width 0 height 0
checkbox input "true"
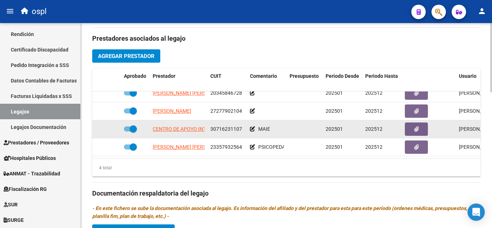
scroll to position [252, 0]
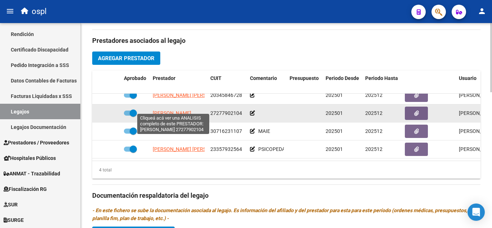
click at [164, 110] on span "CORREA DANIELA" at bounding box center [172, 113] width 39 height 6
type textarea "27277902104"
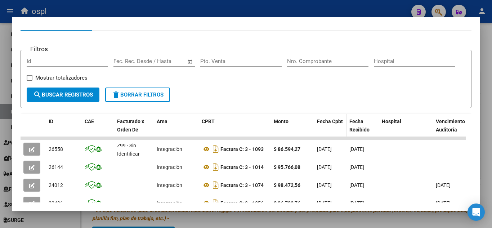
scroll to position [146, 0]
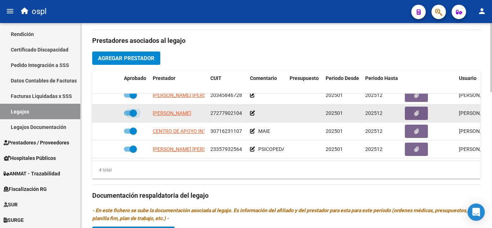
click at [136, 109] on span at bounding box center [133, 112] width 7 height 7
click at [127, 116] on input "checkbox" at bounding box center [127, 116] width 0 height 0
click at [98, 111] on icon at bounding box center [97, 113] width 4 height 5
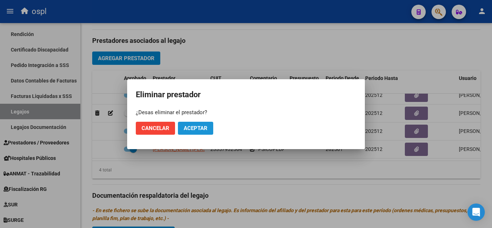
click at [193, 123] on button "Aceptar" at bounding box center [195, 128] width 35 height 13
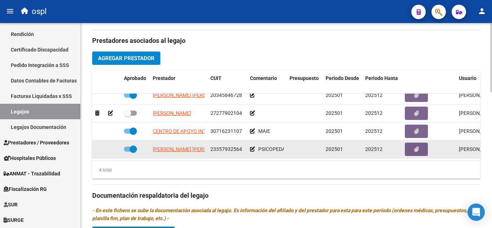
checkbox input "true"
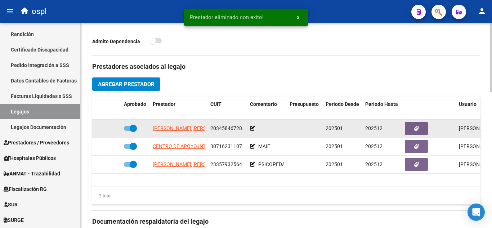
scroll to position [216, 0]
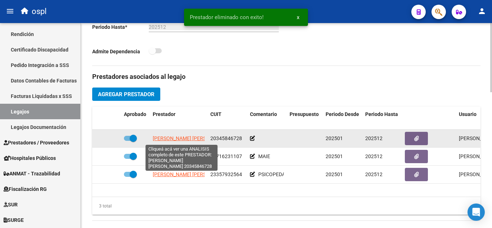
click at [170, 139] on span "ALIBERTI DIEGO HERNAN" at bounding box center [192, 138] width 78 height 6
type textarea "20345846728"
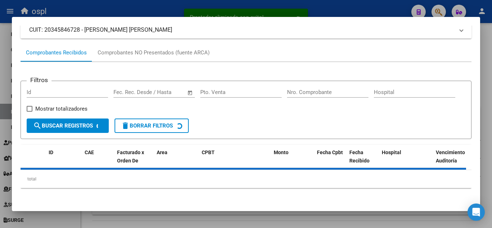
scroll to position [74, 0]
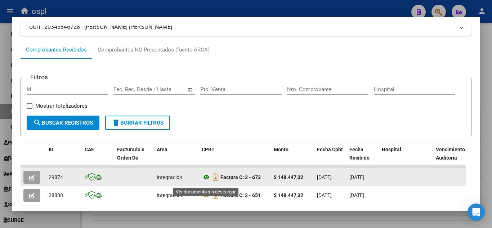
click at [208, 182] on icon at bounding box center [206, 177] width 9 height 9
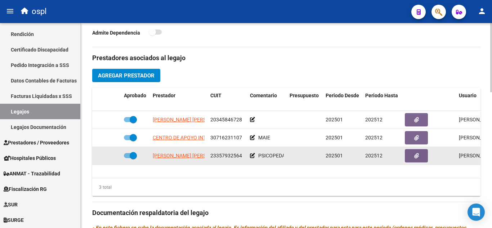
scroll to position [252, 0]
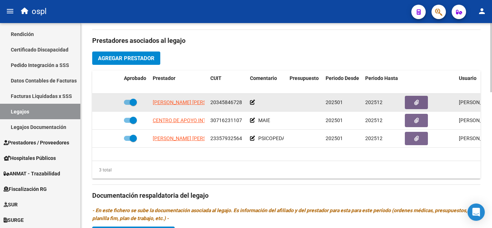
click at [252, 102] on icon at bounding box center [252, 102] width 5 height 5
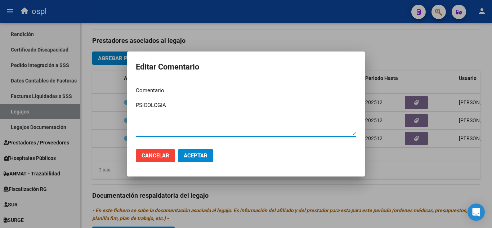
type textarea "PSICOLOGIA"
drag, startPoint x: 201, startPoint y: 157, endPoint x: 217, endPoint y: 157, distance: 16.2
click at [201, 156] on span "Aceptar" at bounding box center [196, 155] width 24 height 6
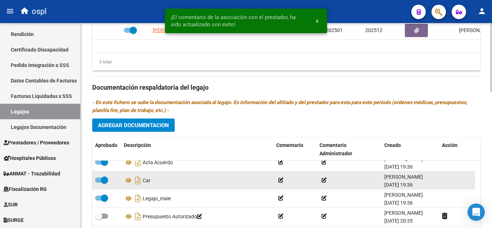
scroll to position [396, 0]
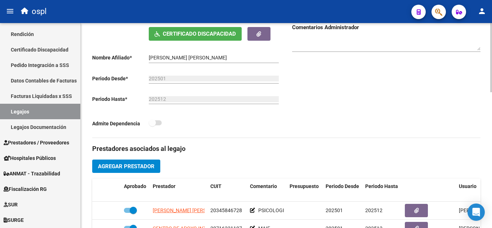
click at [170, 61] on div "CHAMBI POMA BENJAMIN LEANDRO Ingresar el nombre" at bounding box center [214, 56] width 130 height 14
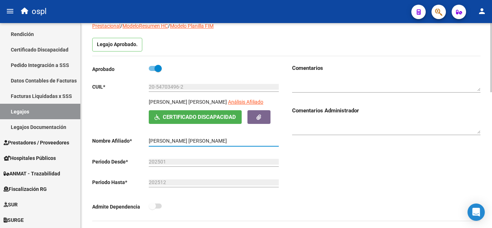
scroll to position [36, 0]
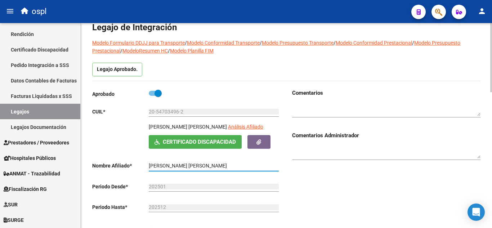
click at [162, 111] on input "20-54703496-2" at bounding box center [214, 112] width 130 height 6
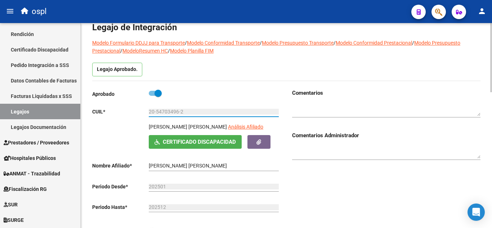
click at [162, 111] on input "20-54703496-2" at bounding box center [214, 112] width 130 height 6
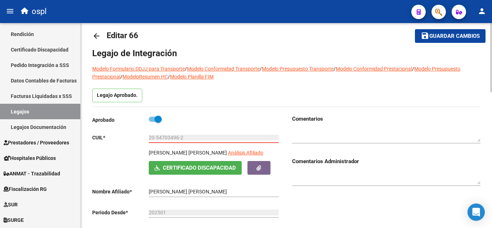
scroll to position [0, 0]
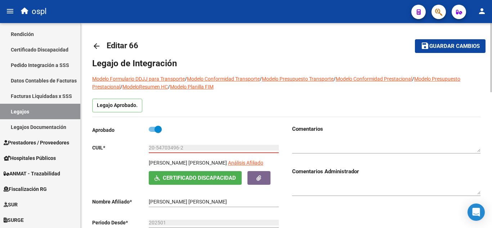
click at [443, 54] on mat-toolbar-row "save Guardar cambios" at bounding box center [444, 46] width 82 height 23
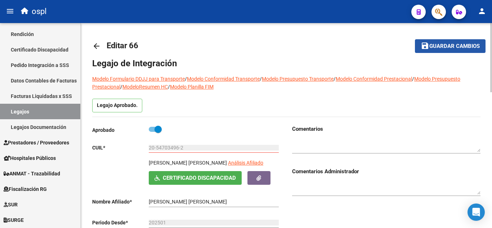
click at [435, 46] on span "Guardar cambios" at bounding box center [454, 46] width 50 height 6
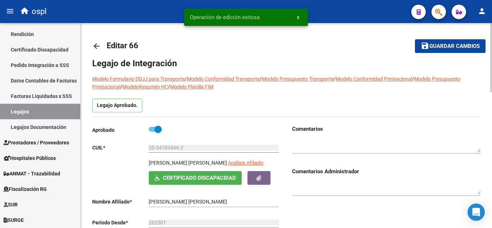
click at [96, 45] on mat-icon "arrow_back" at bounding box center [96, 46] width 9 height 9
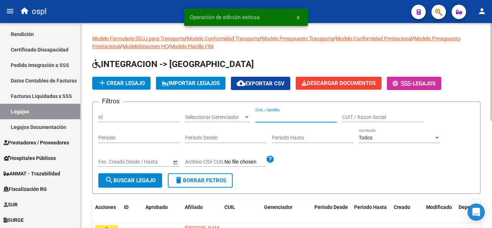
click at [256, 116] on input "CUIL / Apellido" at bounding box center [295, 117] width 81 height 6
paste input "23486066989"
type input "23486066989"
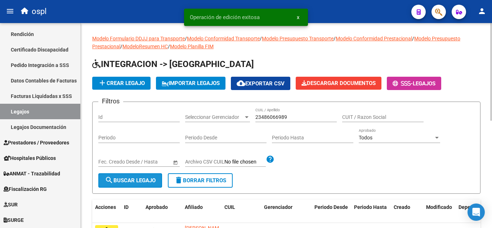
click at [137, 181] on span "search Buscar Legajo" at bounding box center [130, 180] width 51 height 6
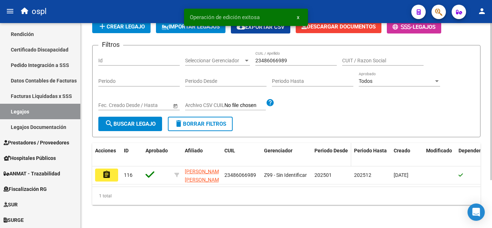
scroll to position [63, 0]
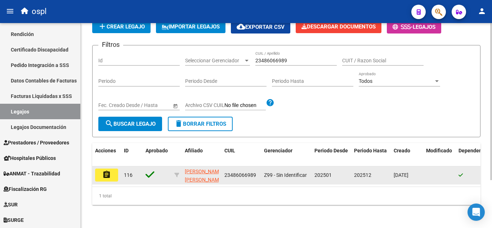
click at [110, 170] on mat-icon "assignment" at bounding box center [106, 174] width 9 height 9
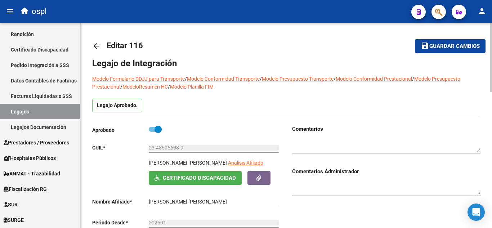
type input "VELARDEZ RAMIRO DAVID"
drag, startPoint x: 148, startPoint y: 162, endPoint x: 208, endPoint y: 161, distance: 60.2
click at [208, 161] on div "VELARDEZ RAMIRO DAVID Análisis Afiliado Certificado Discapacidad ARCA Padrón" at bounding box center [186, 172] width 188 height 26
copy p "VELARDEZ RAMIRO DAVID"
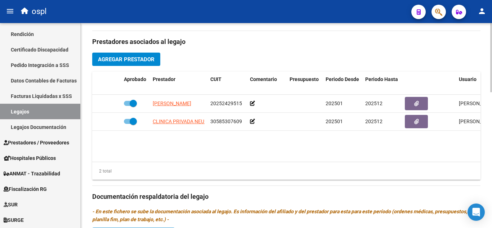
scroll to position [252, 0]
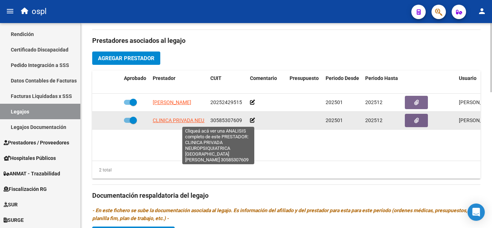
click at [165, 121] on span "CLINICA PRIVADA NEUROPSIQUIATRICA SAN CARLOS S A" at bounding box center [242, 120] width 179 height 6
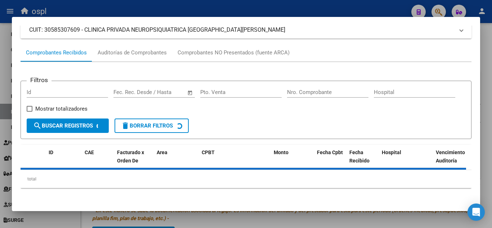
scroll to position [74, 0]
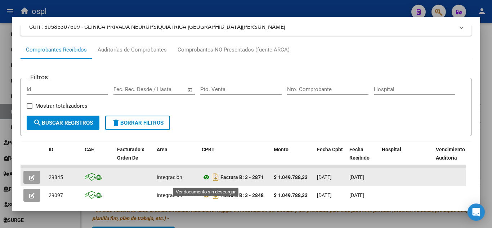
click at [206, 182] on icon at bounding box center [206, 177] width 9 height 9
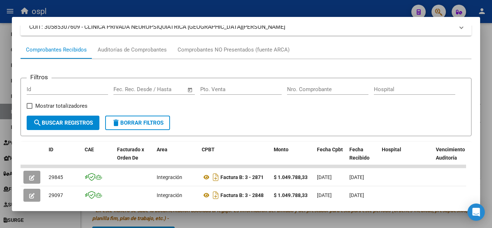
click at [116, 11] on div at bounding box center [246, 114] width 492 height 228
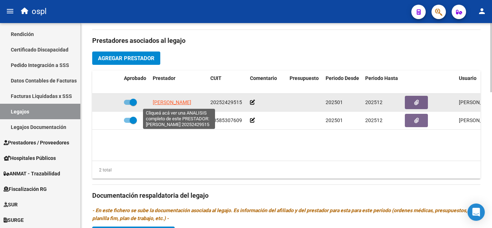
click at [191, 103] on span "AGUERO RUBEN DARIO" at bounding box center [172, 102] width 39 height 6
type textarea "20252429515"
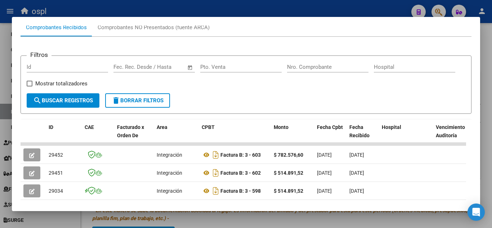
scroll to position [108, 0]
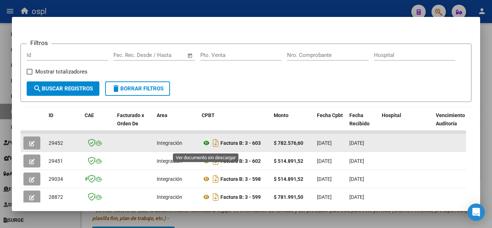
click at [206, 147] on icon at bounding box center [206, 143] width 9 height 9
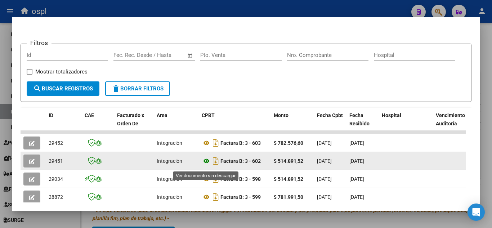
click at [206, 165] on icon at bounding box center [206, 161] width 9 height 9
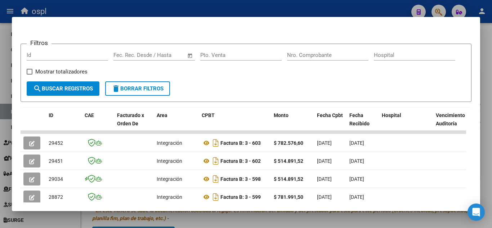
click at [233, 12] on div at bounding box center [246, 114] width 492 height 228
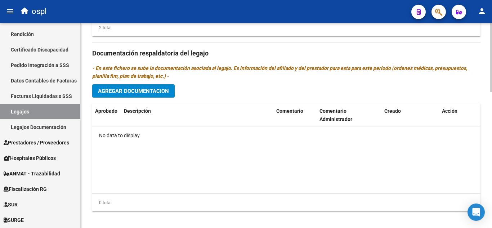
scroll to position [396, 0]
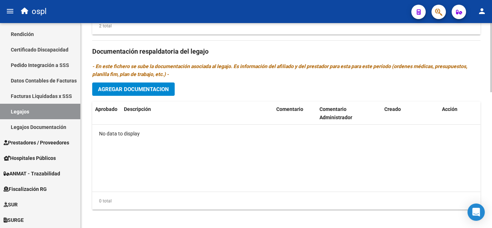
click at [167, 80] on div "Prestadores asociados al legajo Agregar Prestador Aprobado Prestador CUIT Comen…" at bounding box center [286, 51] width 388 height 330
click at [160, 89] on span "Agregar Documentacion" at bounding box center [133, 89] width 71 height 6
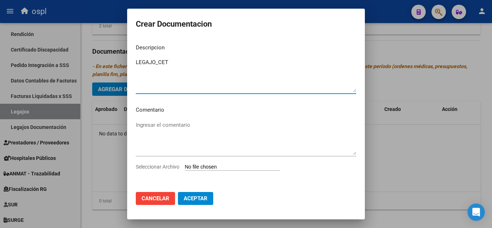
type textarea "LEGAJO_CET"
click at [201, 169] on input "Seleccionar Archivo" at bounding box center [232, 167] width 95 height 7
type input "C:\fakepath\Plan de tto_merged.pdf"
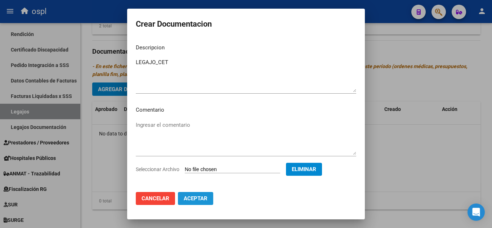
click at [204, 201] on span "Aceptar" at bounding box center [196, 198] width 24 height 6
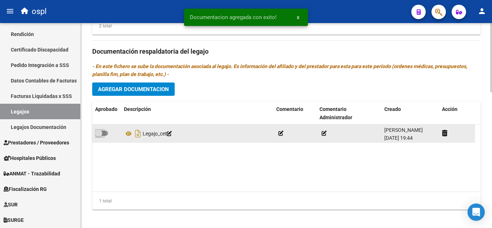
drag, startPoint x: 107, startPoint y: 134, endPoint x: 104, endPoint y: 128, distance: 6.5
click at [106, 134] on span at bounding box center [101, 133] width 13 height 5
click at [99, 136] on input "checkbox" at bounding box center [98, 136] width 0 height 0
checkbox input "true"
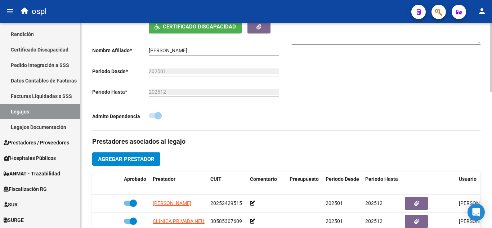
scroll to position [144, 0]
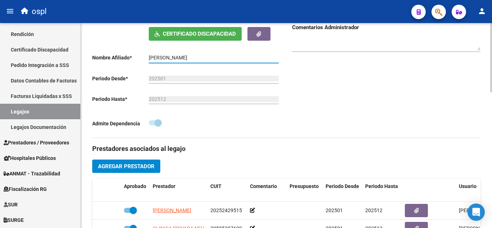
drag, startPoint x: 148, startPoint y: 57, endPoint x: 211, endPoint y: 57, distance: 62.3
click at [211, 57] on input "VELARDEZ RAMIRO DAVID" at bounding box center [214, 58] width 130 height 6
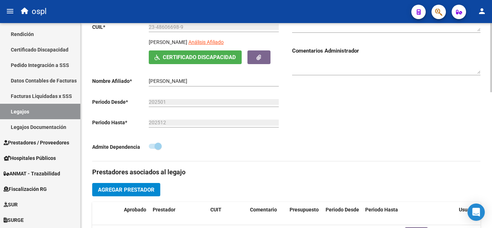
scroll to position [108, 0]
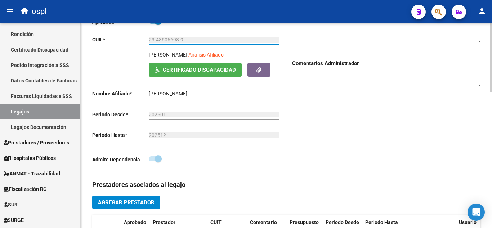
drag, startPoint x: 186, startPoint y: 40, endPoint x: 142, endPoint y: 37, distance: 44.1
click at [143, 37] on app-form-text-field "CUIL * 23-48606698-9 Ingresar CUIL" at bounding box center [185, 40] width 187 height 6
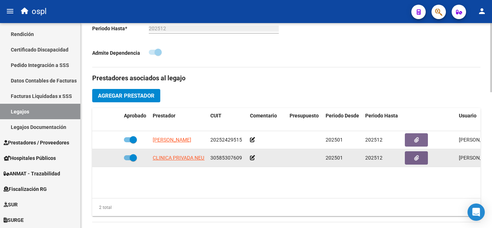
scroll to position [216, 0]
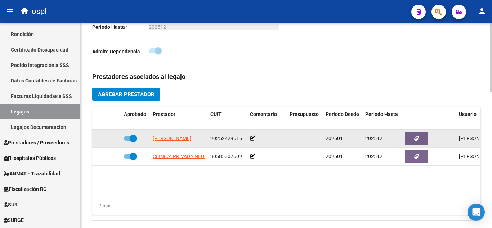
click at [251, 136] on icon at bounding box center [252, 138] width 5 height 5
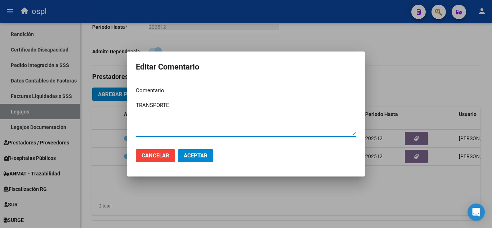
type textarea "TRANSPORTE"
click at [201, 150] on button "Aceptar" at bounding box center [195, 155] width 35 height 13
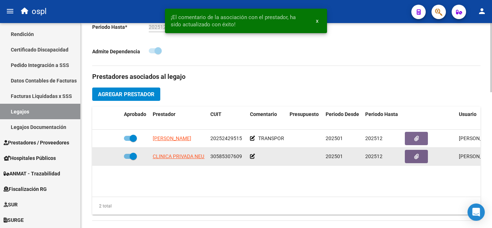
click at [249, 156] on datatable-body-cell at bounding box center [267, 157] width 40 height 18
click at [253, 158] on icon at bounding box center [252, 156] width 5 height 5
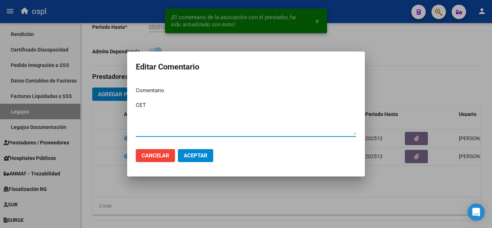
type textarea "CET"
click at [200, 154] on span "Aceptar" at bounding box center [196, 155] width 24 height 6
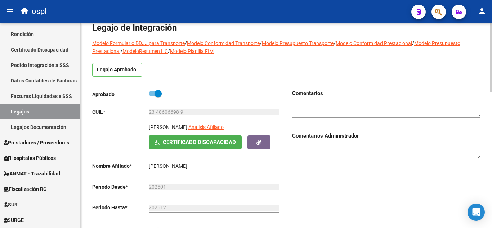
scroll to position [0, 0]
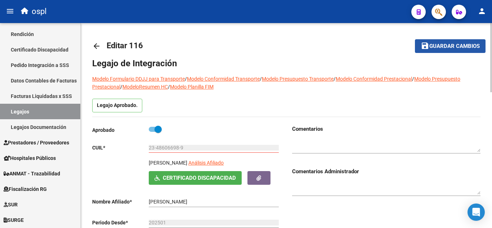
click at [436, 52] on button "save Guardar cambios" at bounding box center [450, 45] width 71 height 13
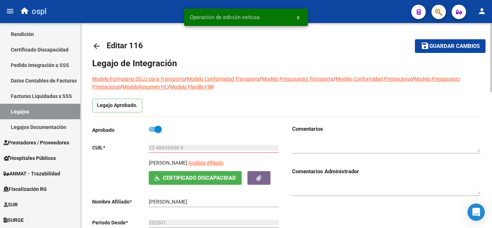
click at [98, 43] on mat-icon "arrow_back" at bounding box center [96, 46] width 9 height 9
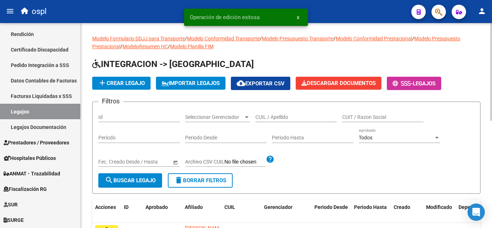
click at [268, 115] on input "CUIL / Apellido" at bounding box center [295, 117] width 81 height 6
paste input "20535458171"
type input "20535458171"
click at [146, 185] on button "search Buscar Legajo" at bounding box center [130, 180] width 64 height 14
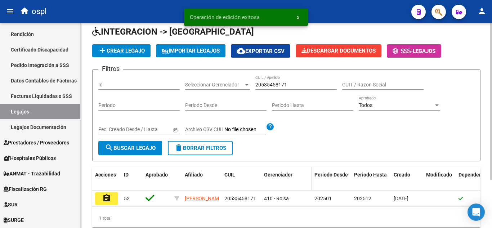
scroll to position [63, 0]
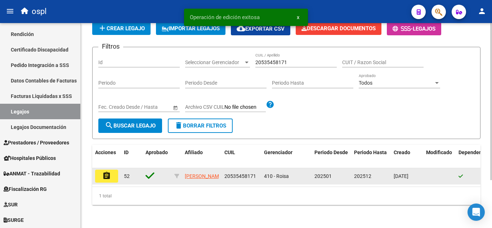
click at [113, 170] on button "assignment" at bounding box center [106, 176] width 23 height 13
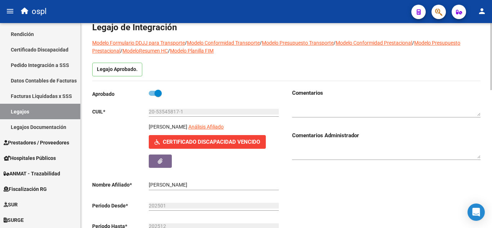
type input "AURORA TOMAS DANIEL"
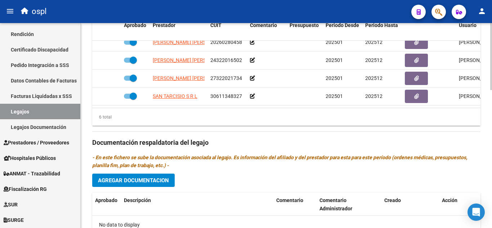
scroll to position [396, 0]
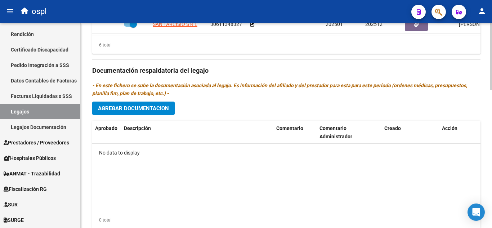
click at [143, 109] on span "Agregar Documentacion" at bounding box center [133, 108] width 71 height 6
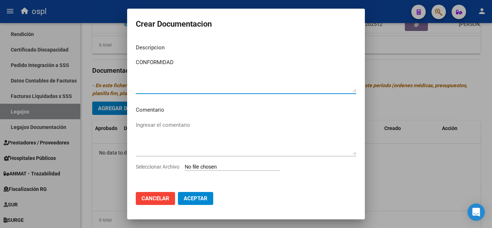
type textarea "CONFORMIDAD"
click at [195, 169] on input "Seleccionar Archivo" at bounding box center [232, 167] width 95 height 7
type input "C:\fakepath\Aurora Tomas Daniel - Conformidad .pdf"
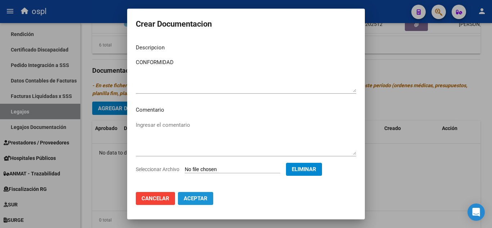
click at [191, 198] on span "Aceptar" at bounding box center [196, 198] width 24 height 6
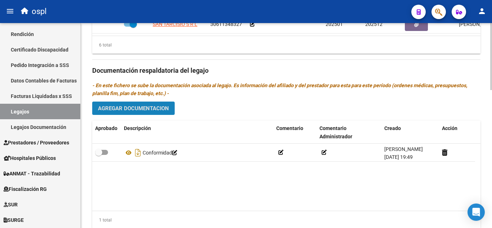
click at [151, 115] on button "Agregar Documentacion" at bounding box center [133, 108] width 82 height 13
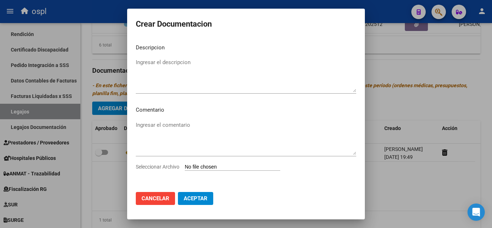
click at [207, 171] on input "Seleccionar Archivo" at bounding box center [232, 167] width 95 height 7
type input "C:\fakepath\ilovepdf_merged.pdf"
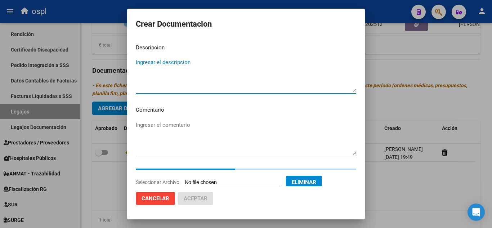
click at [196, 67] on textarea "Ingresar el descripcion" at bounding box center [246, 75] width 220 height 34
type textarea "}"
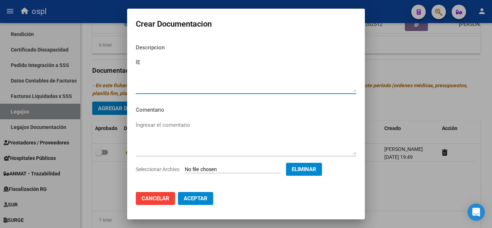
type textarea "l"
type textarea "Legajo_Fonoaudiologia"
click at [202, 204] on button "Aceptar" at bounding box center [195, 198] width 35 height 13
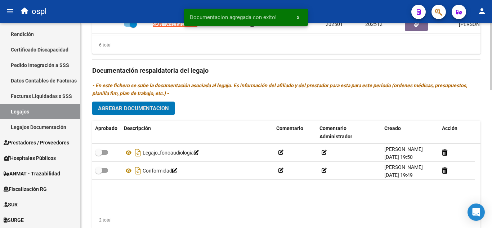
scroll to position [324, 0]
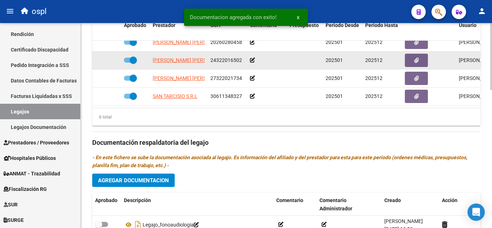
click at [251, 58] on icon at bounding box center [252, 60] width 5 height 5
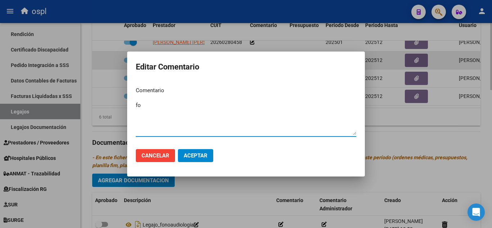
type textarea "f"
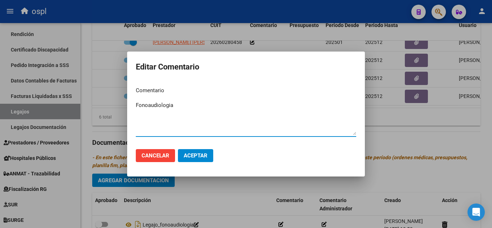
type textarea "Fonoaudiologia"
click at [199, 151] on button "Aceptar" at bounding box center [195, 155] width 35 height 13
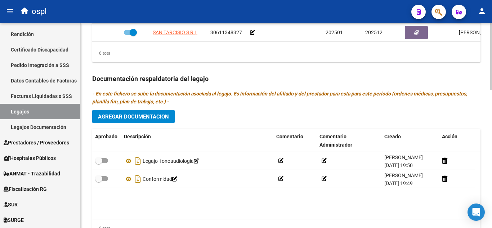
scroll to position [396, 0]
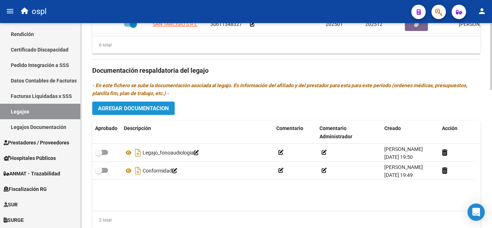
click at [150, 107] on span "Agregar Documentacion" at bounding box center [133, 108] width 71 height 6
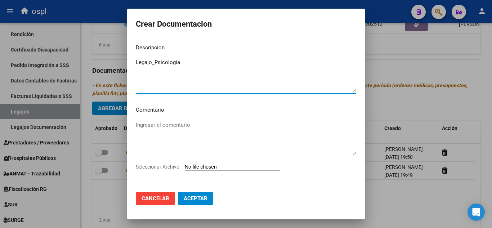
type textarea "Legajo_Psicologia"
click at [203, 169] on input "Seleccionar Archivo" at bounding box center [232, 167] width 95 height 7
type input "C:\fakepath\ilovepdf_merged (1).pdf"
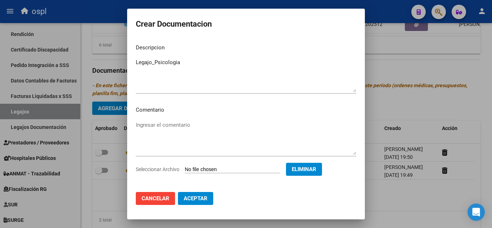
click at [194, 196] on span "Aceptar" at bounding box center [196, 198] width 24 height 6
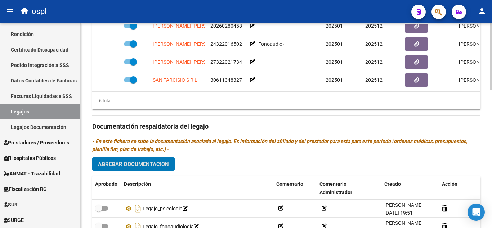
scroll to position [324, 0]
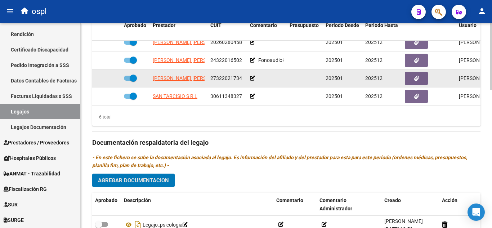
click at [252, 76] on icon at bounding box center [252, 78] width 5 height 5
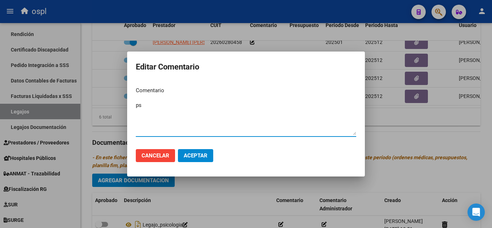
type textarea "p"
type textarea "Psicologia"
click at [201, 158] on span "Aceptar" at bounding box center [196, 155] width 24 height 6
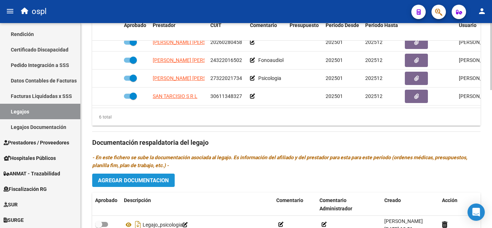
click at [141, 181] on span "Agregar Documentacion" at bounding box center [133, 180] width 71 height 6
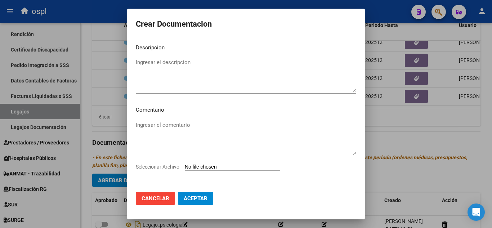
click at [198, 166] on input "Seleccionar Archivo" at bounding box center [232, 167] width 95 height 7
type input "C:\fakepath\ilovepdf_merged (2).pdf"
click at [203, 69] on textarea "Ingresar el descripcion" at bounding box center [246, 75] width 220 height 34
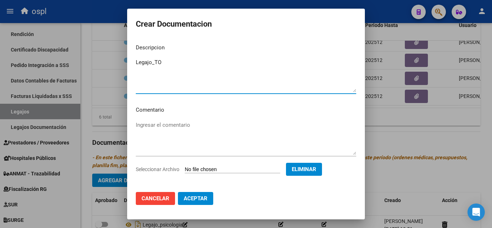
type textarea "Legajo_TO"
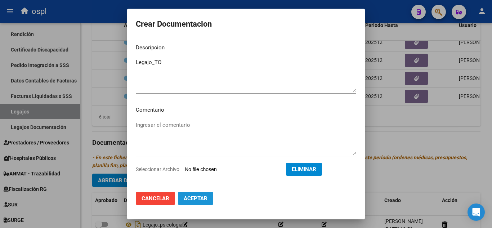
click at [205, 201] on span "Aceptar" at bounding box center [196, 198] width 24 height 6
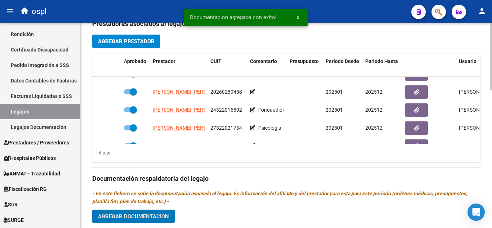
scroll to position [28, 0]
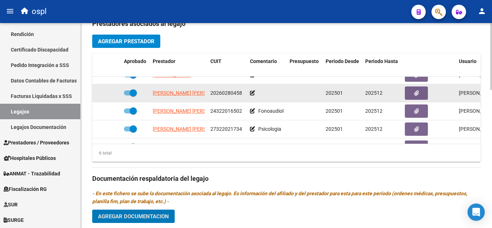
click at [254, 91] on icon at bounding box center [252, 92] width 5 height 5
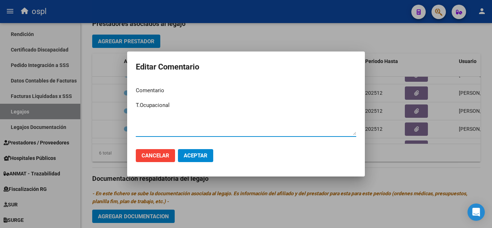
type textarea "T.Ocupacional"
click at [200, 158] on span "Aceptar" at bounding box center [196, 155] width 24 height 6
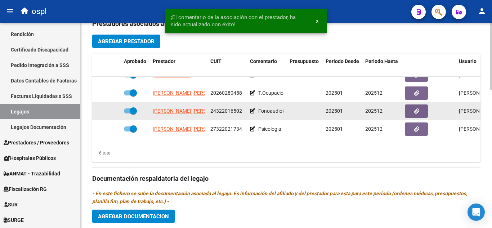
scroll to position [0, 0]
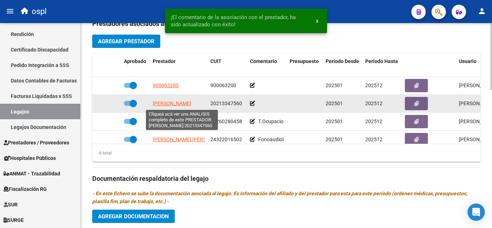
click at [191, 104] on span "BOBBA FABIAN EDUARDO" at bounding box center [172, 103] width 39 height 6
type textarea "20213347560"
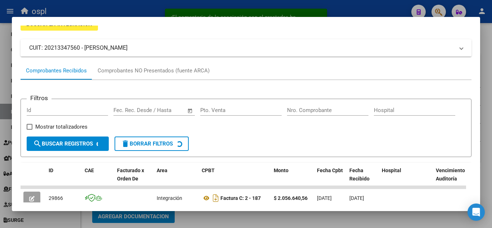
scroll to position [74, 0]
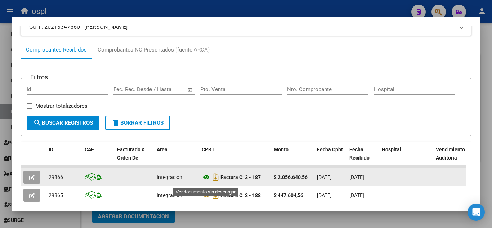
click at [206, 181] on icon at bounding box center [206, 177] width 9 height 9
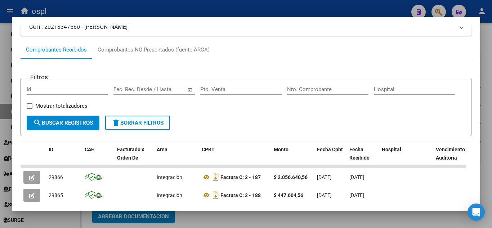
click at [54, 6] on div at bounding box center [246, 114] width 492 height 228
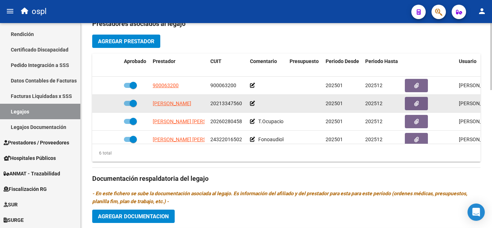
click at [251, 102] on icon at bounding box center [252, 103] width 5 height 5
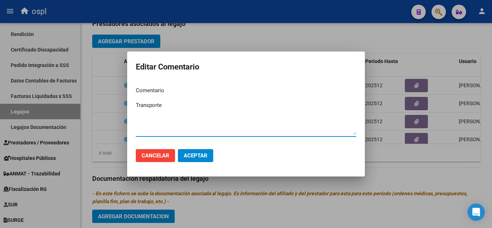
type textarea "Transporte"
click at [207, 154] on span "Aceptar" at bounding box center [196, 155] width 24 height 6
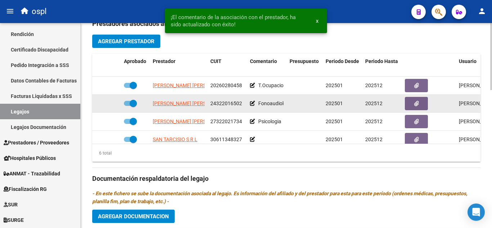
scroll to position [49, 0]
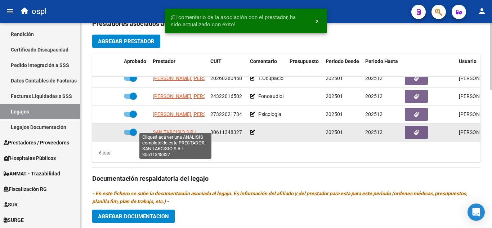
click at [181, 130] on span "SAN TARCISIO S R L" at bounding box center [175, 132] width 45 height 6
type textarea "30611348327"
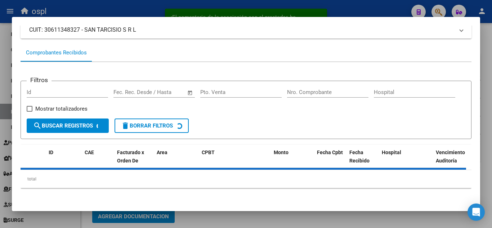
scroll to position [74, 0]
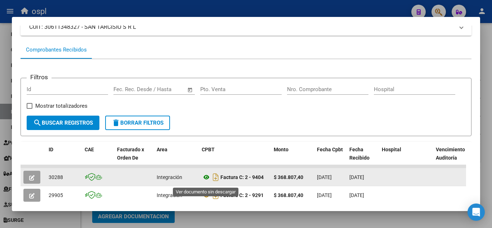
click at [204, 181] on icon at bounding box center [206, 177] width 9 height 9
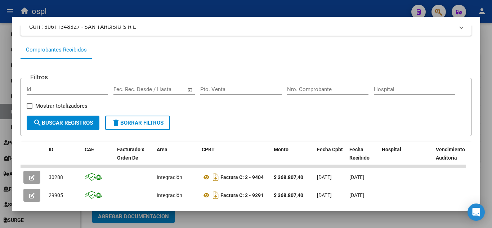
click at [195, 10] on div at bounding box center [246, 114] width 492 height 228
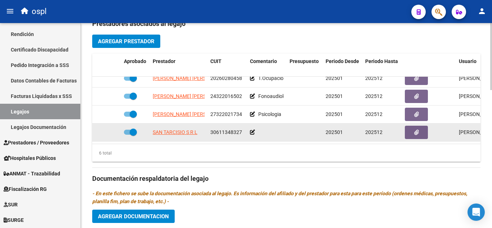
click at [255, 129] on div at bounding box center [267, 132] width 34 height 8
click at [254, 130] on icon at bounding box center [252, 132] width 5 height 5
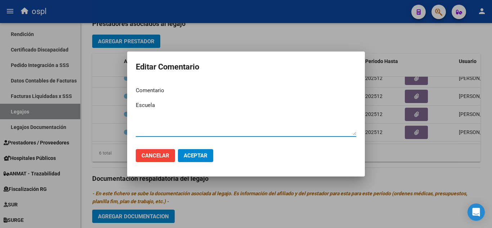
type textarea "Escuela"
click at [196, 156] on span "Aceptar" at bounding box center [196, 155] width 24 height 6
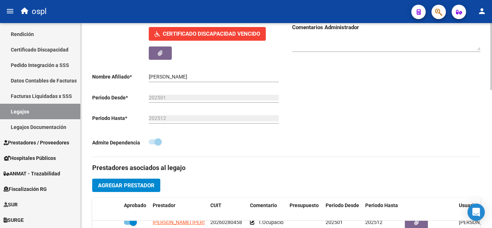
scroll to position [72, 0]
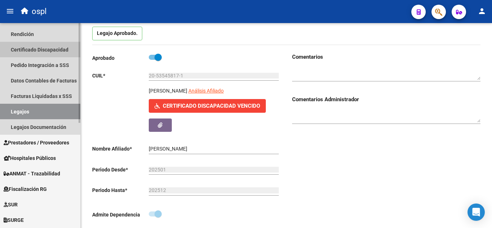
click at [41, 48] on link "Certificado Discapacidad" at bounding box center [40, 49] width 80 height 15
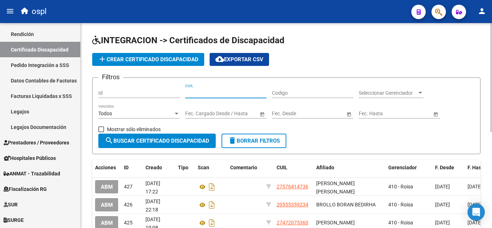
click at [213, 93] on input "CUIL" at bounding box center [225, 93] width 81 height 6
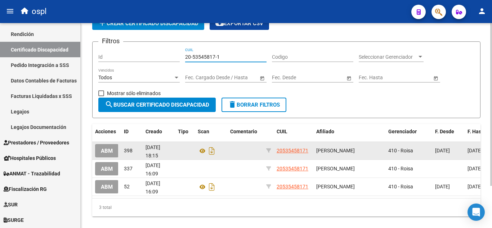
type input "20-53545817-1"
click at [102, 152] on span "ABM" at bounding box center [107, 151] width 12 height 6
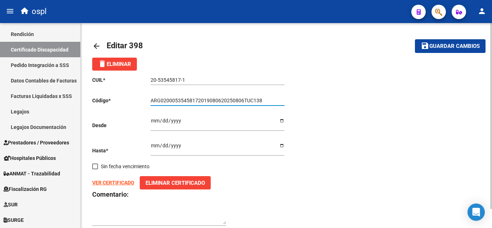
drag, startPoint x: 198, startPoint y: 99, endPoint x: 219, endPoint y: 99, distance: 20.9
click at [219, 99] on input "ARG02000535458172019080620250806TUC138" at bounding box center [218, 101] width 134 height 6
drag, startPoint x: 225, startPoint y: 99, endPoint x: 231, endPoint y: 99, distance: 5.8
click at [231, 99] on input "ARG02000535458172025032520250806TUC138" at bounding box center [218, 101] width 134 height 6
drag, startPoint x: 234, startPoint y: 100, endPoint x: 242, endPoint y: 100, distance: 7.6
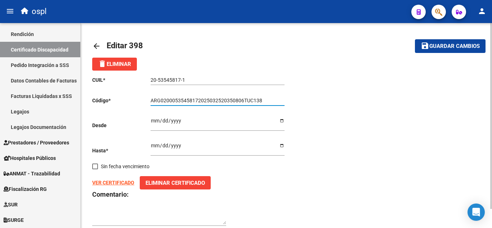
click at [242, 100] on input "ARG02000535458172025032520350806TUC138" at bounding box center [218, 101] width 134 height 6
drag, startPoint x: 257, startPoint y: 98, endPoint x: 265, endPoint y: 98, distance: 7.6
click at [265, 98] on input "ARG020005354581720250325203500325TUC138" at bounding box center [218, 101] width 134 height 6
type input "ARG020005354581720250325203500325TUC140"
click at [306, 87] on div "CUIL * 20-53545817-1 Ingresar el CUIL Código * ARG02000535458172025032520350032…" at bounding box center [286, 151] width 388 height 161
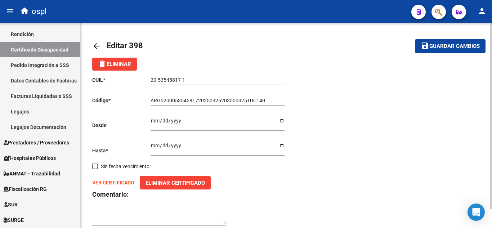
drag, startPoint x: 148, startPoint y: 118, endPoint x: 190, endPoint y: 121, distance: 41.5
click at [190, 121] on div "CUIL * 20-53545817-1 Ingresar el CUIL Código * ARG02000535458172025032520350032…" at bounding box center [189, 151] width 194 height 161
click at [191, 119] on input "2019-08-06" at bounding box center [218, 123] width 134 height 11
type input "2019-02-05"
type input "2025-02-05"
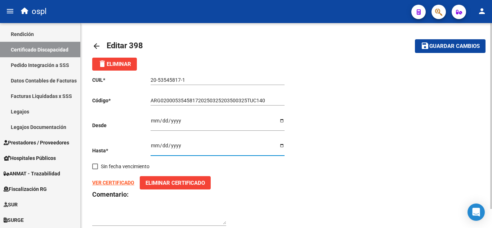
click at [151, 147] on input "[DATE]" at bounding box center [218, 148] width 134 height 11
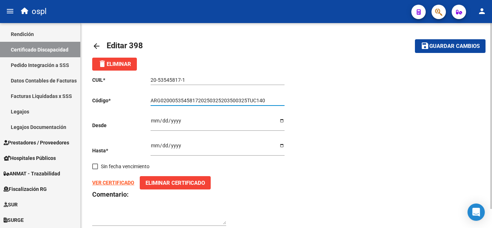
click at [235, 100] on input "ARG020005354581720250325203500325TUC140" at bounding box center [218, 101] width 134 height 6
type input "ARG02000535458172025032520350325TUC140"
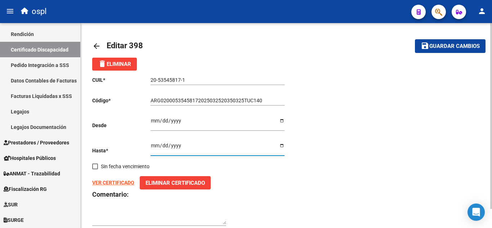
click at [153, 143] on input "[DATE]" at bounding box center [218, 148] width 134 height 11
click at [157, 122] on input "2025-02-05" at bounding box center [218, 123] width 134 height 11
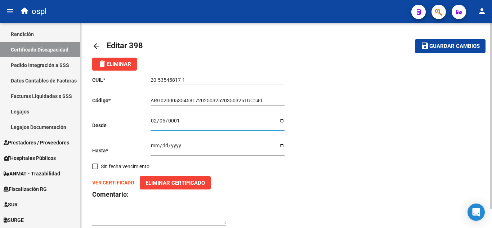
click at [156, 121] on input "0001-02-05" at bounding box center [218, 123] width 134 height 11
drag, startPoint x: 187, startPoint y: 120, endPoint x: 147, endPoint y: 118, distance: 39.7
click at [143, 120] on div "CUIL * 20-53545817-1 Ingresar el CUIL Código * ARG02000535458172025032520350325…" at bounding box center [189, 151] width 194 height 161
click at [151, 117] on div "0001-02-05 Ingresar fec. Desde" at bounding box center [218, 121] width 134 height 19
click at [152, 118] on input "0001-02-05" at bounding box center [218, 123] width 134 height 11
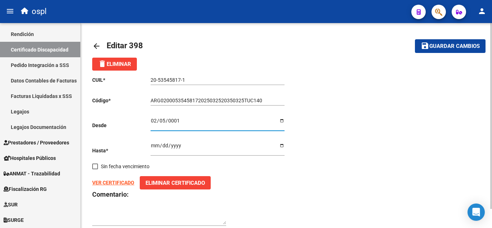
type input "0005-02-05"
click at [153, 118] on input "Ingresar fec. Desde" at bounding box center [218, 123] width 134 height 11
click at [152, 119] on input "Ingresar fec. Desde" at bounding box center [218, 123] width 134 height 11
type input "2025-03-25"
click at [151, 145] on input "[DATE]" at bounding box center [218, 148] width 134 height 11
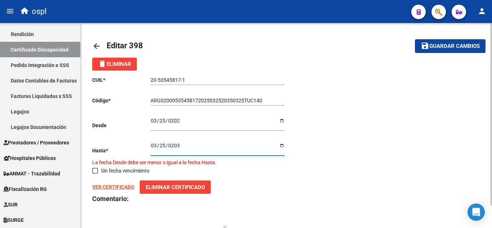
type input "2035-03-25"
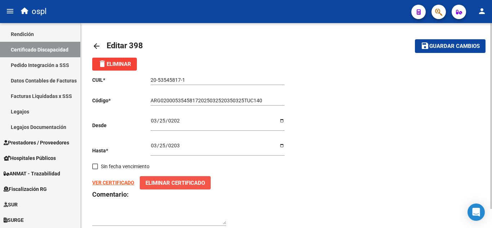
click at [187, 187] on button "Eliminar Certificado" at bounding box center [175, 182] width 71 height 13
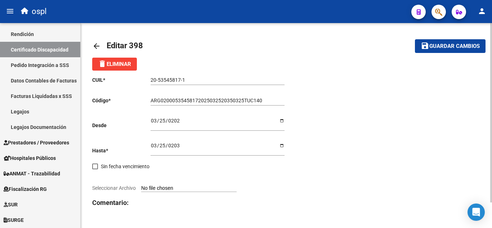
click at [176, 182] on div at bounding box center [189, 180] width 194 height 8
click at [169, 188] on input "Seleccionar Archivo" at bounding box center [188, 188] width 95 height 7
type input "C:\fakepath\CertificadoTomi.pdf"
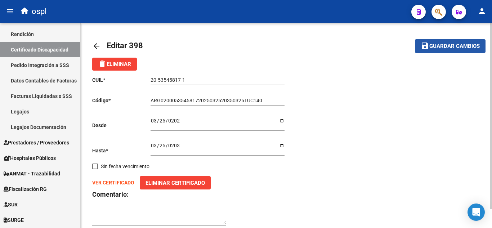
click at [424, 47] on mat-icon "save" at bounding box center [425, 45] width 9 height 9
click at [96, 45] on mat-icon "arrow_back" at bounding box center [96, 46] width 9 height 9
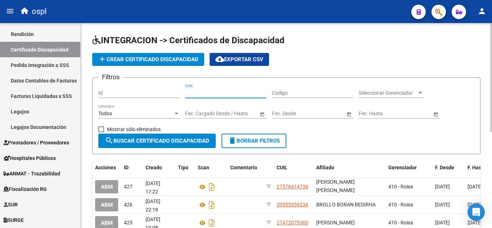
click at [213, 93] on input "CUIL" at bounding box center [225, 93] width 81 height 6
paste input "20-53545817-1"
type input "20-53545817-1"
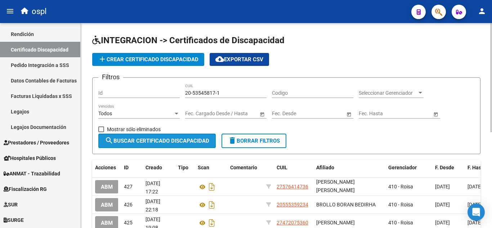
click at [158, 138] on span "search Buscar Certificado Discapacidad" at bounding box center [157, 141] width 104 height 6
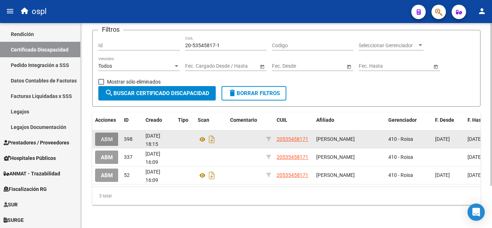
click at [104, 136] on span "ABM" at bounding box center [107, 139] width 12 height 6
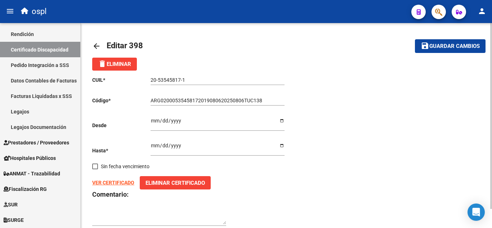
click at [166, 100] on input "ARG02000535458172019080620250806TUC138" at bounding box center [218, 101] width 134 height 6
paste input "-02-00053545817-20250325-20350325-TUC-140"
click at [163, 99] on input "ARG-02-00053545817-20250325-20350325-TUC-140" at bounding box center [218, 101] width 134 height 6
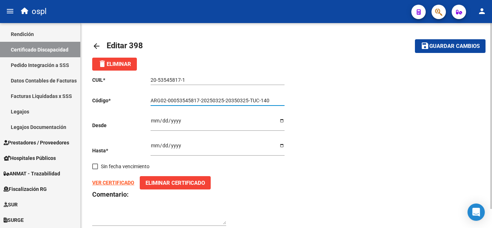
click at [169, 101] on input "ARG02-00053545817-20250325-20350325-TUC-140" at bounding box center [218, 101] width 134 height 6
click at [198, 99] on input "ARG0200053545817-20250325-20350325-TUC-140" at bounding box center [218, 101] width 134 height 6
click at [199, 100] on input "ARG0200053545817-20250325-20350325-TUC-140" at bounding box center [218, 101] width 134 height 6
click at [221, 99] on input "ARG020005354581720250325-20350325-TUC-140" at bounding box center [218, 101] width 134 height 6
click at [245, 102] on input "ARG02000535458172025032520350325-TUC-140" at bounding box center [218, 101] width 134 height 6
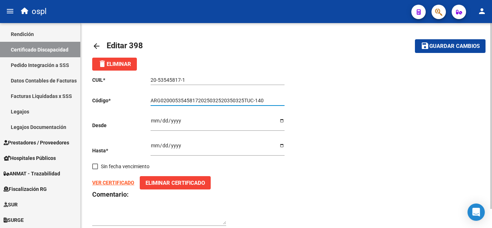
type input "ARG02000535458172025032520350325TUC-140"
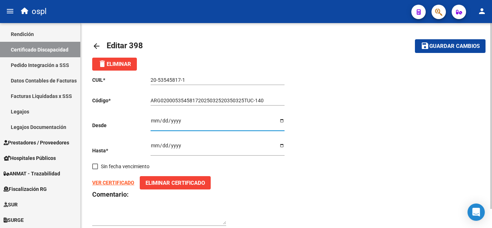
click at [154, 122] on input "2019-08-06" at bounding box center [218, 123] width 134 height 11
type input "2025-03-25"
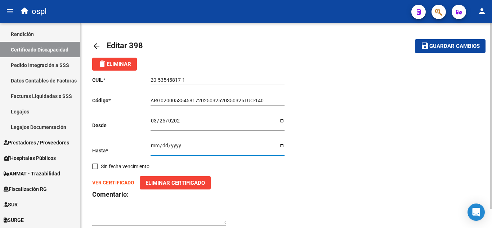
click at [155, 144] on input "[DATE]" at bounding box center [218, 148] width 134 height 11
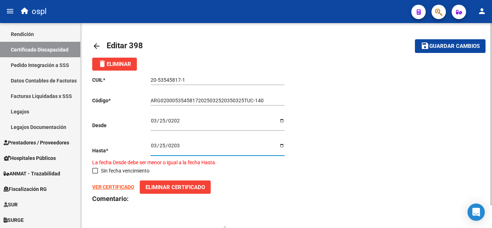
type input "2035-03-25"
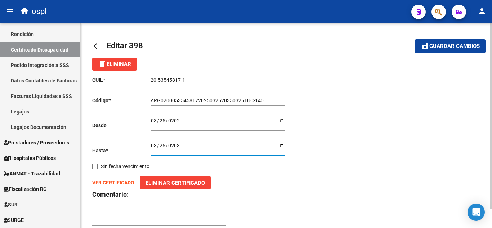
click at [167, 184] on span "Eliminar Certificado" at bounding box center [175, 183] width 59 height 6
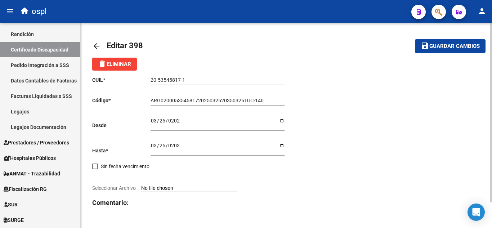
click at [171, 185] on input "Seleccionar Archivo" at bounding box center [188, 188] width 95 height 7
type input "C:\fakepath\CertificadoTomi.pdf"
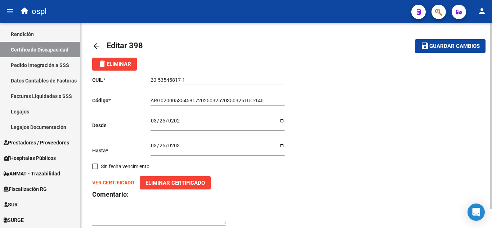
click at [438, 49] on span "Guardar cambios" at bounding box center [454, 46] width 50 height 6
type input "ARG02000535458172025032520350325TUC140"
click at [93, 47] on mat-icon "arrow_back" at bounding box center [96, 46] width 9 height 9
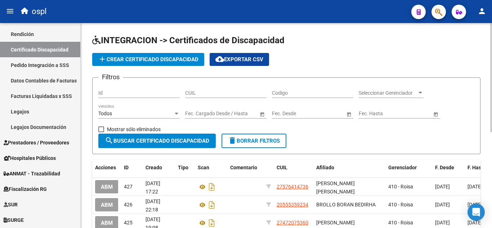
click at [195, 91] on input "CUIL" at bounding box center [225, 93] width 81 height 6
paste input "20-53545817-1"
type input "20-53545817-1"
click at [144, 146] on button "search Buscar Certificado Discapacidad" at bounding box center [156, 141] width 117 height 14
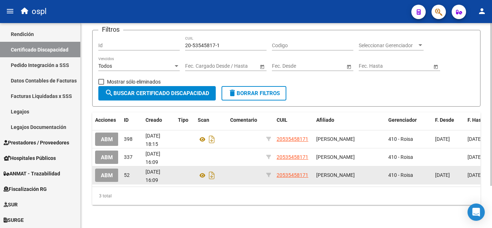
click at [110, 172] on span "ABM" at bounding box center [107, 175] width 12 height 6
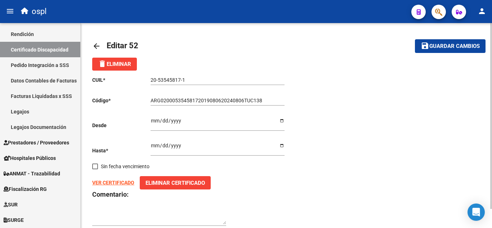
click at [119, 63] on span "delete Eliminar" at bounding box center [114, 64] width 33 height 6
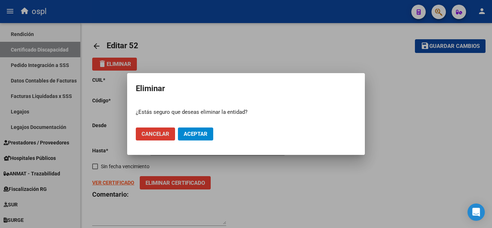
click at [204, 132] on span "Aceptar" at bounding box center [196, 134] width 24 height 6
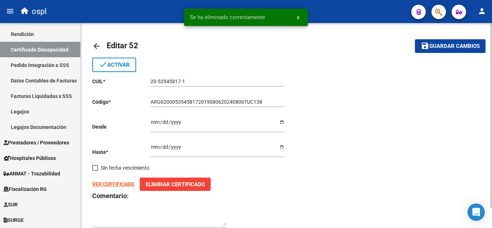
click at [92, 44] on div "arrow_back Editar 52 save Guardar cambios done Activar CUIL * 20-53545817-1 Ing…" at bounding box center [286, 137] width 411 height 228
click at [99, 45] on mat-icon "arrow_back" at bounding box center [96, 46] width 9 height 9
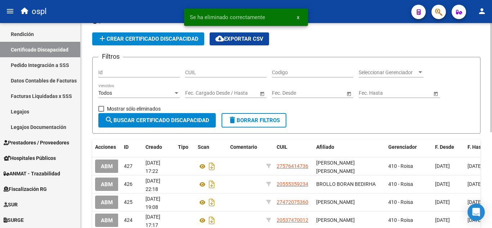
scroll to position [36, 0]
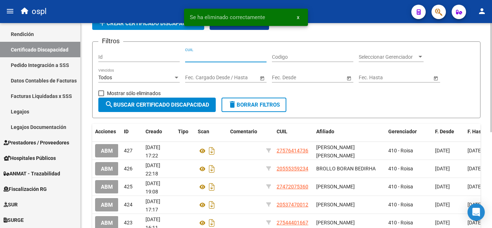
click at [228, 55] on input "CUIL" at bounding box center [225, 57] width 81 height 6
paste input "20-53545817-1"
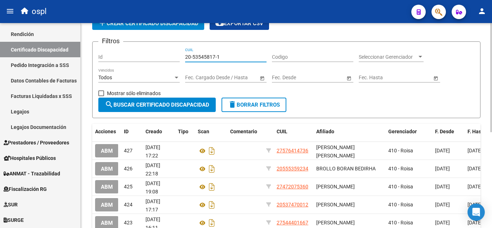
type input "20-53545817-1"
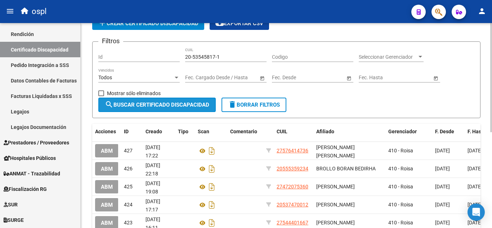
click at [172, 106] on span "search Buscar Certificado Discapacidad" at bounding box center [157, 105] width 104 height 6
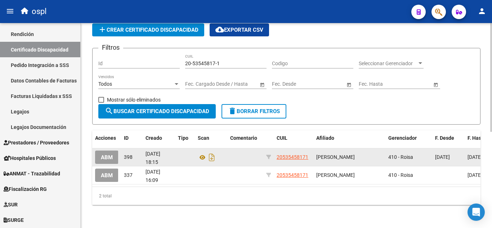
scroll to position [35, 0]
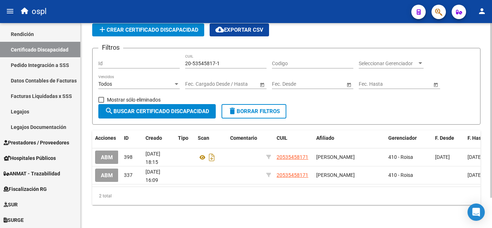
drag, startPoint x: 286, startPoint y: 180, endPoint x: 433, endPoint y: 199, distance: 147.8
click at [433, 199] on div "Acciones ID Creado Tipo Scan Comentario CUIL Afiliado Gerenciador F. Desde F. H…" at bounding box center [286, 167] width 388 height 75
click at [362, 196] on div "2 total" at bounding box center [286, 196] width 388 height 18
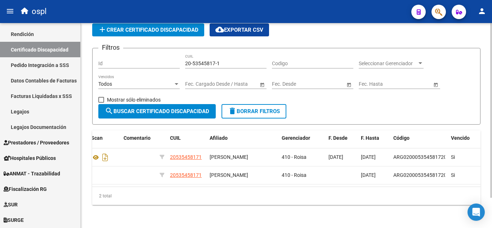
scroll to position [0, 0]
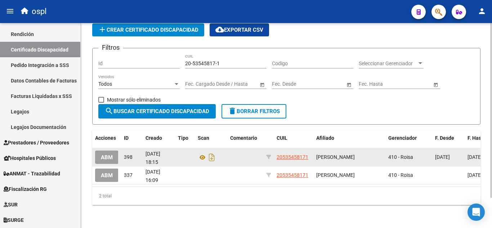
click at [109, 154] on span "ABM" at bounding box center [107, 157] width 12 height 6
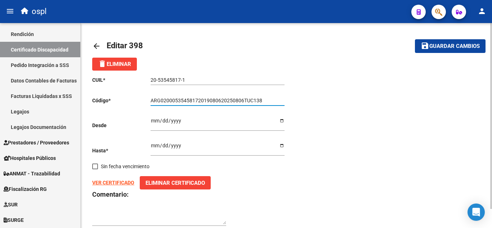
click at [162, 101] on input "ARG02000535458172019080620250806TUC138" at bounding box center [218, 101] width 134 height 6
paste input "-02-00053545817-20250325-20350325-TUC-140"
click at [161, 100] on input "ARG-02-00053545817-20250325-20350325-TUC-140" at bounding box center [218, 101] width 134 height 6
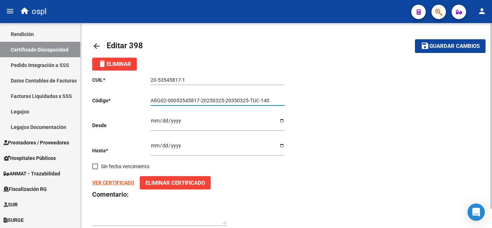
click at [169, 100] on input "ARG02-00053545817-20250325-20350325-TUC-140" at bounding box center [218, 101] width 134 height 6
click at [168, 99] on input "ARG02-00053545817-20250325-20350325-TUC-140" at bounding box center [218, 101] width 134 height 6
click at [199, 100] on input "ARG0200053545817-20250325-20350325-TUC-140" at bounding box center [218, 101] width 134 height 6
click at [221, 99] on input "ARG020005354581720250325-20350325-TUC-140" at bounding box center [218, 101] width 134 height 6
click at [245, 99] on input "ARG02000535458172025032520350325-TUC-140" at bounding box center [218, 101] width 134 height 6
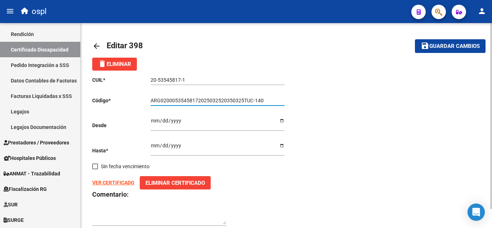
click at [254, 99] on input "ARG02000535458172025032520350325TUC-140" at bounding box center [218, 101] width 134 height 6
type input "ARG02000535458172025032520350325TUC140"
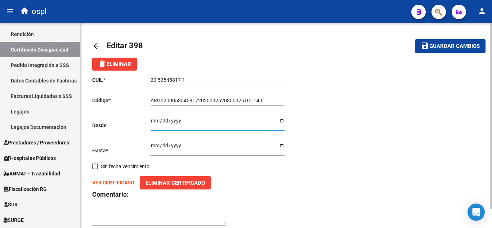
click at [152, 121] on input "2019-08-06" at bounding box center [218, 123] width 134 height 11
type input "2025-03-25"
click at [154, 145] on input "[DATE]" at bounding box center [218, 148] width 134 height 11
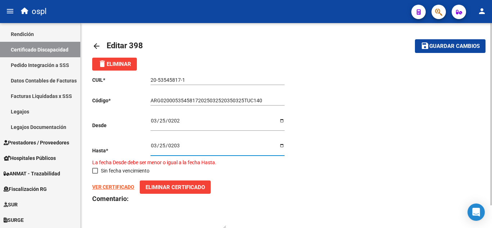
type input "2035-03-25"
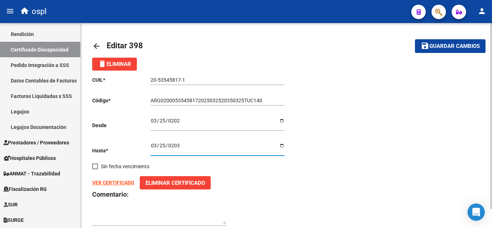
click at [170, 185] on span "Eliminar Certificado" at bounding box center [175, 183] width 59 height 6
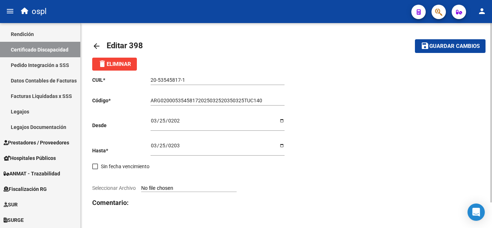
click at [185, 189] on input "Seleccionar Archivo" at bounding box center [188, 188] width 95 height 7
type input "C:\fakepath\CertificadoTomi.pdf"
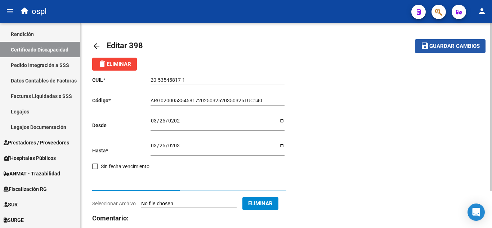
click at [433, 44] on span "Guardar cambios" at bounding box center [454, 46] width 50 height 6
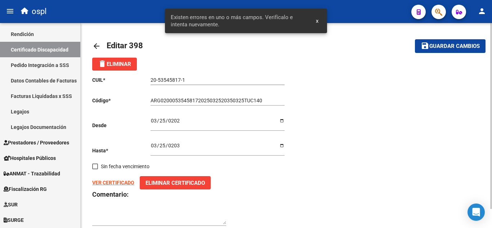
click at [473, 44] on span "Guardar cambios" at bounding box center [454, 46] width 50 height 6
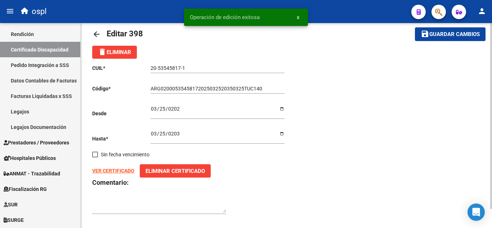
scroll to position [21, 0]
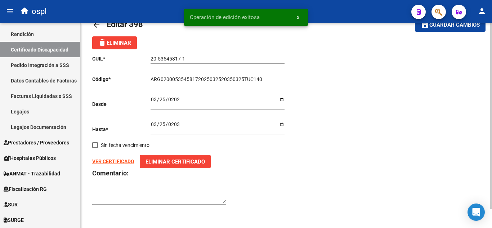
drag, startPoint x: 100, startPoint y: 28, endPoint x: 104, endPoint y: 31, distance: 4.7
click at [100, 28] on mat-icon "arrow_back" at bounding box center [96, 25] width 9 height 9
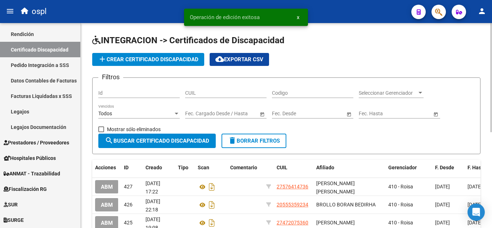
click at [196, 85] on div "CUIL" at bounding box center [225, 91] width 81 height 14
click at [194, 94] on input "CUIL" at bounding box center [225, 93] width 81 height 6
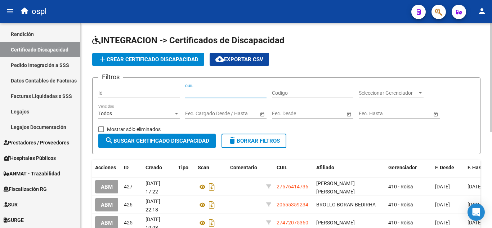
paste input "20-53545817-1"
type input "20-53545817-1"
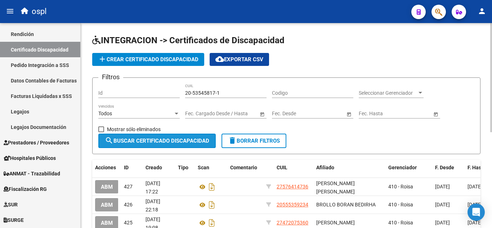
click at [176, 140] on span "search Buscar Certificado Discapacidad" at bounding box center [157, 141] width 104 height 6
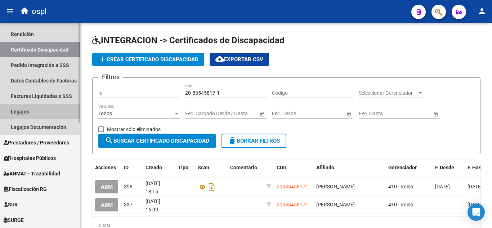
click at [27, 111] on link "Legajos" at bounding box center [40, 111] width 80 height 15
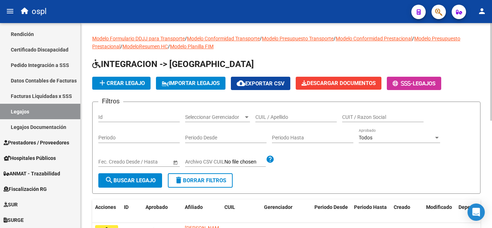
click at [256, 111] on div "CUIL / Apellido" at bounding box center [295, 115] width 81 height 14
paste input "20535458171"
type input "20535458171"
click at [123, 177] on span "search Buscar Legajo" at bounding box center [130, 180] width 51 height 6
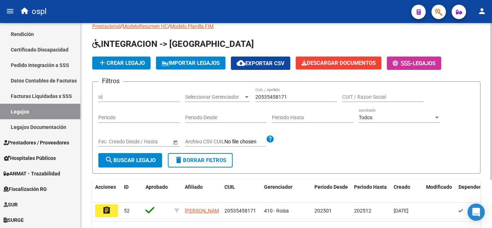
scroll to position [36, 0]
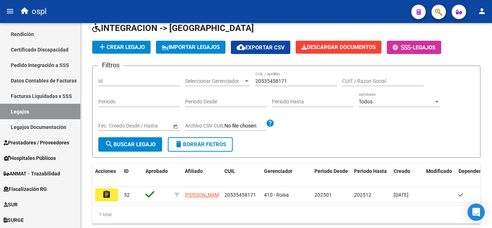
click at [108, 195] on mat-icon "assignment" at bounding box center [106, 194] width 9 height 9
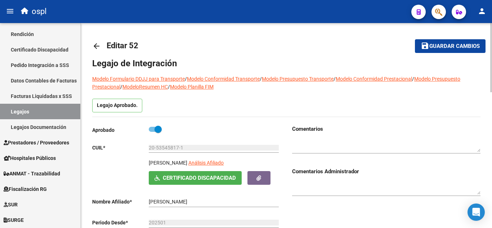
type input "AURORA TOMAS DANIEL"
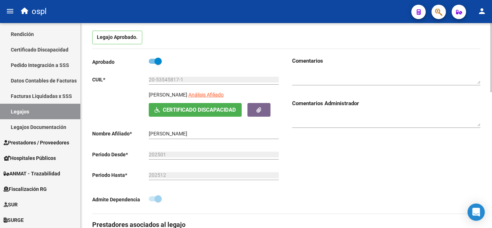
scroll to position [72, 0]
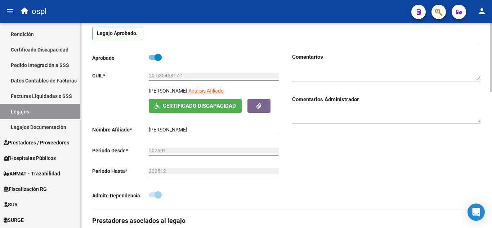
drag, startPoint x: 205, startPoint y: 90, endPoint x: 142, endPoint y: 89, distance: 63.4
click at [142, 89] on div "AURORA TOMAS DANIEL Análisis Afiliado Certificado Discapacidad ARCA Padrón" at bounding box center [186, 100] width 188 height 26
copy p "AURORA TOMAS DANIEL"
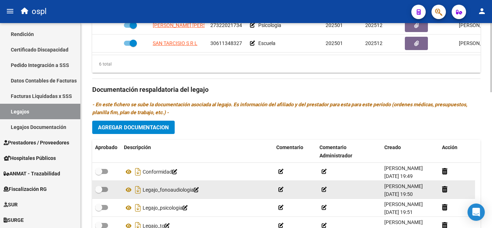
scroll to position [396, 0]
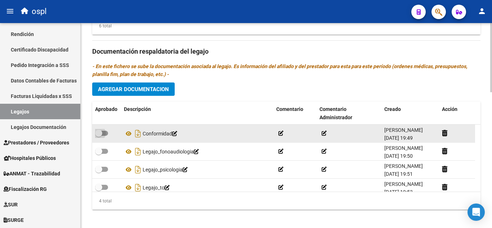
click at [99, 136] on span at bounding box center [98, 133] width 7 height 7
click at [99, 136] on input "checkbox" at bounding box center [98, 136] width 0 height 0
checkbox input "true"
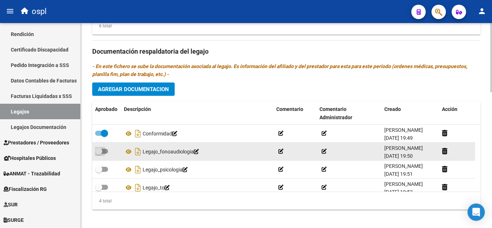
click at [104, 149] on span at bounding box center [101, 151] width 13 height 5
click at [99, 154] on input "checkbox" at bounding box center [98, 154] width 0 height 0
checkbox input "true"
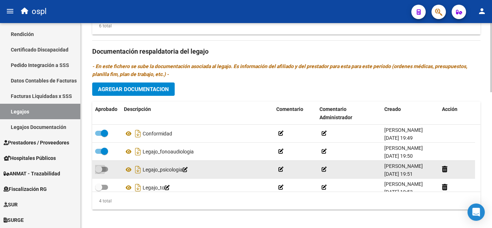
click at [102, 170] on span at bounding box center [98, 169] width 7 height 7
click at [99, 172] on input "checkbox" at bounding box center [98, 172] width 0 height 0
checkbox input "true"
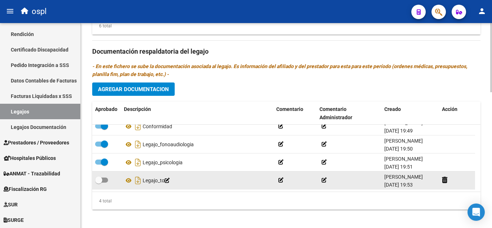
drag, startPoint x: 106, startPoint y: 177, endPoint x: 114, endPoint y: 175, distance: 8.2
click at [106, 177] on label at bounding box center [101, 180] width 13 height 9
click at [99, 183] on input "checkbox" at bounding box center [98, 183] width 0 height 0
checkbox input "true"
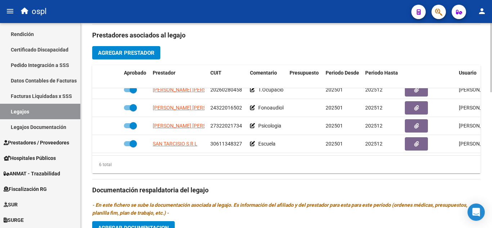
scroll to position [330, 0]
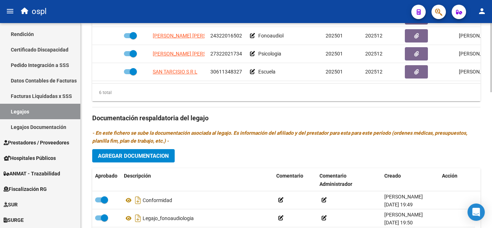
click at [139, 155] on span "Agregar Documentacion" at bounding box center [133, 156] width 71 height 6
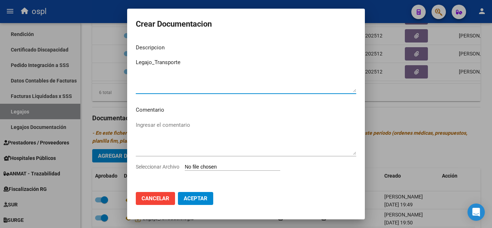
type textarea "Legajo_Transporte"
click at [209, 167] on input "Seleccionar Archivo" at bounding box center [232, 167] width 95 height 7
type input "C:\fakepath\ilovepdf_merged.pdf"
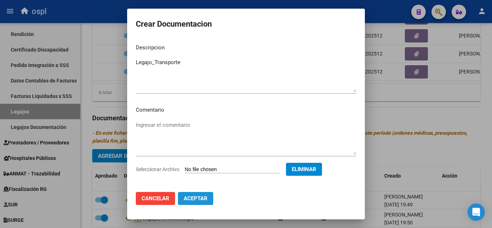
click at [204, 195] on span "Aceptar" at bounding box center [196, 198] width 24 height 6
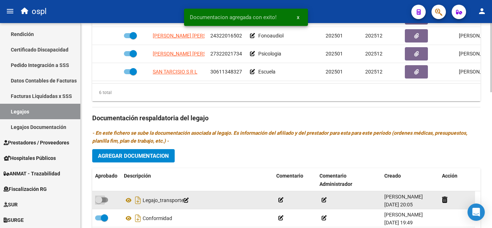
click at [106, 202] on span at bounding box center [101, 199] width 13 height 5
click at [99, 202] on input "checkbox" at bounding box center [98, 202] width 0 height 0
checkbox input "true"
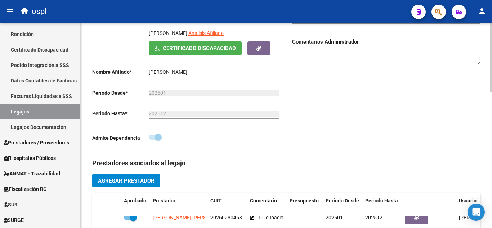
scroll to position [113, 0]
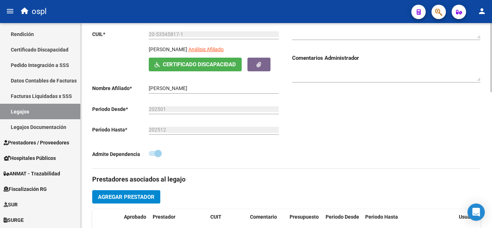
drag, startPoint x: 149, startPoint y: 49, endPoint x: 205, endPoint y: 49, distance: 55.8
click at [205, 49] on div "AURORA TOMAS DANIEL Análisis Afiliado" at bounding box center [215, 51] width 132 height 12
copy p "AURORA TOMAS DANIEL"
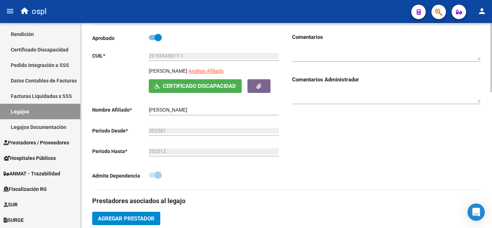
scroll to position [77, 0]
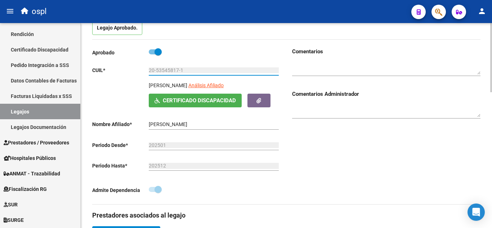
drag, startPoint x: 187, startPoint y: 68, endPoint x: 149, endPoint y: 66, distance: 37.5
click at [149, 66] on div "20-53545817-1 Ingresar CUIL" at bounding box center [214, 68] width 130 height 14
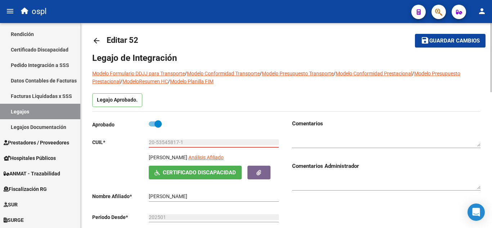
scroll to position [0, 0]
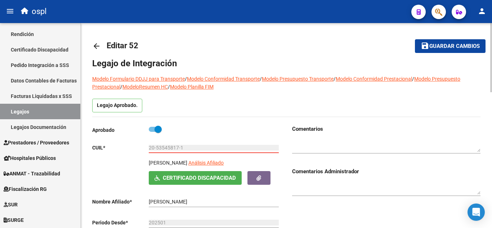
click at [430, 49] on span "save Guardar cambios" at bounding box center [450, 45] width 59 height 6
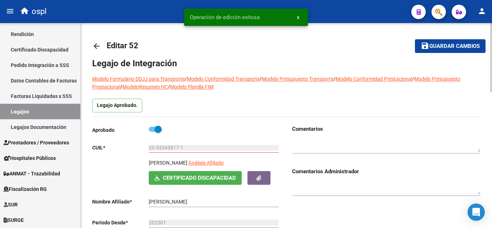
click at [98, 46] on mat-icon "arrow_back" at bounding box center [96, 46] width 9 height 9
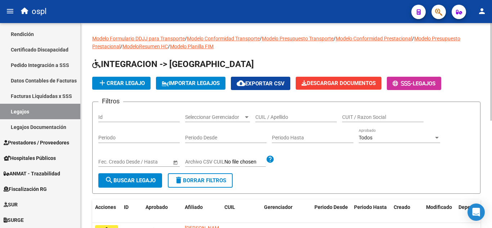
click at [263, 118] on input "CUIL / Apellido" at bounding box center [295, 117] width 81 height 6
paste input "27506089463"
type input "27506089463"
click at [139, 183] on span "search Buscar Legajo" at bounding box center [130, 180] width 51 height 6
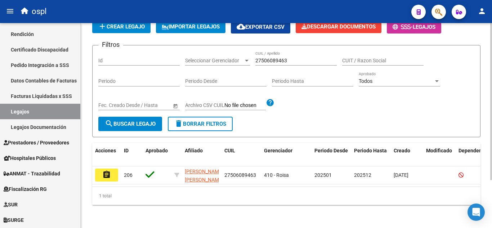
scroll to position [63, 0]
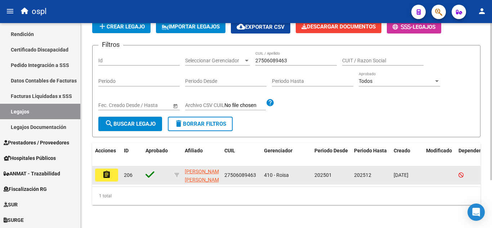
click at [103, 170] on mat-icon "assignment" at bounding box center [106, 174] width 9 height 9
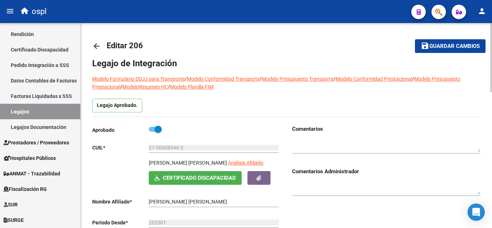
type input "IBARROLA ZAIRA MELINA"
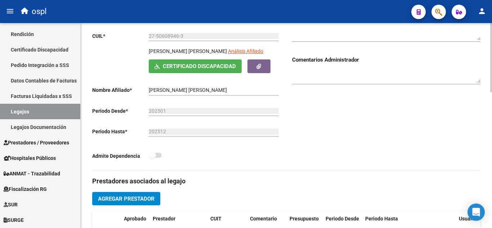
scroll to position [108, 0]
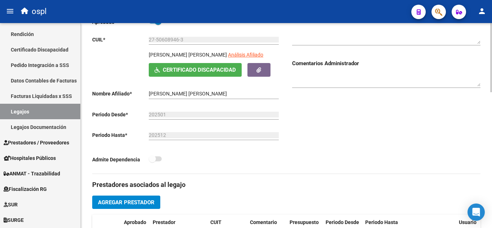
drag, startPoint x: 147, startPoint y: 53, endPoint x: 186, endPoint y: 56, distance: 39.0
click at [186, 56] on div "IBARROLA ZAIRA MELINA Análisis Afiliado Certificado Discapacidad ARCA Padrón" at bounding box center [186, 64] width 188 height 26
click at [182, 52] on p "IBARROLA ZAIRA MELINA" at bounding box center [188, 55] width 78 height 8
drag, startPoint x: 148, startPoint y: 54, endPoint x: 207, endPoint y: 55, distance: 58.7
click at [207, 55] on div "IBARROLA ZAIRA MELINA Análisis Afiliado Certificado Discapacidad ARCA Padrón" at bounding box center [186, 64] width 188 height 26
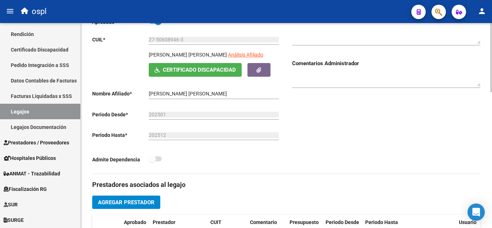
copy p "IBARROLA ZAIRA MELINA"
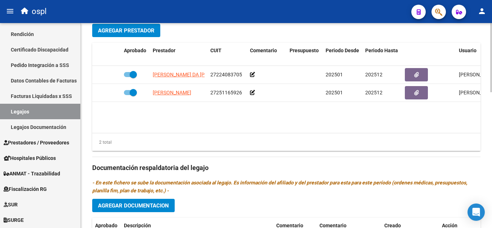
scroll to position [324, 0]
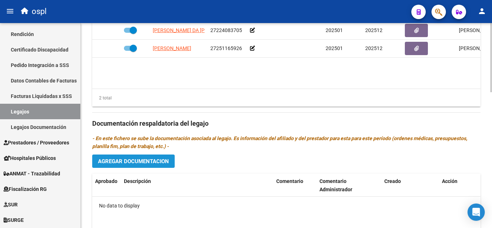
click at [141, 166] on button "Agregar Documentacion" at bounding box center [133, 161] width 82 height 13
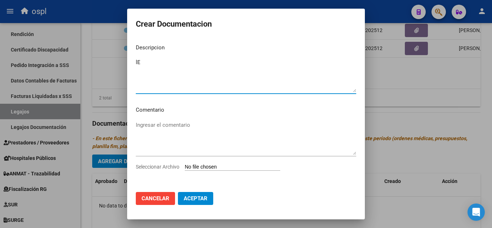
type textarea "l"
type textarea "Legajo_Psicopedagogia"
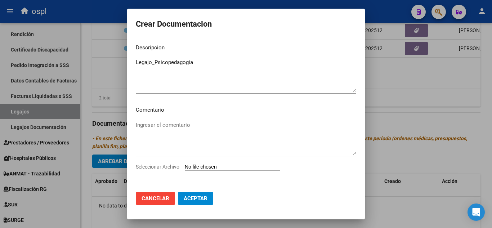
click at [206, 169] on input "Seleccionar Archivo" at bounding box center [232, 167] width 95 height 7
type input "C:\fakepath\ZAIRA PSICOPEDAGOGIA.pdf"
click at [201, 198] on span "Aceptar" at bounding box center [196, 198] width 24 height 6
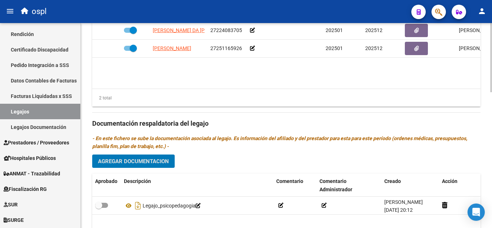
click at [147, 164] on span "Agregar Documentacion" at bounding box center [133, 161] width 71 height 6
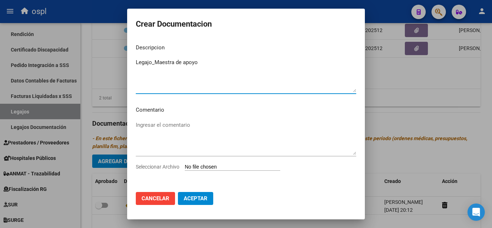
type textarea "Legajo_Maestra de apoyo"
click at [217, 166] on input "Seleccionar Archivo" at bounding box center [232, 167] width 95 height 7
type input "C:\fakepath\ZAIRA DOCUMENTACION.pdf"
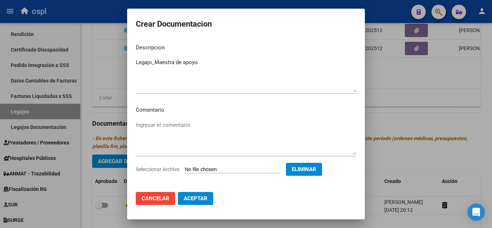
click at [194, 197] on span "Aceptar" at bounding box center [196, 198] width 24 height 6
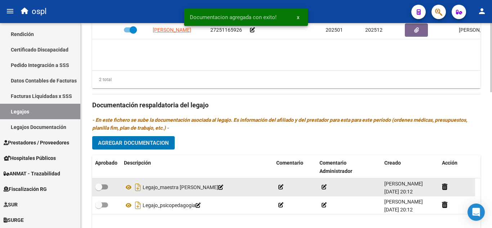
scroll to position [360, 0]
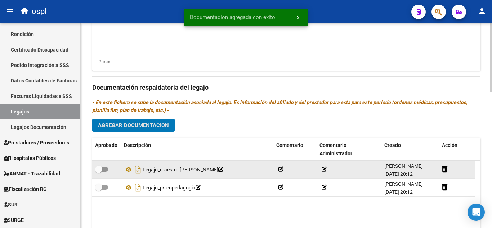
click at [103, 167] on span at bounding box center [101, 169] width 13 height 5
click at [99, 172] on input "checkbox" at bounding box center [98, 172] width 0 height 0
checkbox input "true"
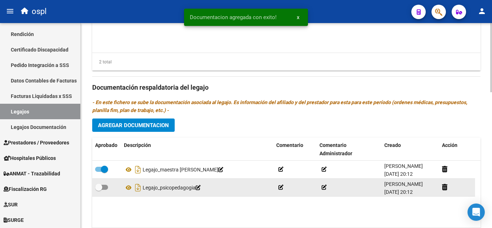
click at [108, 187] on div at bounding box center [106, 187] width 23 height 9
click at [105, 189] on span at bounding box center [101, 187] width 13 height 5
click at [99, 190] on input "checkbox" at bounding box center [98, 190] width 0 height 0
checkbox input "true"
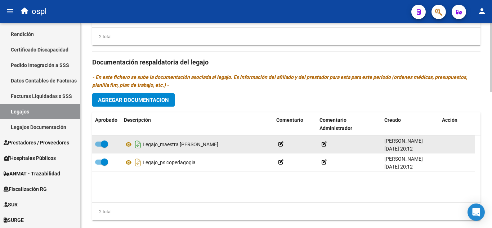
scroll to position [396, 0]
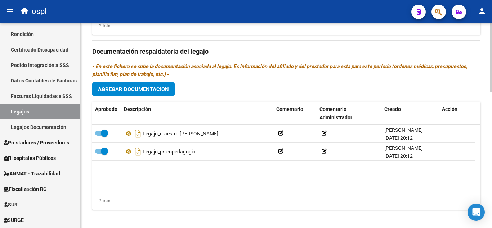
click at [155, 91] on span "Agregar Documentacion" at bounding box center [133, 89] width 71 height 6
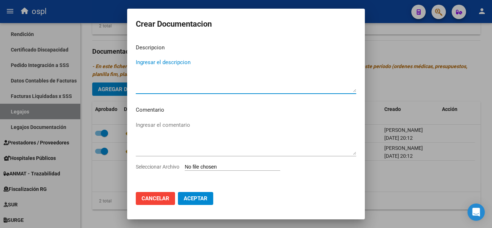
click at [186, 164] on app-file-uploader "Seleccionar Archivo" at bounding box center [211, 167] width 150 height 6
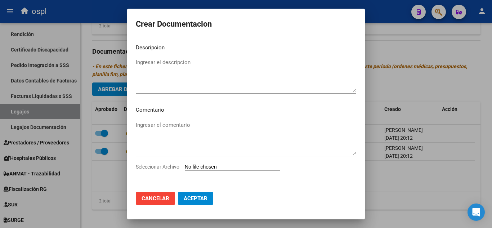
click at [208, 168] on input "Seleccionar Archivo" at bounding box center [232, 167] width 95 height 7
type input "C:\fakepath\Legajo Zaira.pdf"
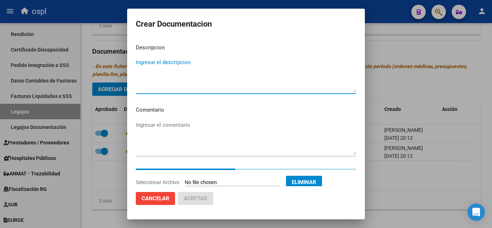
click at [196, 71] on textarea "Ingresar el descripcion" at bounding box center [246, 75] width 220 height 34
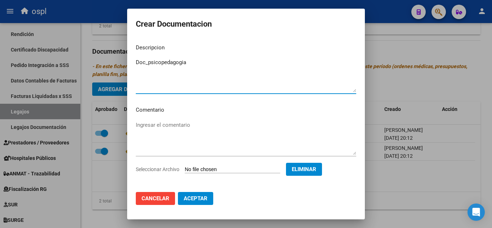
type textarea "Doc_psicopedagogia"
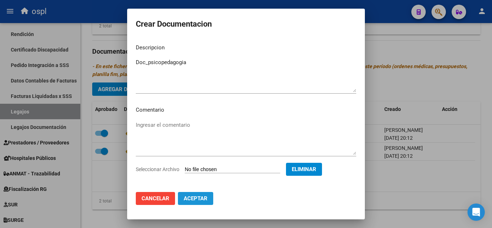
click at [209, 195] on button "Aceptar" at bounding box center [195, 198] width 35 height 13
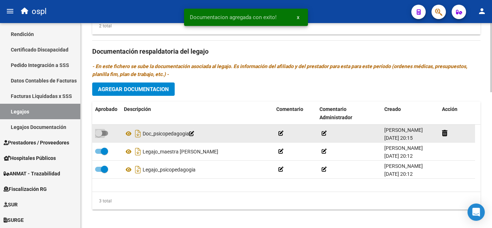
click at [106, 133] on span at bounding box center [101, 133] width 13 height 5
click at [99, 136] on input "checkbox" at bounding box center [98, 136] width 0 height 0
checkbox input "true"
